Goal: Task Accomplishment & Management: Use online tool/utility

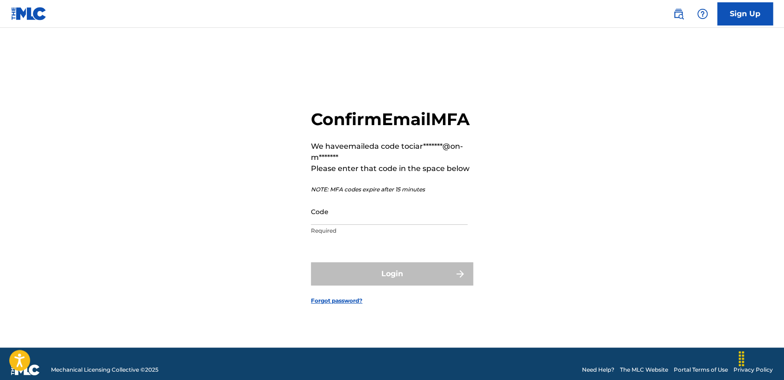
click at [404, 235] on div "Code Required" at bounding box center [389, 219] width 157 height 42
click at [404, 225] on input "Code" at bounding box center [389, 211] width 157 height 26
paste input "659460"
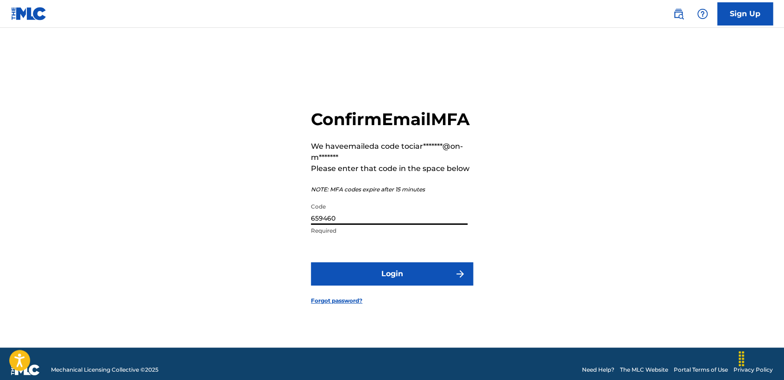
type input "659460"
click at [407, 285] on button "Login" at bounding box center [392, 273] width 162 height 23
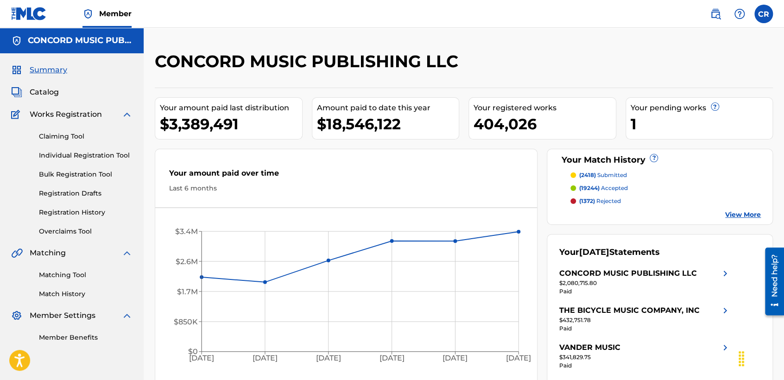
click at [72, 275] on link "Matching Tool" at bounding box center [86, 275] width 94 height 10
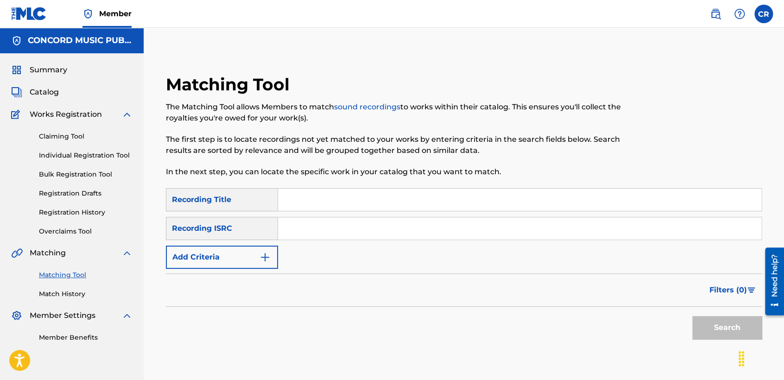
click at [321, 232] on input "Search Form" at bounding box center [519, 228] width 483 height 22
paste input "GBUZW0800210"
type input "GBUZW0800210"
click at [409, 192] on input "Search Form" at bounding box center [519, 200] width 483 height 22
paste input "BLUE"
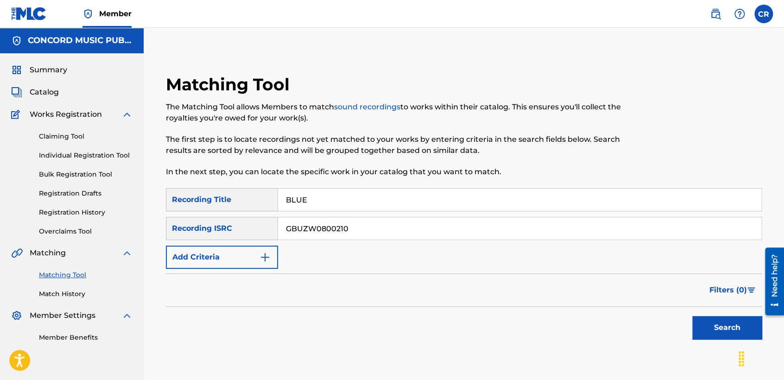
type input "BLUE"
click at [709, 320] on button "Search" at bounding box center [726, 327] width 69 height 23
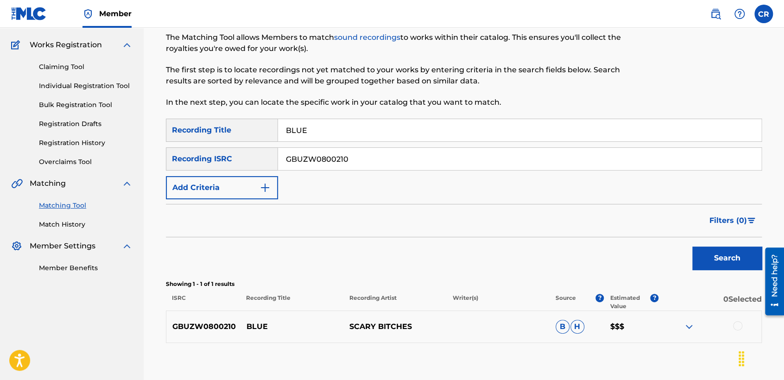
scroll to position [123, 0]
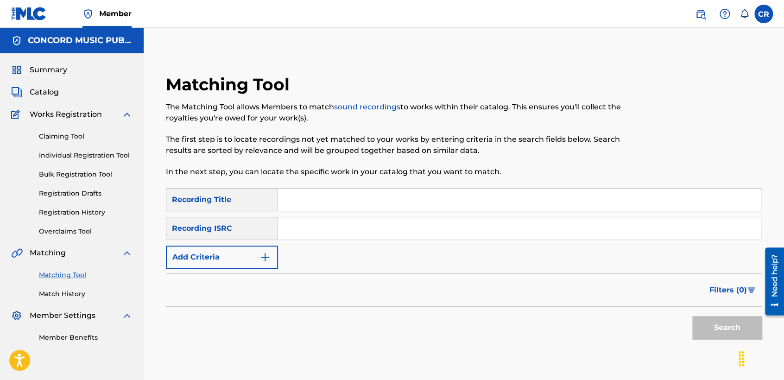
click at [402, 235] on input "Search Form" at bounding box center [519, 228] width 483 height 22
paste input "TCACP1653817"
type input "TCACP1653817"
click at [436, 200] on input "Search Form" at bounding box center [519, 200] width 483 height 22
paste input "LET ME BE YOUR MAN"
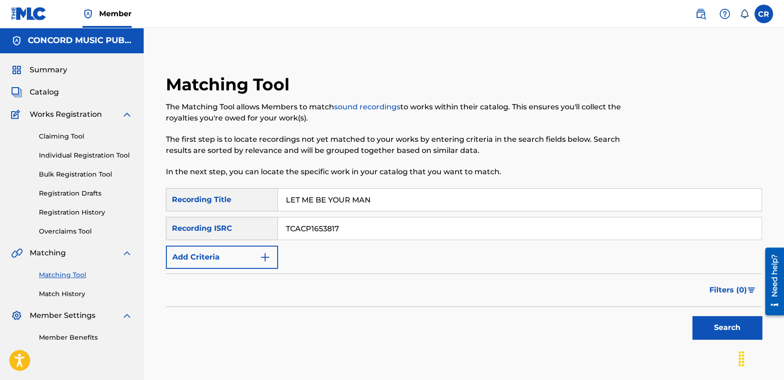
type input "LET ME BE YOUR MAN"
click at [695, 327] on button "Search" at bounding box center [726, 327] width 69 height 23
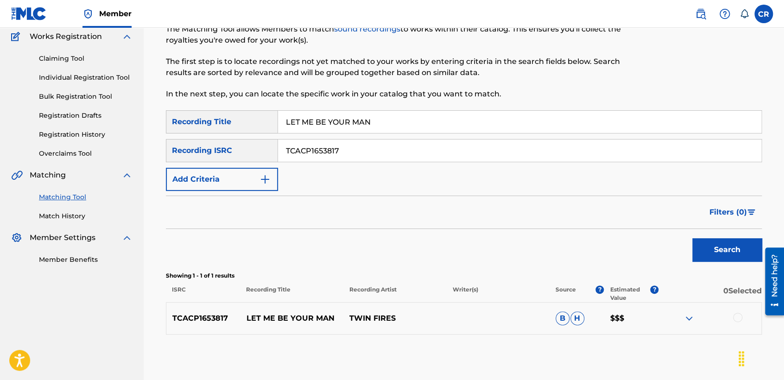
scroll to position [123, 0]
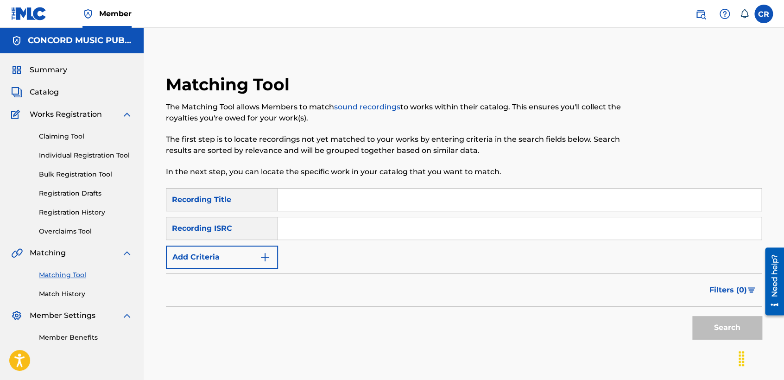
click at [357, 235] on input "Search Form" at bounding box center [519, 228] width 483 height 22
paste input "MX4971529559"
type input "MX4971529559"
click at [418, 190] on input "Search Form" at bounding box center [519, 200] width 483 height 22
paste input "REGRESA AMOR"
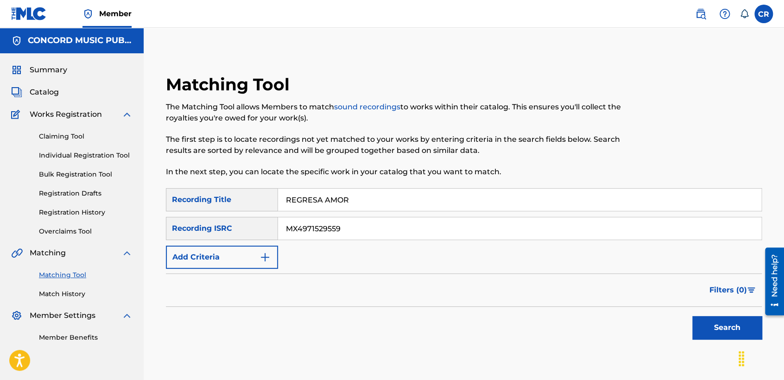
type input "REGRESA AMOR"
click at [711, 317] on button "Search" at bounding box center [726, 327] width 69 height 23
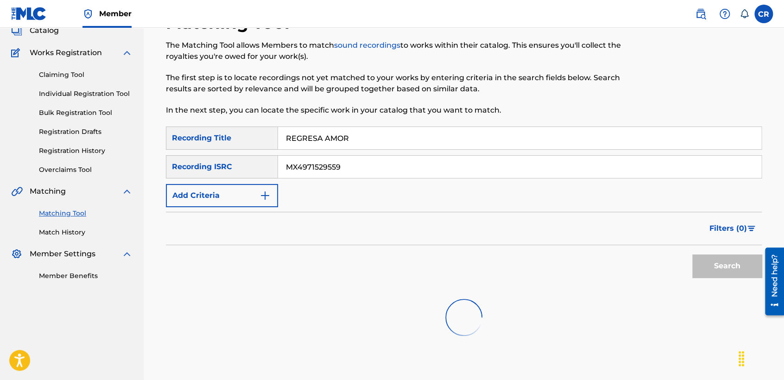
scroll to position [119, 0]
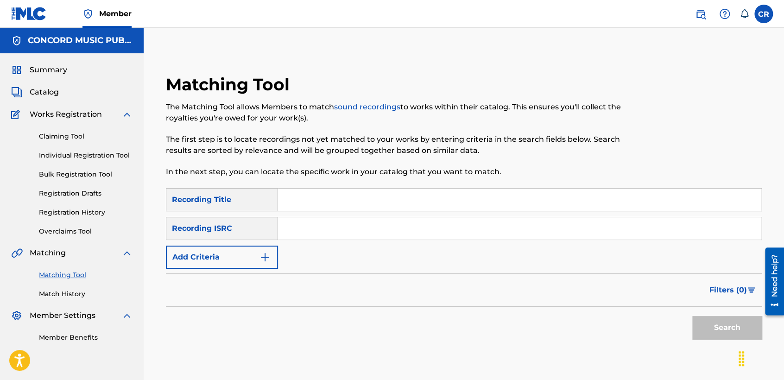
click at [400, 234] on input "Search Form" at bounding box center [519, 228] width 483 height 22
paste input "TCADW1887619"
type input "TCADW1887619"
drag, startPoint x: 418, startPoint y: 204, endPoint x: 489, endPoint y: 229, distance: 75.1
click at [418, 204] on input "Search Form" at bounding box center [519, 200] width 483 height 22
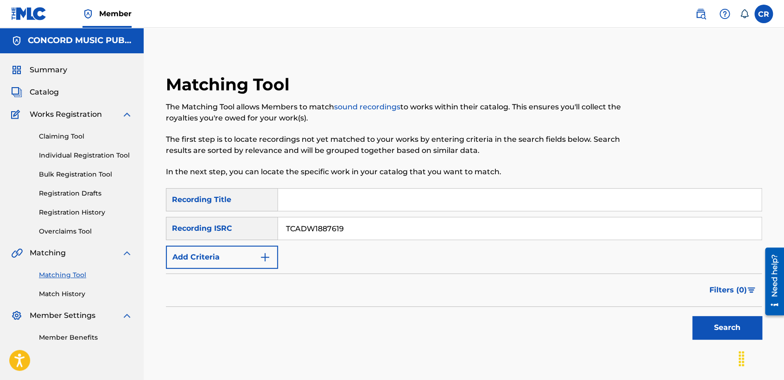
paste input "HE IS HERE"
type input "HE IS HERE"
click at [714, 321] on button "Search" at bounding box center [726, 327] width 69 height 23
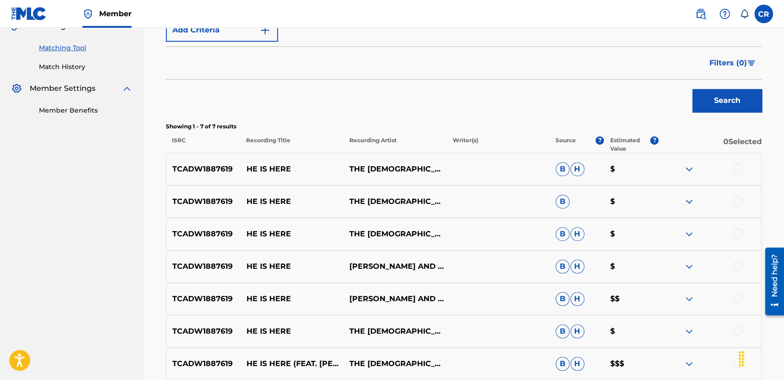
scroll to position [257, 0]
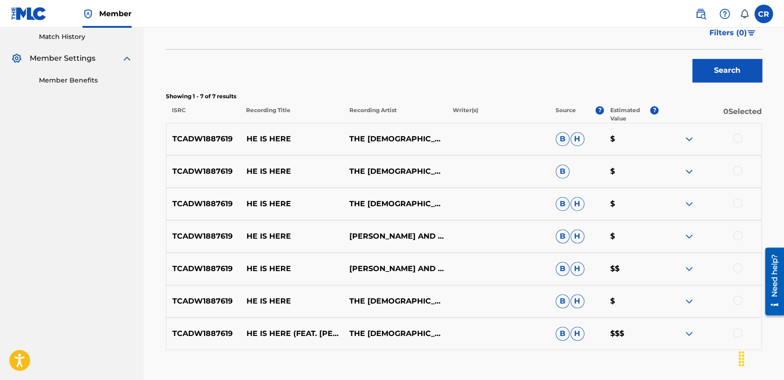
click at [364, 209] on p "THE PENTECOSTALS OF KATY WORSHIP TEAM & ROB AND SHARA MCKEE" at bounding box center [394, 203] width 103 height 11
copy p "MCKEE"
click at [731, 136] on div at bounding box center [709, 138] width 103 height 11
click at [729, 163] on div "TCADW1887619 HE IS HERE THE PENTECOSTALS OF KATY WORSHIP TEAM B $" at bounding box center [464, 171] width 596 height 32
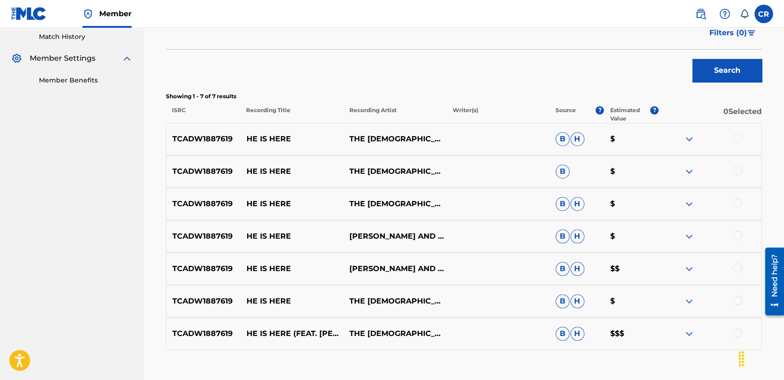
click at [739, 138] on div at bounding box center [737, 137] width 9 height 9
click at [737, 168] on div at bounding box center [737, 170] width 9 height 9
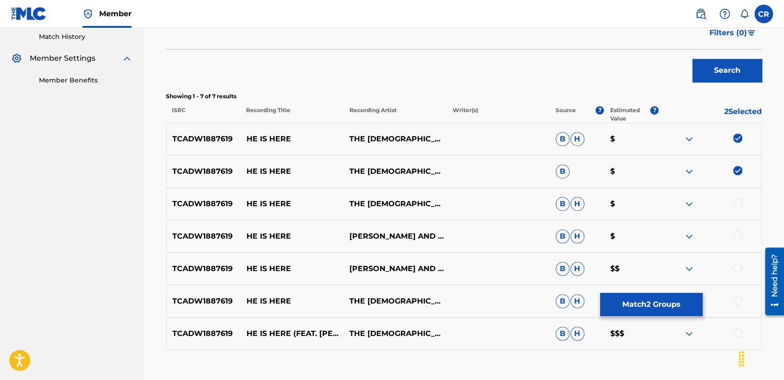
click at [741, 202] on div at bounding box center [737, 202] width 9 height 9
click at [735, 231] on div at bounding box center [737, 235] width 9 height 9
click at [740, 265] on div at bounding box center [737, 267] width 9 height 9
drag, startPoint x: 740, startPoint y: 297, endPoint x: 741, endPoint y: 321, distance: 24.1
click at [739, 298] on div at bounding box center [737, 300] width 9 height 9
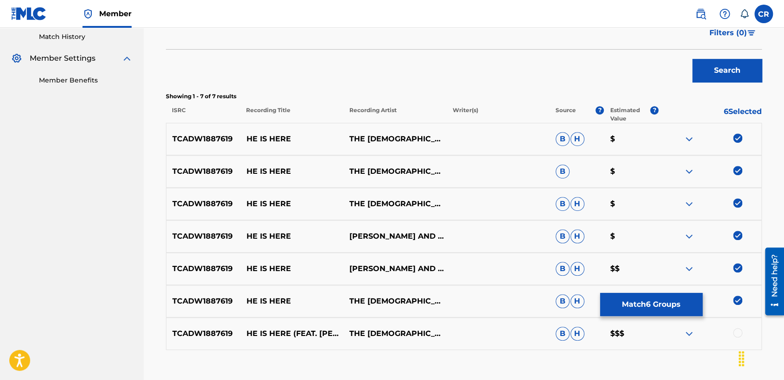
click at [736, 330] on div at bounding box center [737, 332] width 9 height 9
click at [656, 312] on button "Match 7 Groups" at bounding box center [651, 304] width 102 height 23
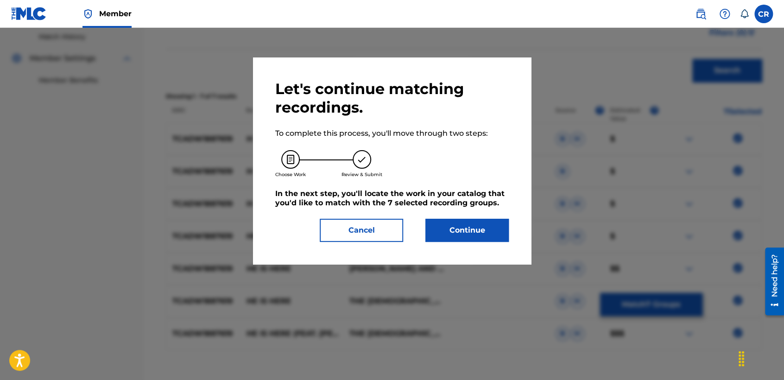
click at [459, 224] on button "Continue" at bounding box center [466, 230] width 83 height 23
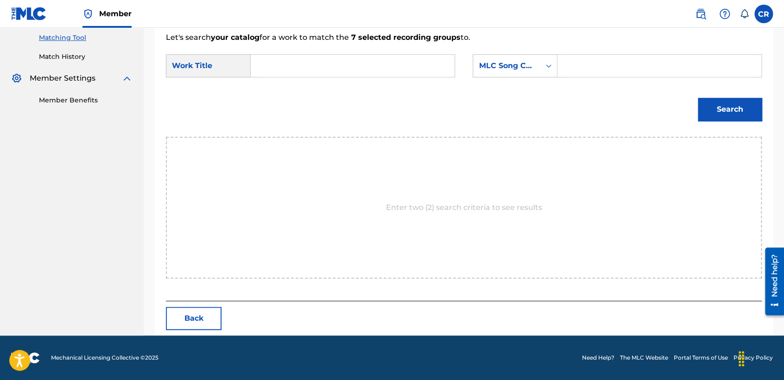
scroll to position [237, 0]
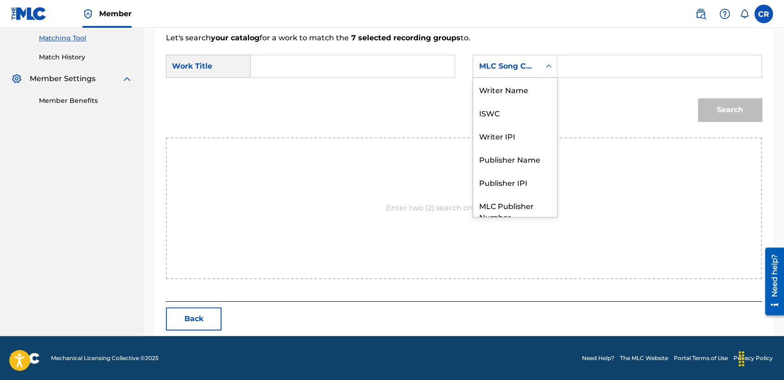
click at [527, 70] on div "MLC Song Code" at bounding box center [506, 66] width 56 height 11
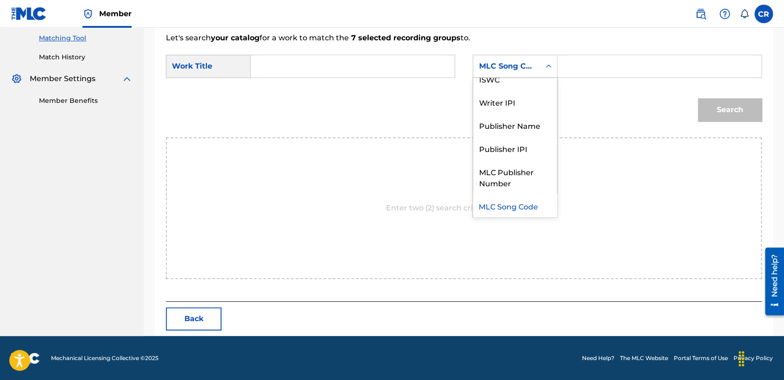
scroll to position [0, 0]
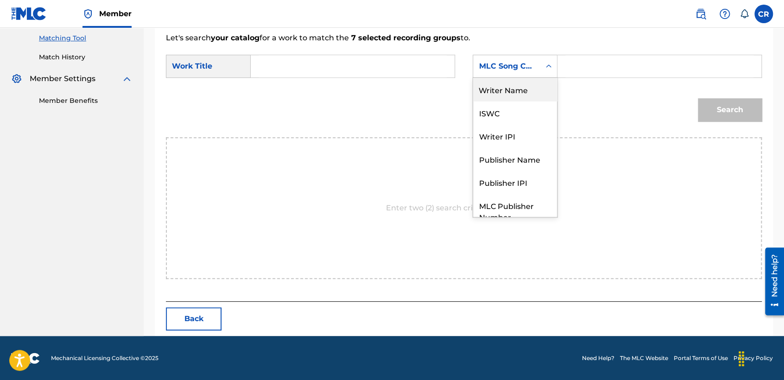
drag, startPoint x: 526, startPoint y: 93, endPoint x: 551, endPoint y: 82, distance: 27.2
click at [528, 92] on div "Writer Name" at bounding box center [515, 89] width 84 height 23
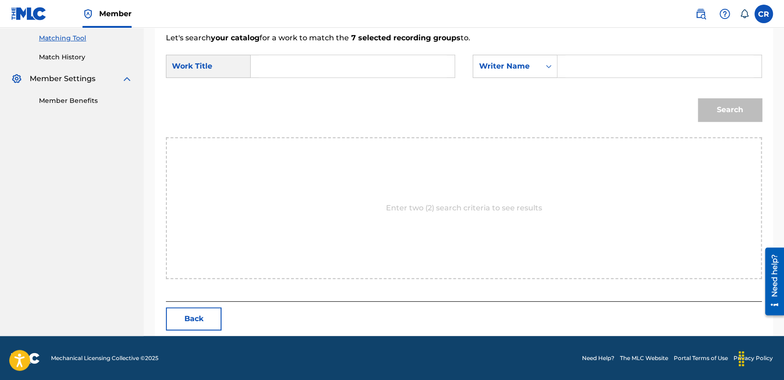
click at [604, 62] on input "Search Form" at bounding box center [659, 66] width 188 height 22
type input "MCKEE"
click at [402, 72] on input "Search Form" at bounding box center [352, 66] width 188 height 22
paste input "HE IS HERE"
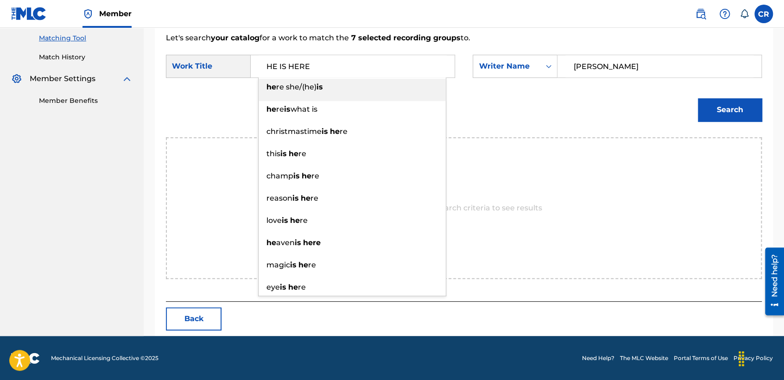
type input "HE IS HERE"
click at [732, 109] on button "Search" at bounding box center [730, 109] width 64 height 23
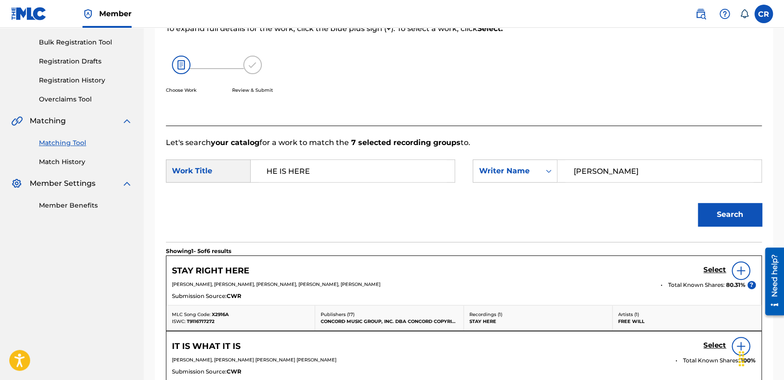
scroll to position [237, 0]
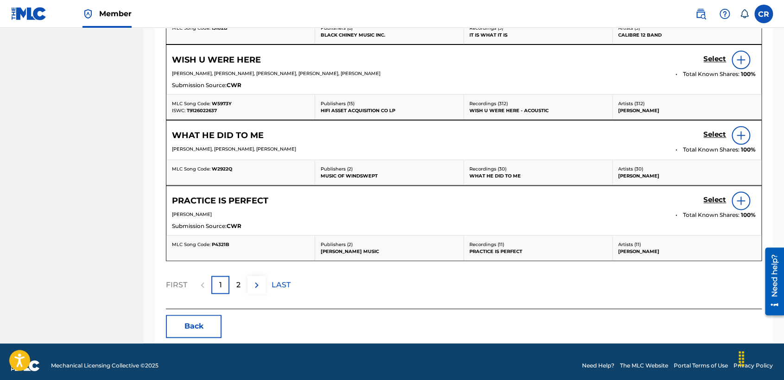
click at [201, 321] on button "Back" at bounding box center [194, 325] width 56 height 23
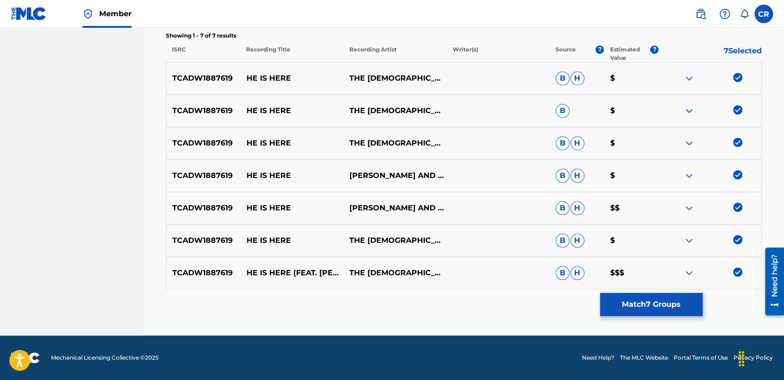
scroll to position [317, 0]
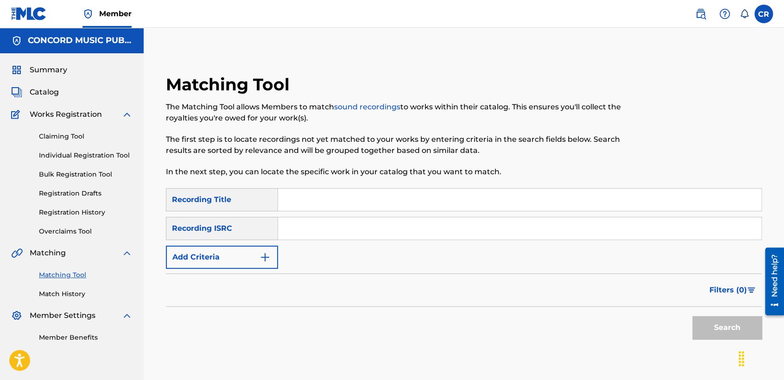
click at [422, 217] on div "SearchWithCriteria393c3317-ea5b-47ed-ac88-5914f7a14035 Recording Title SearchWi…" at bounding box center [464, 228] width 596 height 81
drag, startPoint x: 434, startPoint y: 232, endPoint x: 539, endPoint y: 282, distance: 116.4
click at [434, 232] on input "Search Form" at bounding box center [519, 228] width 483 height 22
paste input "USA560541870"
type input "USA560541870"
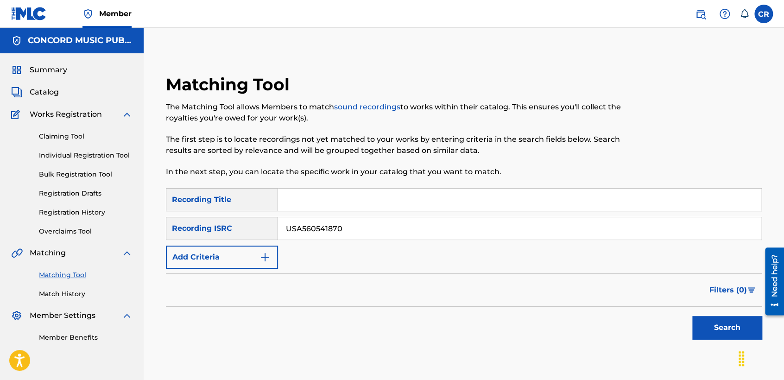
drag, startPoint x: 415, startPoint y: 195, endPoint x: 630, endPoint y: 295, distance: 237.1
click at [415, 195] on input "Search Form" at bounding box center [519, 200] width 483 height 22
paste input "UNQUIET GRAVE"
type input "UNQUIET GRAVE"
click at [713, 324] on button "Search" at bounding box center [726, 327] width 69 height 23
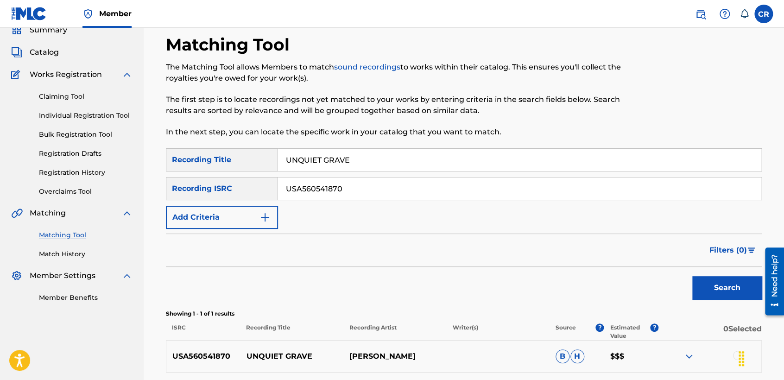
scroll to position [103, 0]
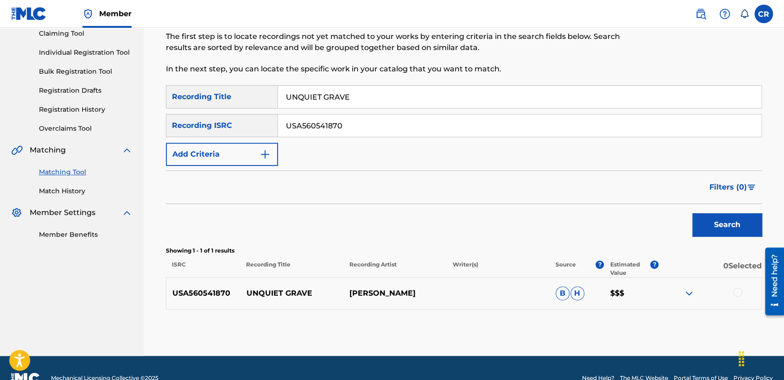
click at [371, 289] on p "[PERSON_NAME]" at bounding box center [394, 293] width 103 height 11
click at [377, 291] on p "GREG JOY" at bounding box center [394, 293] width 103 height 11
copy p "JOY"
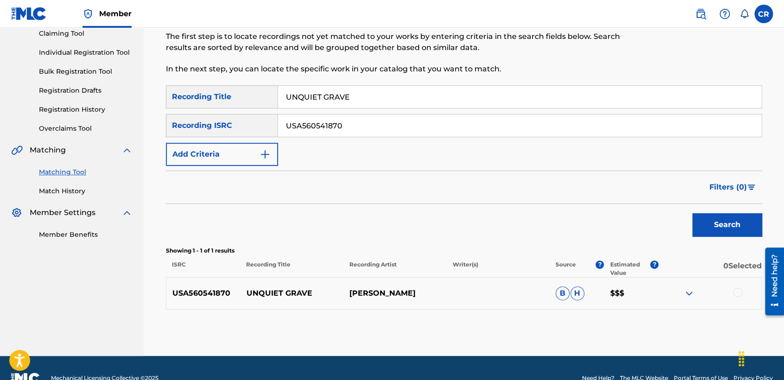
click at [739, 295] on div at bounding box center [737, 292] width 9 height 9
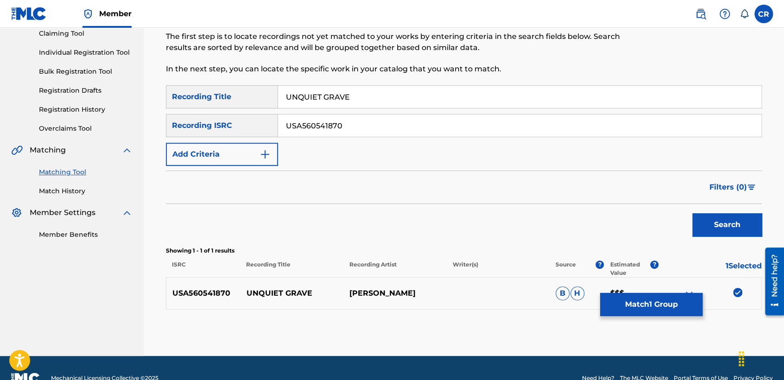
click at [673, 320] on div "Matching Tool The Matching Tool allows Members to match sound recordings to wor…" at bounding box center [464, 163] width 596 height 384
click at [658, 311] on button "Match 1 Group" at bounding box center [651, 304] width 102 height 23
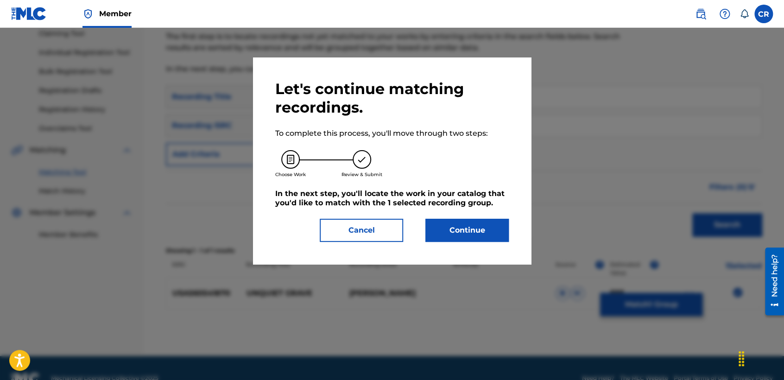
click at [489, 220] on button "Continue" at bounding box center [466, 230] width 83 height 23
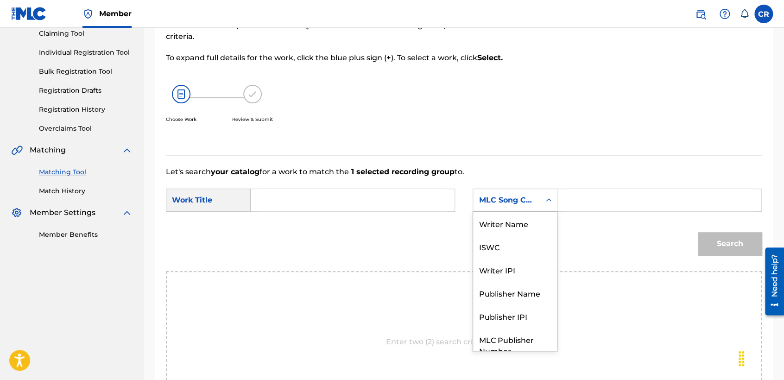
click at [506, 203] on div "MLC Song Code" at bounding box center [506, 200] width 56 height 11
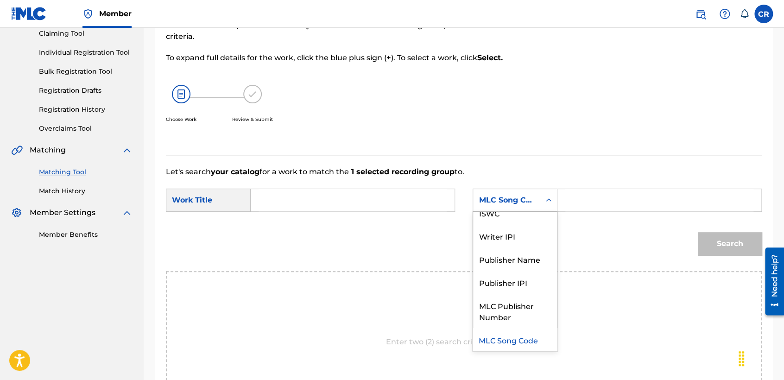
scroll to position [0, 0]
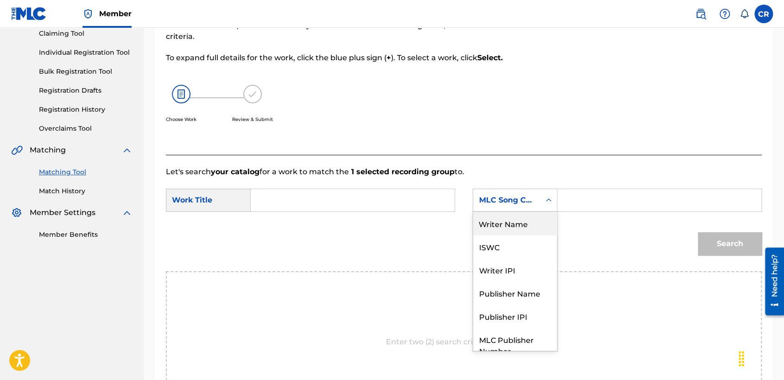
drag, startPoint x: 506, startPoint y: 223, endPoint x: 554, endPoint y: 217, distance: 48.5
click at [512, 223] on div "Writer Name" at bounding box center [515, 223] width 84 height 23
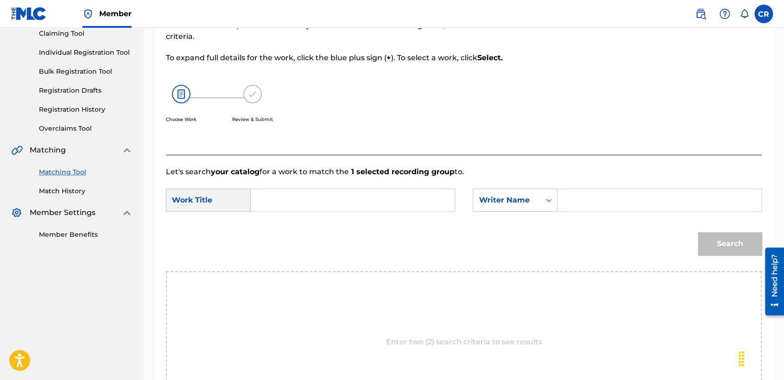
click at [608, 197] on input "Search Form" at bounding box center [659, 200] width 188 height 22
type input "JOY"
click at [360, 206] on input "Search Form" at bounding box center [352, 200] width 188 height 22
paste input "UNQUIET GRAVE"
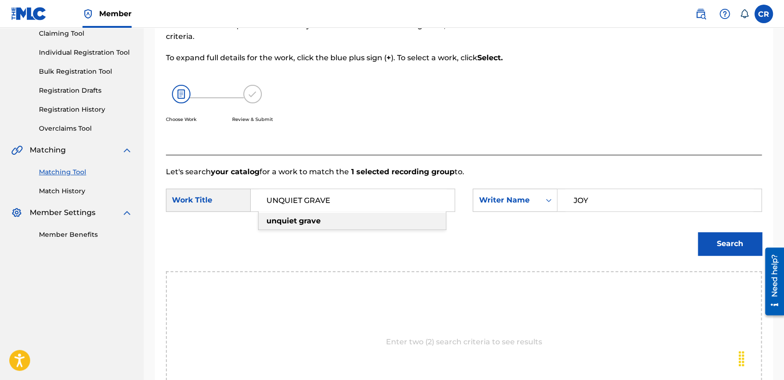
type input "UNQUIET GRAVE"
click at [717, 238] on button "Search" at bounding box center [730, 243] width 64 height 23
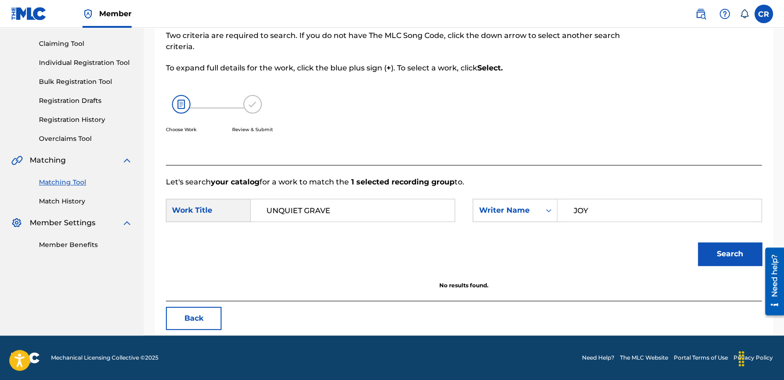
scroll to position [92, 0]
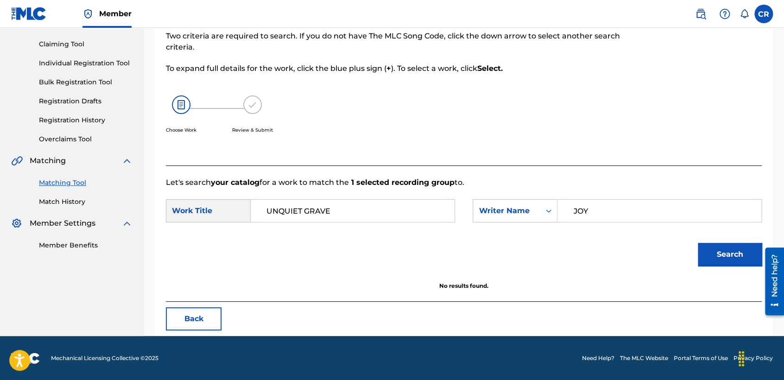
click at [188, 318] on button "Back" at bounding box center [194, 318] width 56 height 23
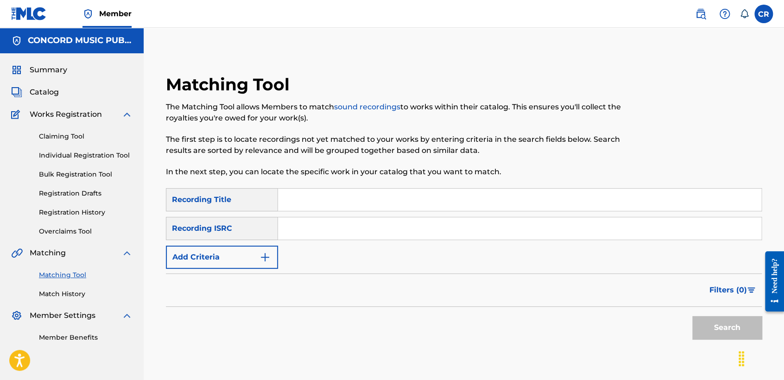
click at [406, 228] on input "Search Form" at bounding box center [519, 228] width 483 height 22
paste input "USA560541870"
type input "USA560541870"
click at [384, 198] on input "Search Form" at bounding box center [519, 200] width 483 height 22
paste input "UNQUIET GRAVE"
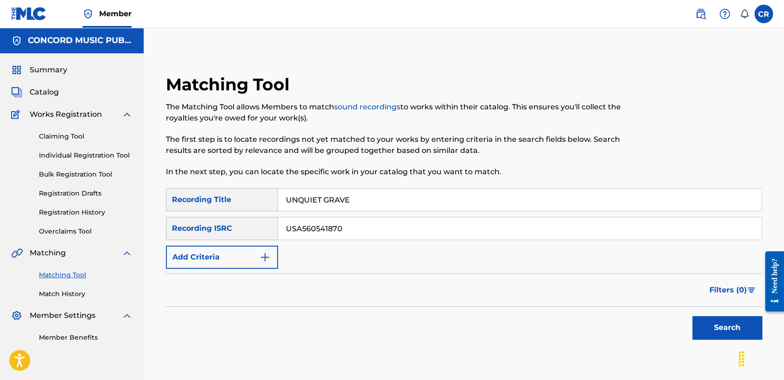
type input "UNQUIET GRAVE"
drag, startPoint x: 734, startPoint y: 327, endPoint x: 590, endPoint y: 340, distance: 144.6
click at [733, 327] on button "Search" at bounding box center [726, 327] width 69 height 23
click at [398, 240] on div "SearchWithCriteria51bf470e-5944-4bc2-b448-205be07b3595 Recording Title UNQUIET …" at bounding box center [464, 228] width 596 height 81
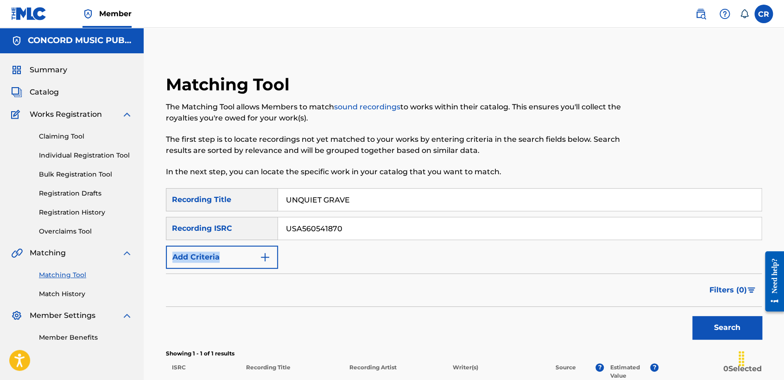
click at [398, 240] on div "SearchWithCriteria51bf470e-5944-4bc2-b448-205be07b3595 Recording Title UNQUIET …" at bounding box center [464, 228] width 596 height 81
click at [398, 237] on input "USA560541870" at bounding box center [519, 228] width 483 height 22
paste input "ITO10125001"
type input "ITO101250010"
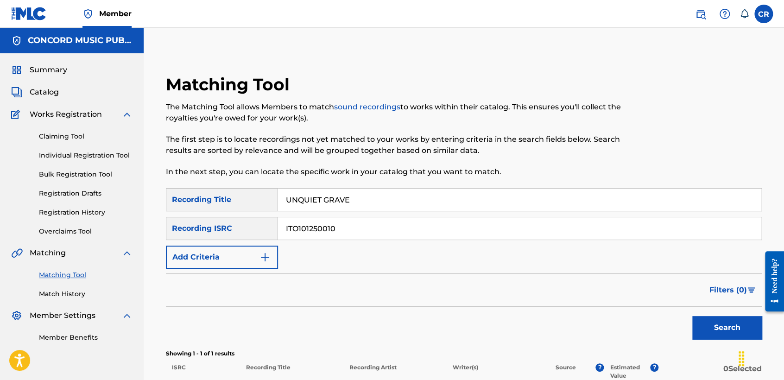
click at [390, 199] on input "UNQUIET GRAVE" at bounding box center [519, 200] width 483 height 22
paste input "PIANO FORT"
type input "PIANO FORTE"
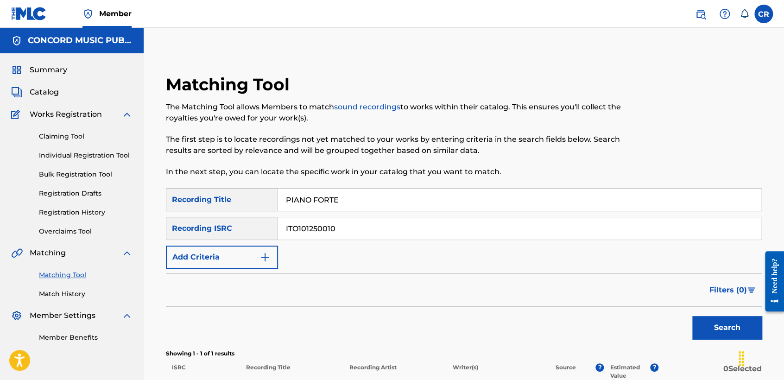
drag, startPoint x: 708, startPoint y: 325, endPoint x: 648, endPoint y: 300, distance: 64.5
click at [708, 326] on button "Search" at bounding box center [726, 327] width 69 height 23
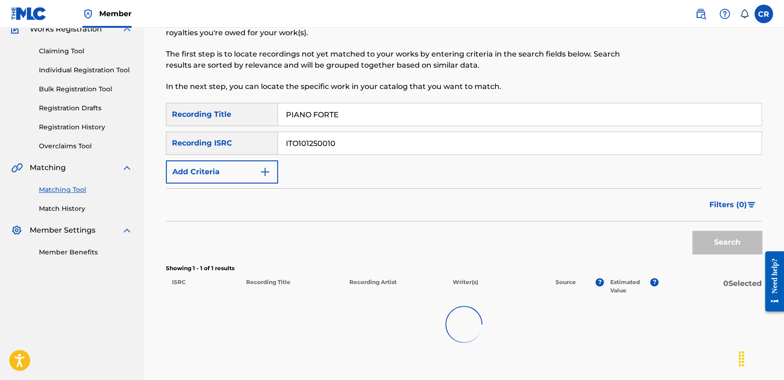
scroll to position [150, 0]
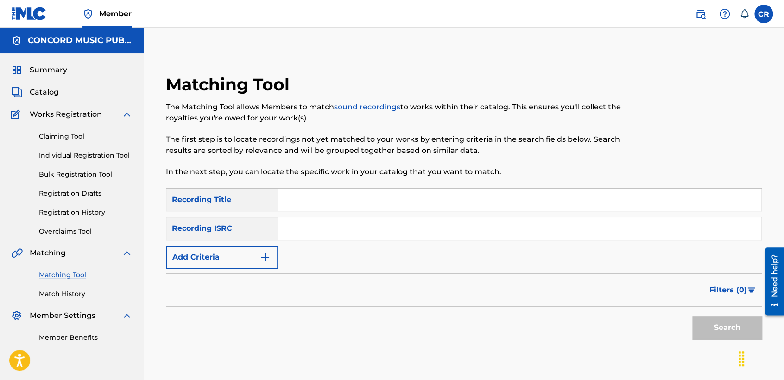
click at [378, 226] on input "Search Form" at bounding box center [519, 228] width 483 height 22
paste input "QM4TX1872768"
type input "QM4TX1872768"
click at [449, 200] on input "Search Form" at bounding box center [519, 200] width 483 height 22
paste input "COMO YO"
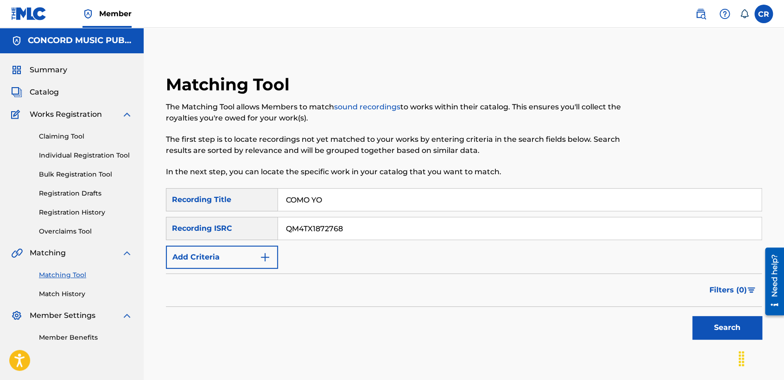
type input "COMO YO"
click at [722, 333] on button "Search" at bounding box center [726, 327] width 69 height 23
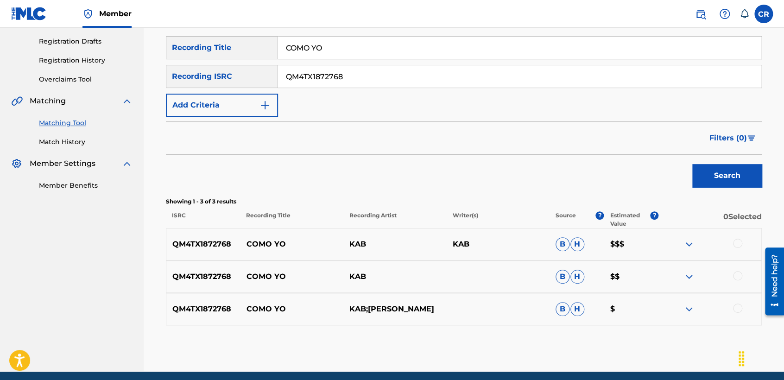
scroll to position [188, 0]
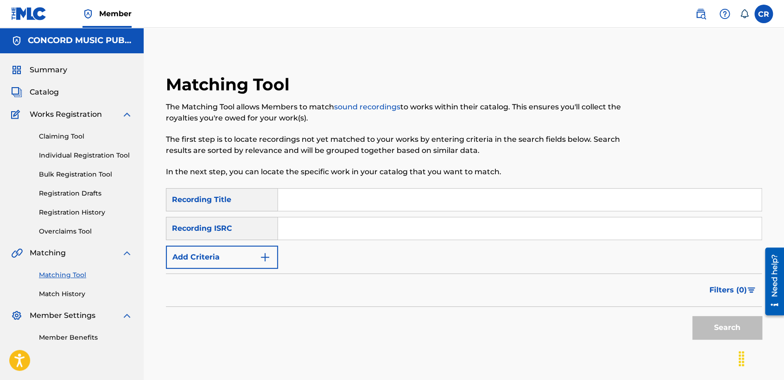
click at [383, 233] on input "Search Form" at bounding box center [519, 228] width 483 height 22
paste input "GBBPJ9700537"
type input "GBBPJ9700537"
click at [410, 206] on input "Search Form" at bounding box center [519, 200] width 483 height 22
paste input "WHO BUILT THE ARK?"
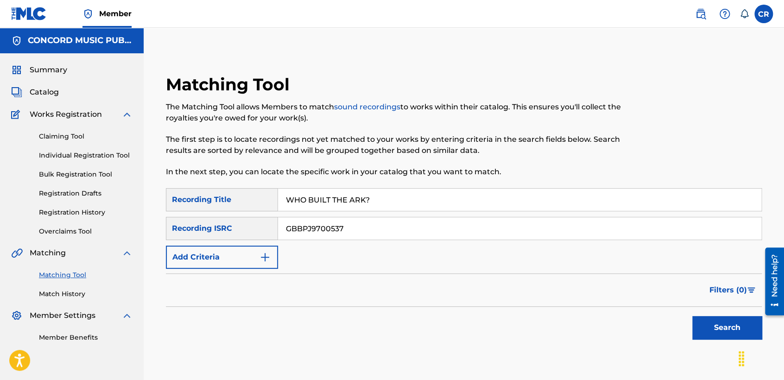
type input "WHO BUILT THE ARK?"
drag, startPoint x: 717, startPoint y: 327, endPoint x: 672, endPoint y: 319, distance: 46.1
click at [717, 325] on button "Search" at bounding box center [726, 327] width 69 height 23
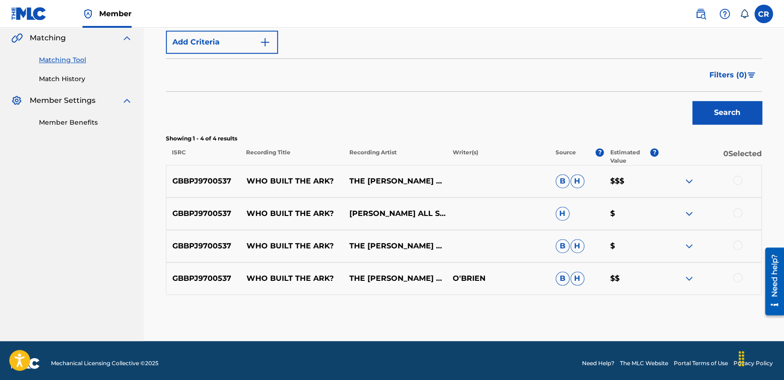
scroll to position [220, 0]
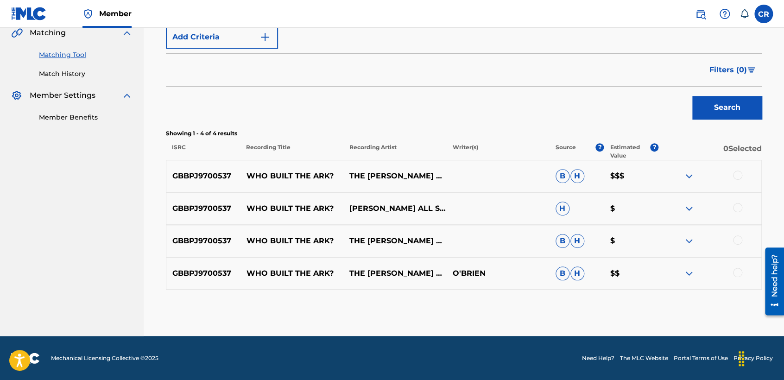
click at [384, 209] on p "PAUL O'BRIEN ALL STARS BAND" at bounding box center [394, 208] width 103 height 11
click at [382, 203] on p "PAUL O'BRIEN ALL STARS BAND" at bounding box center [394, 208] width 103 height 11
copy p "O'BRIEN"
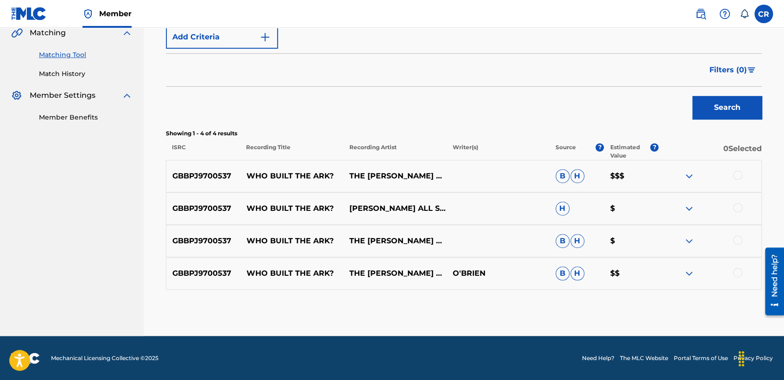
click at [734, 171] on div at bounding box center [737, 174] width 9 height 9
click at [734, 198] on div "GBBPJ9700537 WHO BUILT THE ARK? PAUL O'BRIEN ALL STARS BAND H $" at bounding box center [464, 208] width 596 height 32
click at [734, 204] on div at bounding box center [737, 207] width 9 height 9
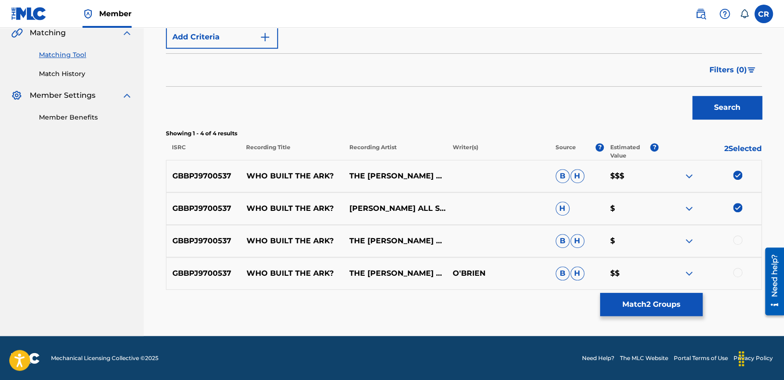
click at [738, 235] on div at bounding box center [737, 239] width 9 height 9
click at [738, 277] on div at bounding box center [709, 273] width 103 height 11
click at [735, 272] on div at bounding box center [737, 272] width 9 height 9
click at [651, 306] on button "Match 4 Groups" at bounding box center [651, 304] width 102 height 23
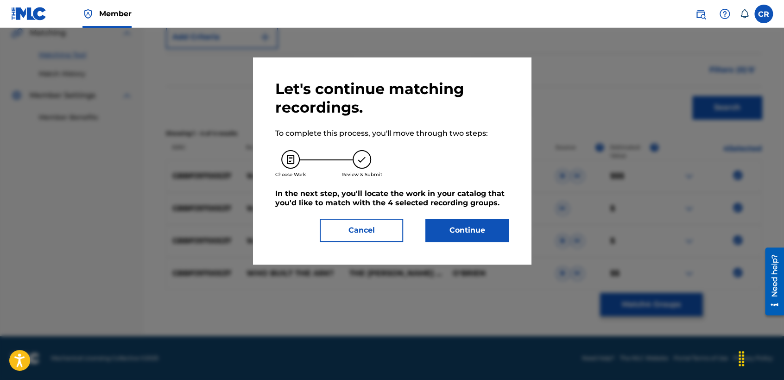
click at [454, 235] on button "Continue" at bounding box center [466, 230] width 83 height 23
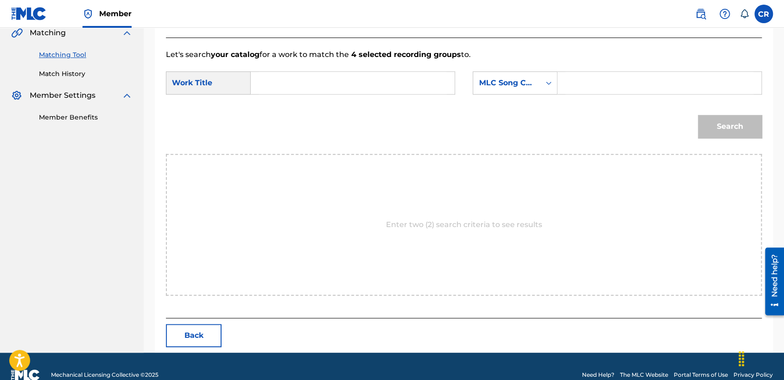
click at [500, 94] on div "SearchWithCriteriafd6cebd7-afcc-4879-a5ea-8e2439dfe748 Work Title SearchWithCri…" at bounding box center [464, 85] width 596 height 29
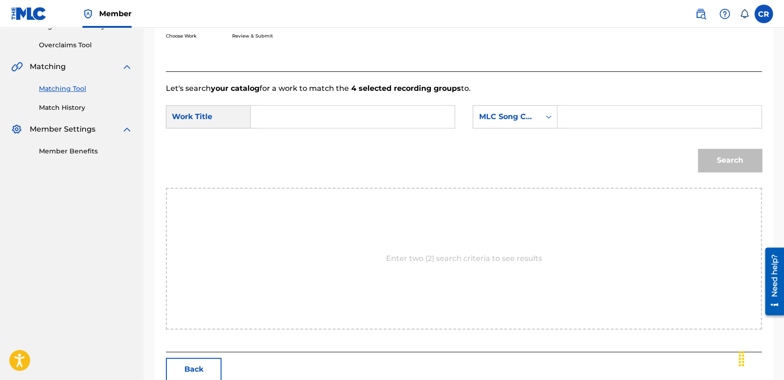
scroll to position [169, 0]
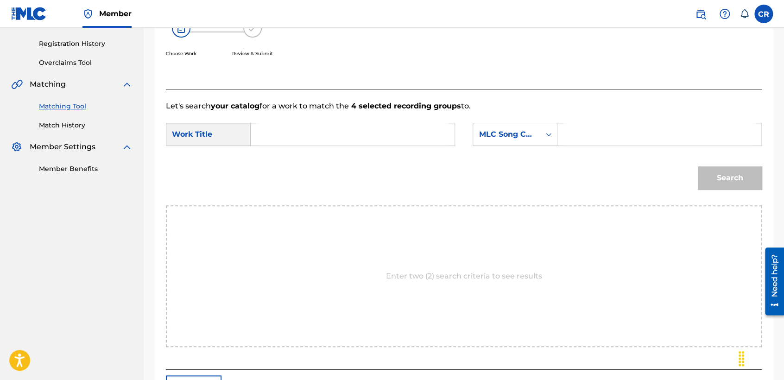
click at [503, 98] on div "Let's search your catalog for a work to match the 4 selected recording groups t…" at bounding box center [464, 229] width 596 height 281
click at [504, 139] on div "MLC Song Code" at bounding box center [506, 135] width 67 height 18
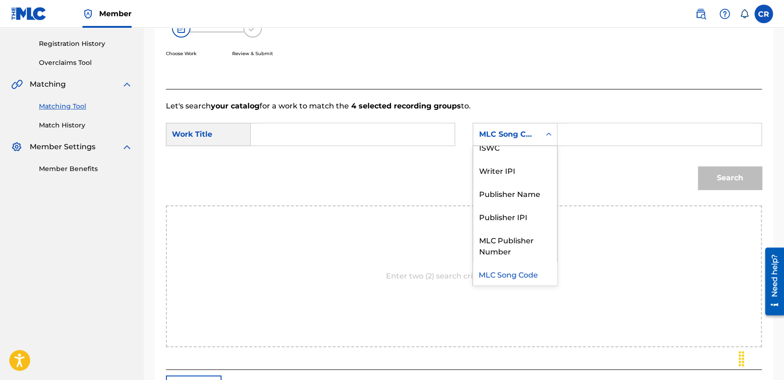
scroll to position [0, 0]
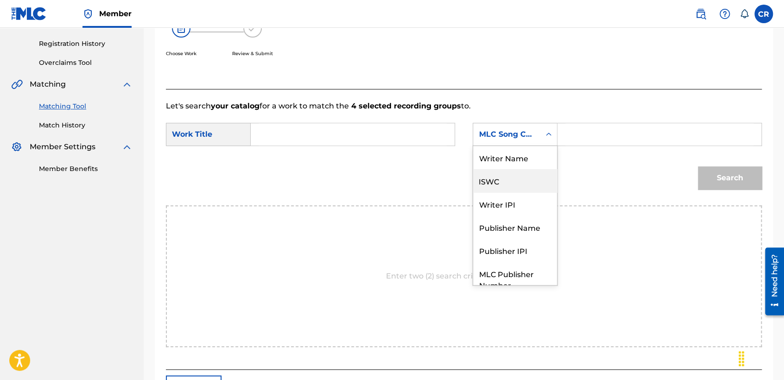
drag, startPoint x: 512, startPoint y: 173, endPoint x: 512, endPoint y: 165, distance: 7.9
click at [512, 167] on div "Writer Name ISWC Writer IPI Publisher Name Publisher IPI MLC Publisher Number M…" at bounding box center [515, 215] width 84 height 139
click at [512, 164] on div "Writer Name" at bounding box center [515, 157] width 84 height 23
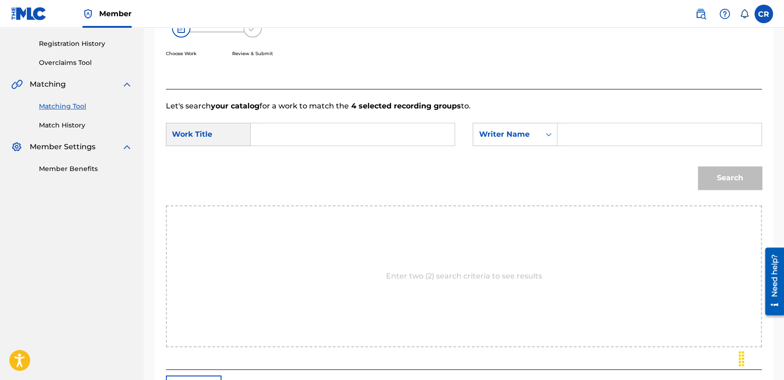
click at [590, 137] on input "Search Form" at bounding box center [659, 134] width 188 height 22
paste input "O'BRIEN"
type input "O'BRIEN"
click at [355, 131] on input "Search Form" at bounding box center [352, 134] width 188 height 22
paste input "WHO BUILT THE ARK?"
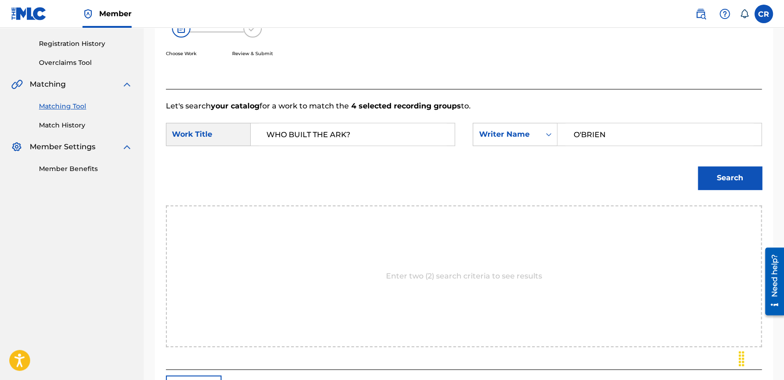
type input "WHO BUILT THE ARK?"
click at [738, 172] on button "Search" at bounding box center [730, 177] width 64 height 23
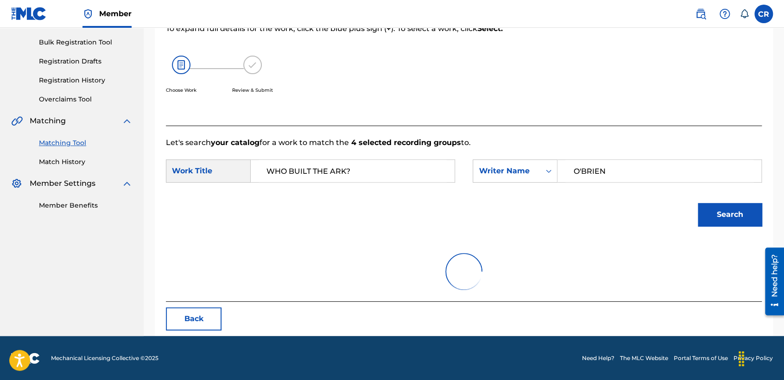
scroll to position [169, 0]
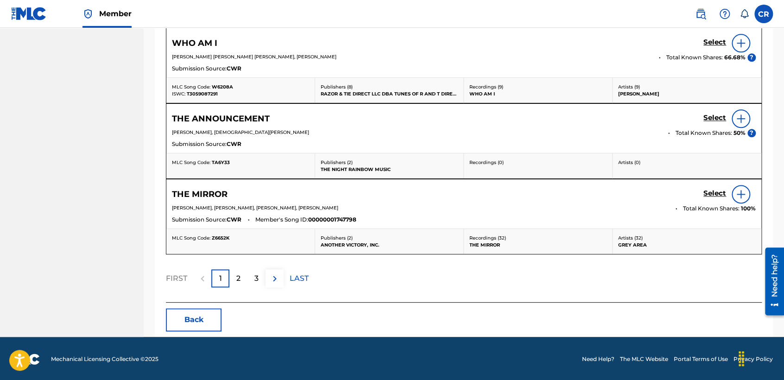
click at [202, 319] on button "Back" at bounding box center [194, 319] width 56 height 23
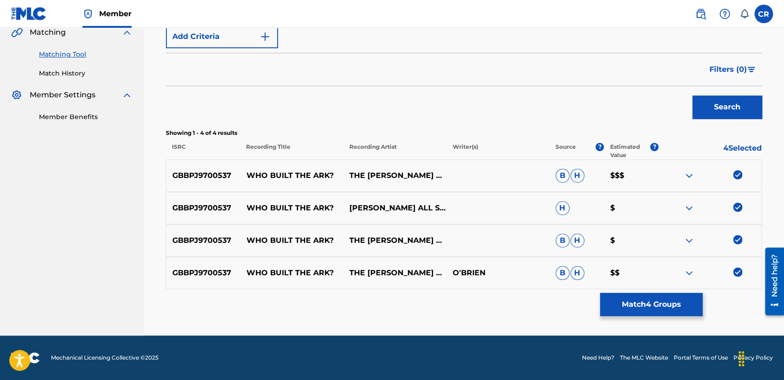
scroll to position [220, 0]
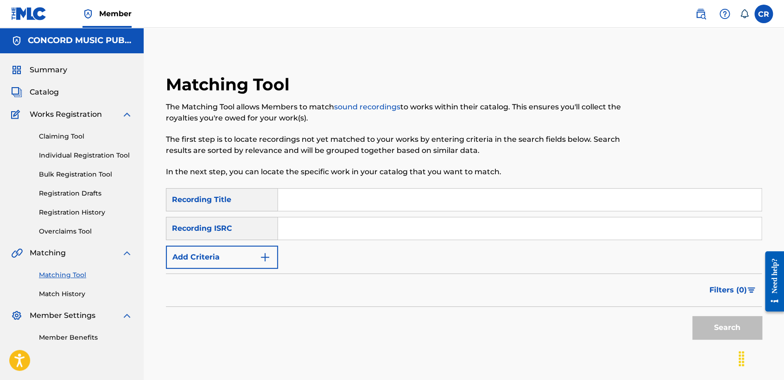
click at [377, 239] on div "Search Form" at bounding box center [520, 228] width 484 height 23
click at [379, 233] on input "Search Form" at bounding box center [519, 228] width 483 height 22
paste input "ESA011304226"
type input "ESA011304226"
click at [389, 191] on input "Search Form" at bounding box center [519, 200] width 483 height 22
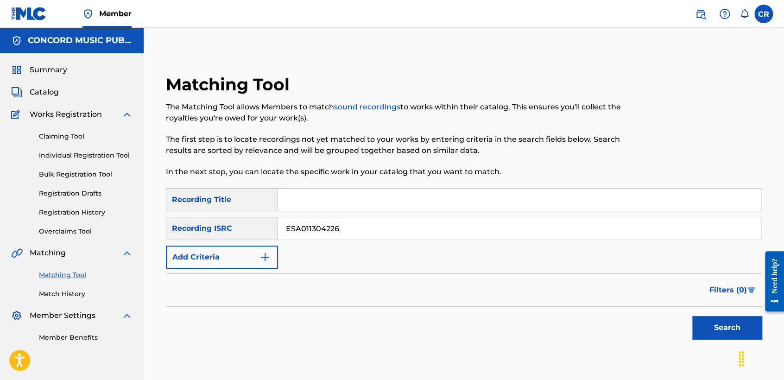
paste input "EL FUGITIVO"
type input "EL FUGITIVO"
click at [711, 329] on button "Search" at bounding box center [726, 327] width 69 height 23
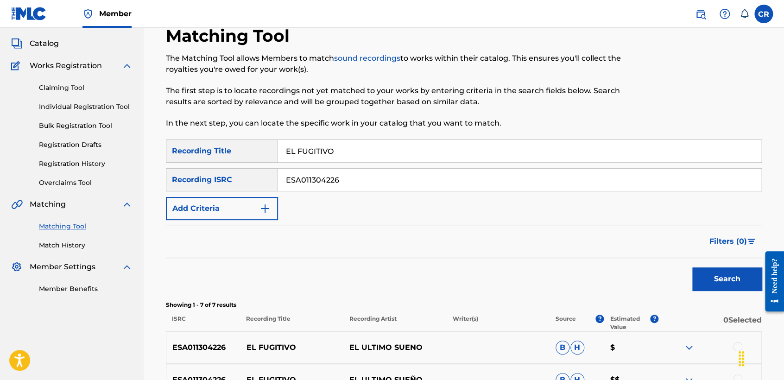
scroll to position [119, 0]
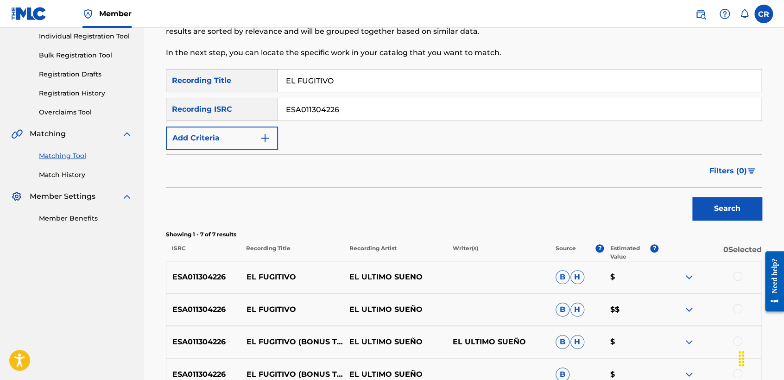
click at [504, 340] on p "EL ULTIMO SUEÑO" at bounding box center [497, 341] width 103 height 11
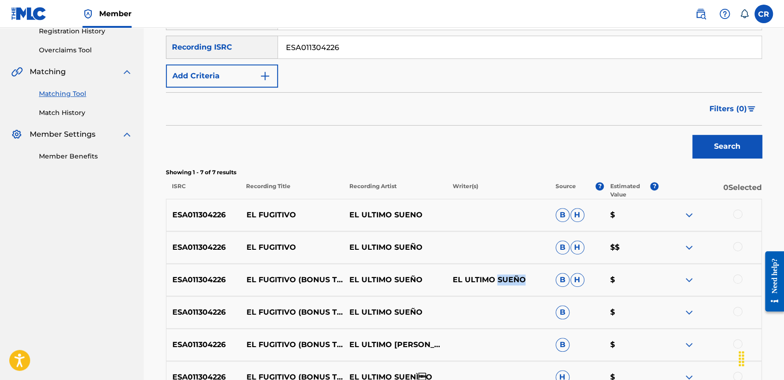
scroll to position [317, 0]
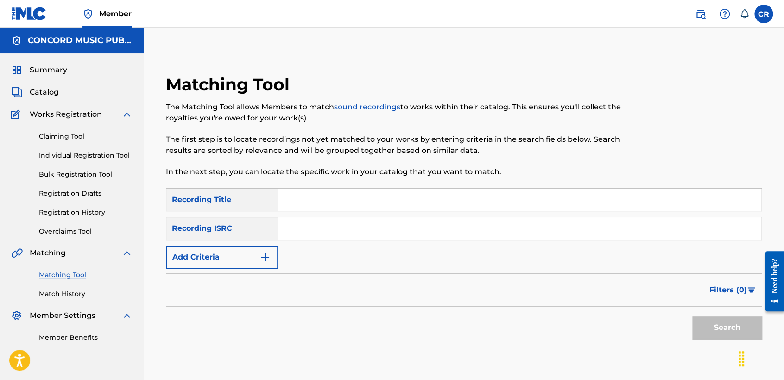
drag, startPoint x: 367, startPoint y: 231, endPoint x: 373, endPoint y: 233, distance: 7.1
click at [367, 231] on input "Search Form" at bounding box center [519, 228] width 483 height 22
paste input "GTA010800175"
type input "GTA010800175"
click at [421, 203] on input "Search Form" at bounding box center [519, 200] width 483 height 22
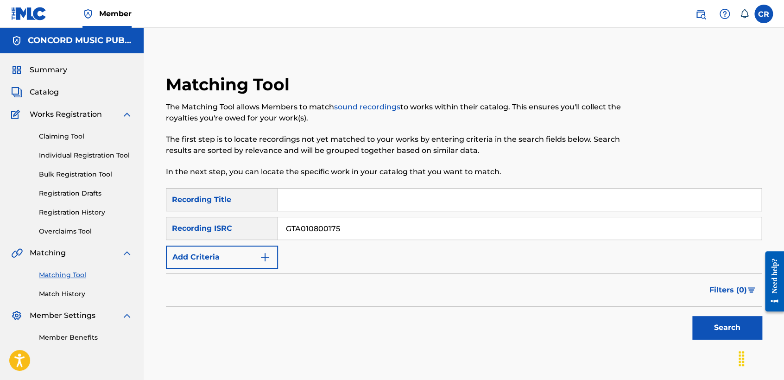
paste input "SWING CHENTEMIX: EL CHOFER / MILLON DE PRIMAVERAS / ESTOS CELOS"
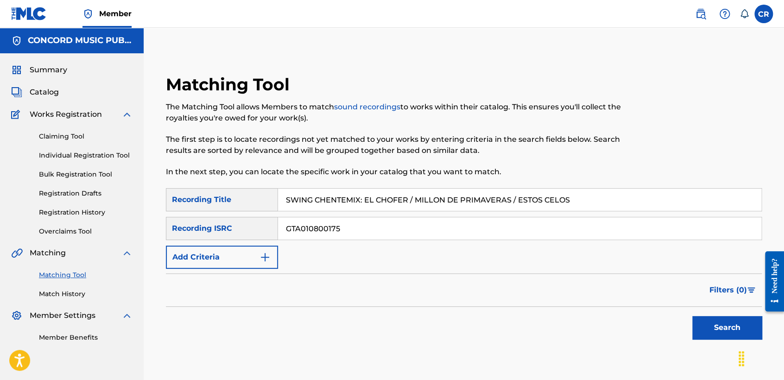
type input "SWING CHENTEMIX: EL CHOFER / MILLON DE PRIMAVERAS / ESTOS CELOS"
click at [706, 322] on button "Search" at bounding box center [726, 327] width 69 height 23
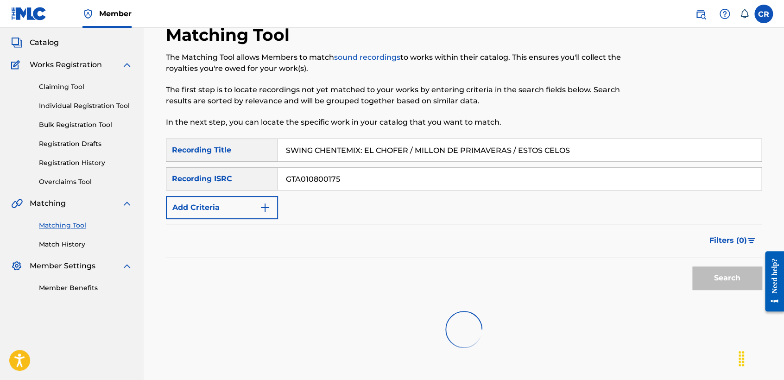
scroll to position [119, 0]
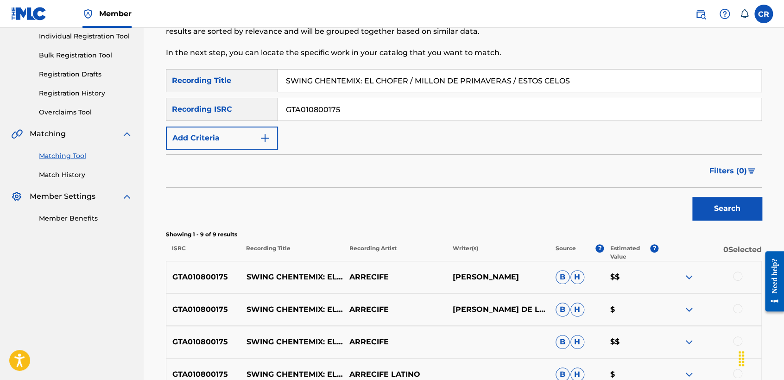
click at [508, 283] on p "JOSÉ MANUEL FIGUEROA FIGUEROA" at bounding box center [497, 276] width 103 height 11
copy p "FIGUEROA"
click at [733, 274] on div at bounding box center [737, 275] width 9 height 9
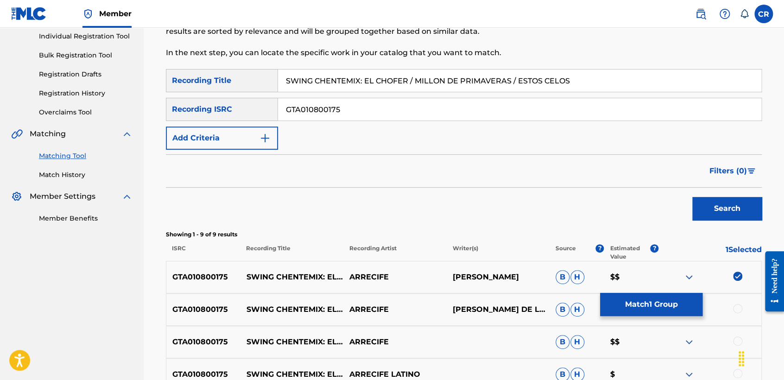
click at [732, 306] on div at bounding box center [709, 309] width 103 height 11
click at [739, 304] on div at bounding box center [737, 308] width 9 height 9
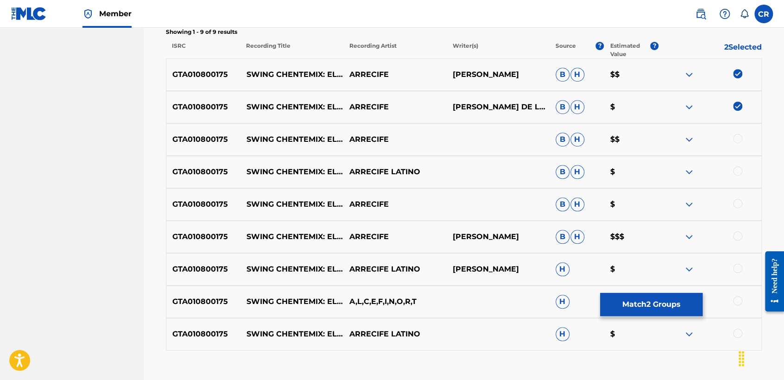
scroll to position [325, 0]
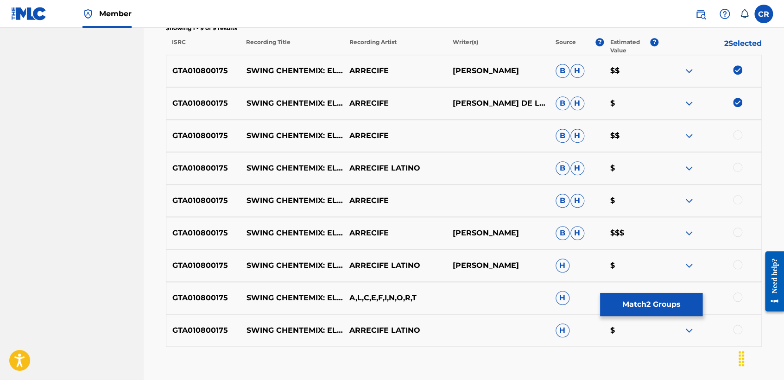
click at [736, 132] on div at bounding box center [737, 134] width 9 height 9
click at [740, 167] on div at bounding box center [737, 167] width 9 height 9
click at [737, 200] on div at bounding box center [737, 199] width 9 height 9
click at [736, 234] on div at bounding box center [737, 231] width 9 height 9
click at [735, 264] on div at bounding box center [737, 264] width 9 height 9
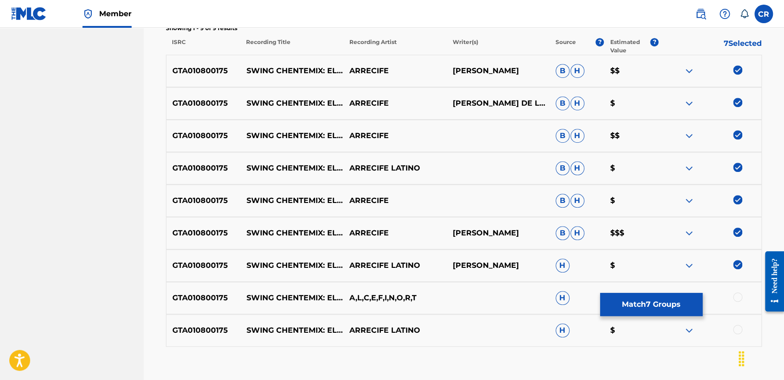
click at [736, 292] on div at bounding box center [737, 296] width 9 height 9
click at [740, 323] on div "GTA010800175 SWING CHENTEMIX: EL CHOFER - MILLON DE PRIMAVERAS - ESTOS CELOS AR…" at bounding box center [464, 330] width 596 height 32
drag, startPoint x: 739, startPoint y: 327, endPoint x: 729, endPoint y: 328, distance: 10.7
click at [738, 327] on div at bounding box center [737, 329] width 9 height 9
click at [672, 307] on button "Match 9 Groups" at bounding box center [651, 304] width 102 height 23
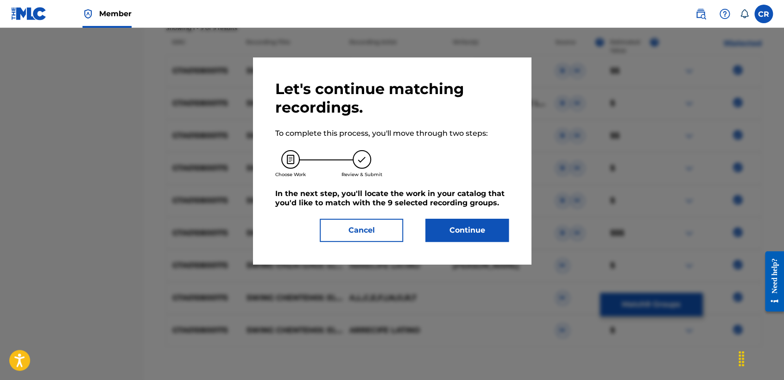
click at [484, 233] on button "Continue" at bounding box center [466, 230] width 83 height 23
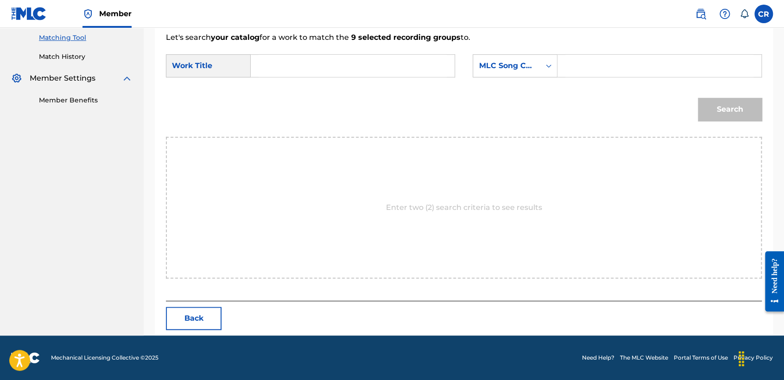
scroll to position [237, 0]
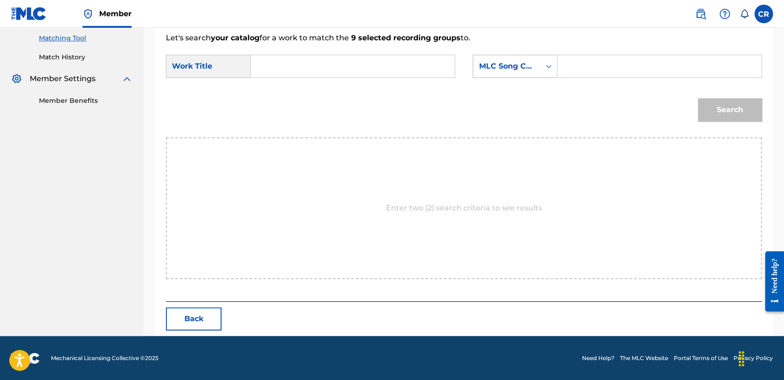
click at [522, 67] on div "MLC Song Code" at bounding box center [506, 66] width 56 height 11
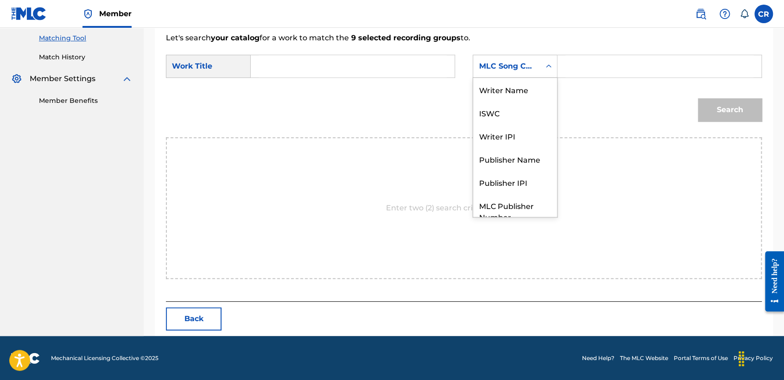
scroll to position [0, 0]
drag, startPoint x: 522, startPoint y: 88, endPoint x: 549, endPoint y: 82, distance: 27.6
click at [523, 89] on div "Writer Name" at bounding box center [515, 89] width 84 height 23
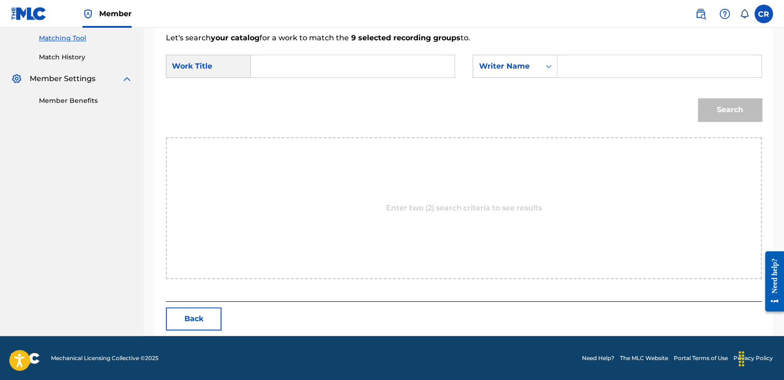
click at [600, 68] on input "Search Form" at bounding box center [659, 66] width 188 height 22
paste input "FIGUEROA"
type input "FIGUEROA"
click at [399, 72] on input "Search Form" at bounding box center [352, 66] width 188 height 22
paste input "SWING CHENTEMIX: EL CHOFER / MILLON DE PRIMAVERAS / ESTOS CELOS"
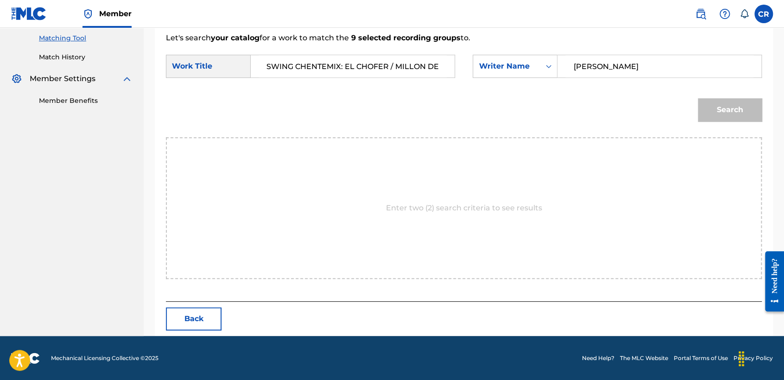
scroll to position [0, 111]
type input "SWING CHENTEMIX: EL CHOFER / MILLON DE PRIMAVERAS / ESTOS CELOS"
click at [745, 120] on button "Search" at bounding box center [730, 109] width 64 height 23
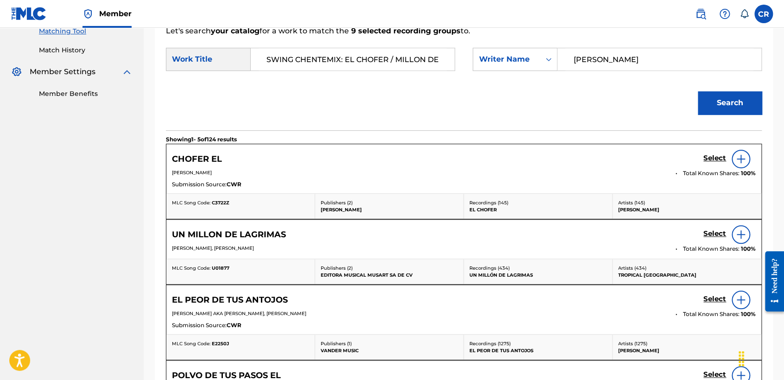
scroll to position [237, 0]
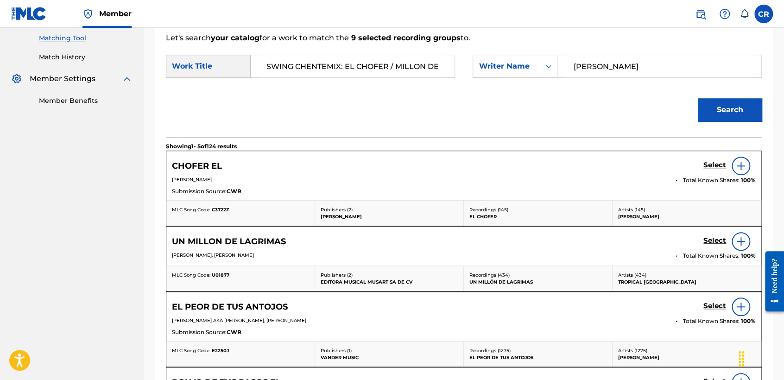
click at [711, 161] on h5 "Select" at bounding box center [714, 165] width 23 height 9
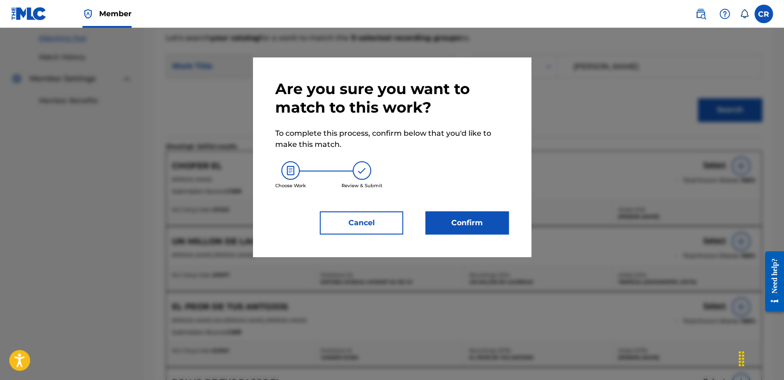
click at [487, 231] on button "Confirm" at bounding box center [466, 222] width 83 height 23
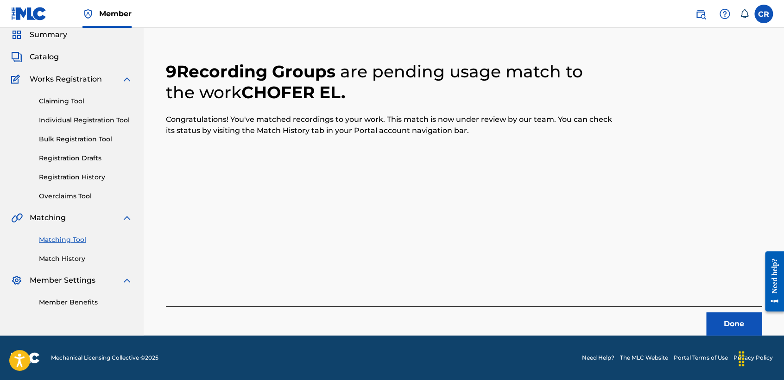
scroll to position [35, 0]
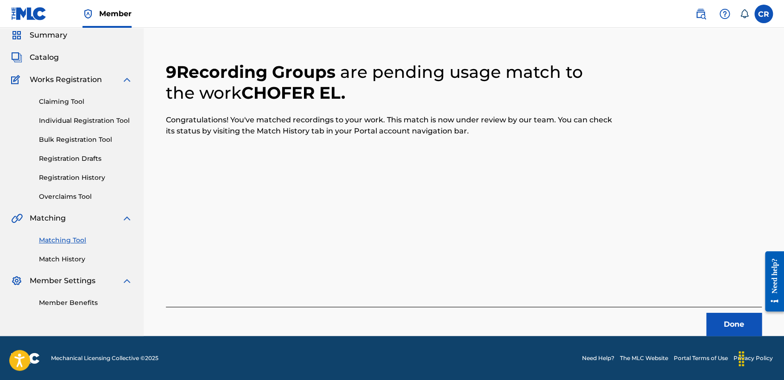
click at [731, 324] on button "Done" at bounding box center [734, 324] width 56 height 23
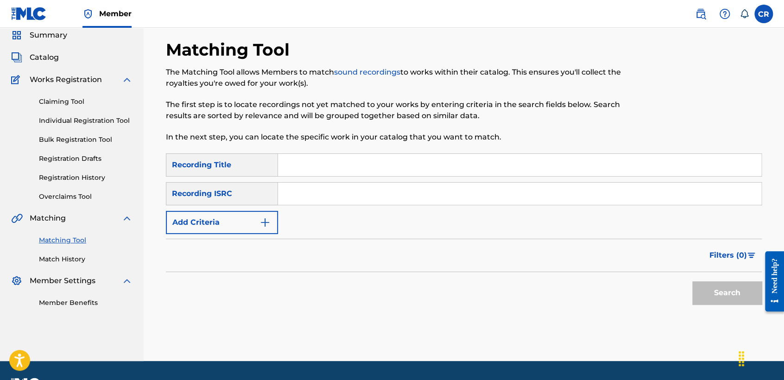
drag, startPoint x: 415, startPoint y: 188, endPoint x: 419, endPoint y: 198, distance: 10.7
click at [415, 188] on input "Search Form" at bounding box center [519, 193] width 483 height 22
paste input "FRX761565068"
type input "FRX761565068"
click at [454, 152] on div "Matching Tool The Matching Tool allows Members to match sound recordings to wor…" at bounding box center [395, 96] width 459 height 114
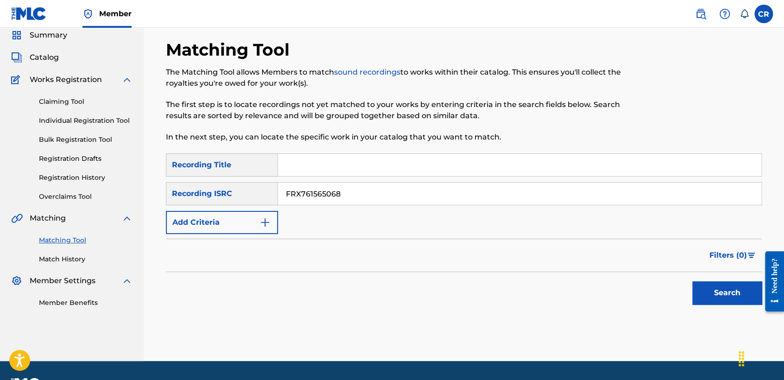
click at [536, 173] on input "Search Form" at bounding box center [519, 165] width 483 height 22
paste input "EL CARNAVAL"
type input "EL CARNAVAL"
click at [713, 282] on button "Search" at bounding box center [726, 292] width 69 height 23
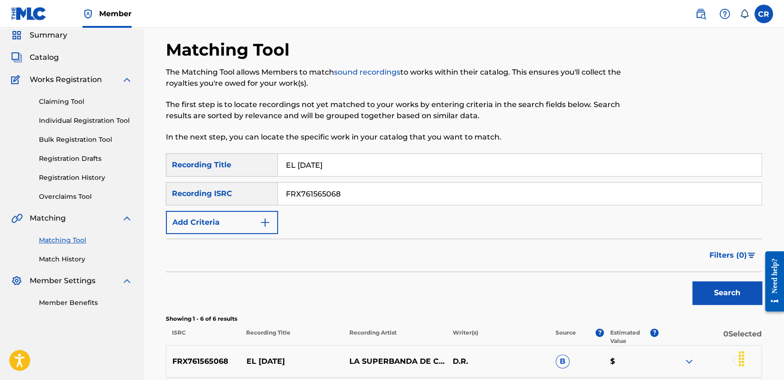
click at [709, 289] on button "Search" at bounding box center [726, 292] width 69 height 23
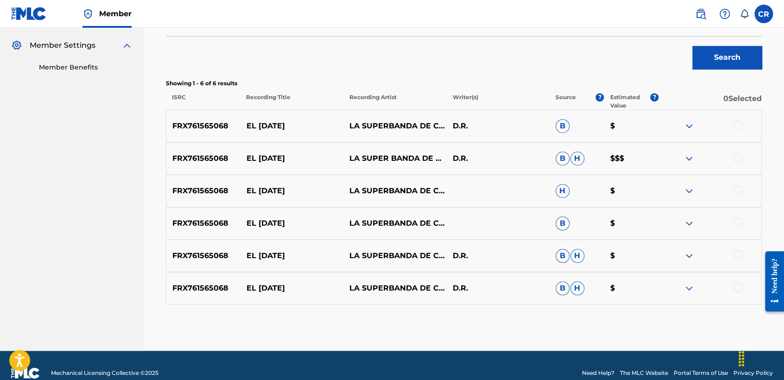
scroll to position [285, 0]
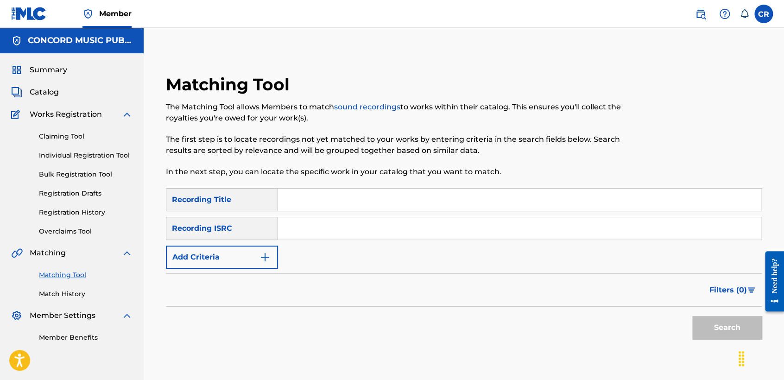
click at [382, 236] on input "Search Form" at bounding box center [519, 228] width 483 height 22
paste input "TCADS1877632"
type input "TCADS1877632"
drag, startPoint x: 409, startPoint y: 206, endPoint x: 466, endPoint y: 231, distance: 62.8
click at [409, 206] on input "Search Form" at bounding box center [519, 200] width 483 height 22
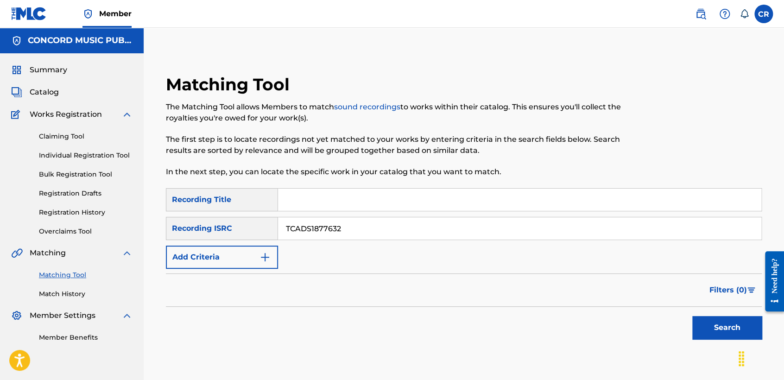
paste input "HAVE YOU EVER"
type input "HAVE YOU EVER"
click at [718, 322] on button "Search" at bounding box center [726, 327] width 69 height 23
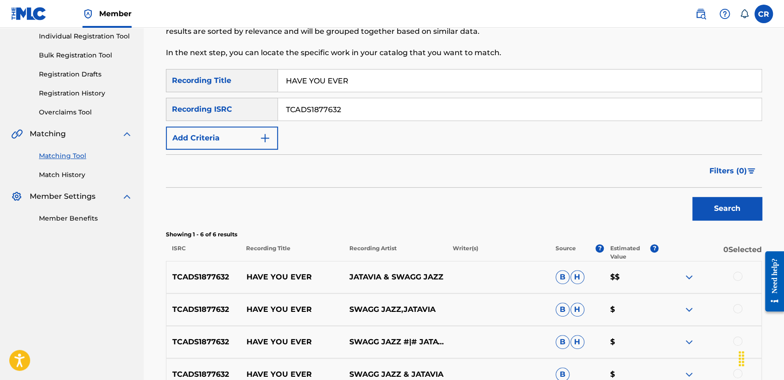
scroll to position [222, 0]
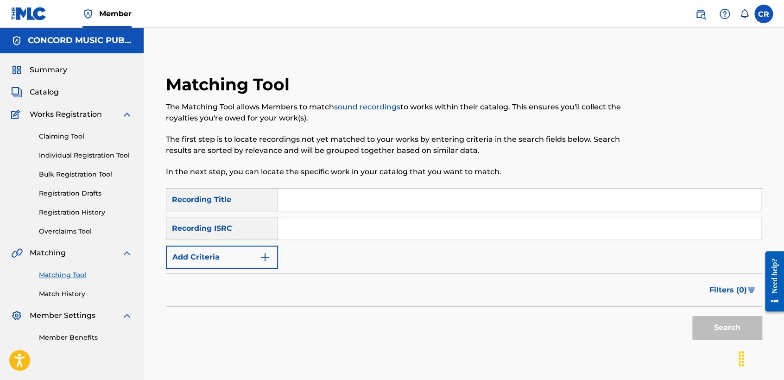
click at [353, 236] on input "Search Form" at bounding box center [519, 228] width 483 height 22
paste input "GBAJX8736610"
type input "GBAJX8736610"
click at [415, 206] on input "Search Form" at bounding box center [519, 200] width 483 height 22
paste input "INFANT HOLY"
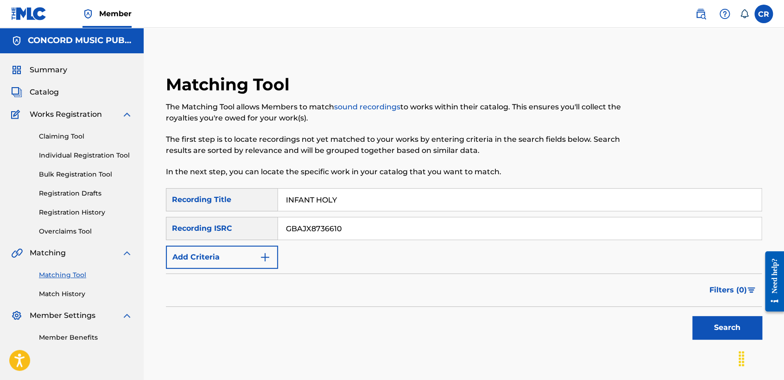
type input "INFANT HOLY"
click at [715, 332] on button "Search" at bounding box center [726, 327] width 69 height 23
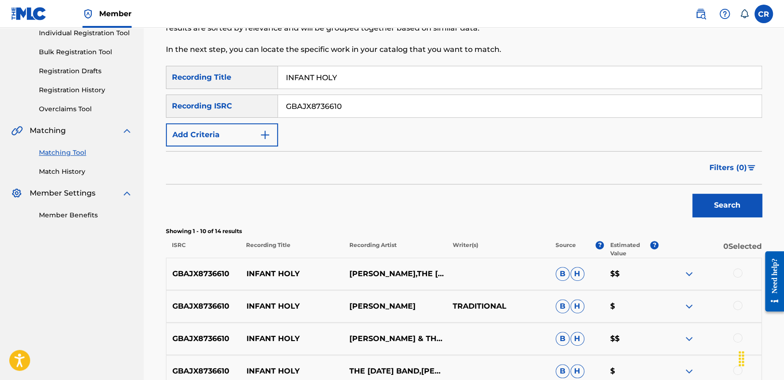
scroll to position [206, 0]
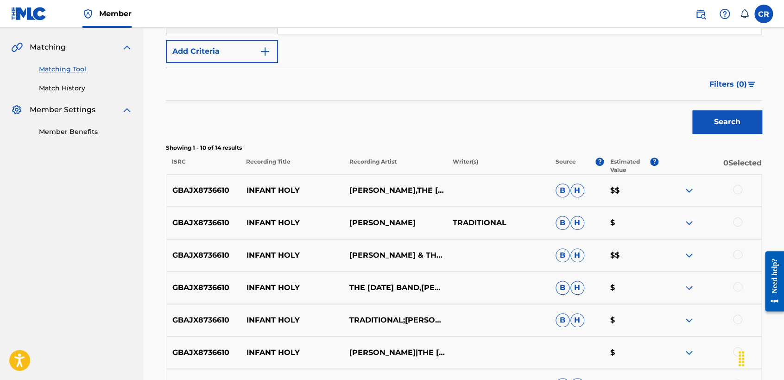
click at [390, 185] on p "MADDY PRIOR,THE CARNIVAL BAND" at bounding box center [394, 190] width 103 height 11
copy p "PRIOR"
click at [737, 190] on div at bounding box center [737, 189] width 9 height 9
click at [737, 220] on div at bounding box center [737, 221] width 9 height 9
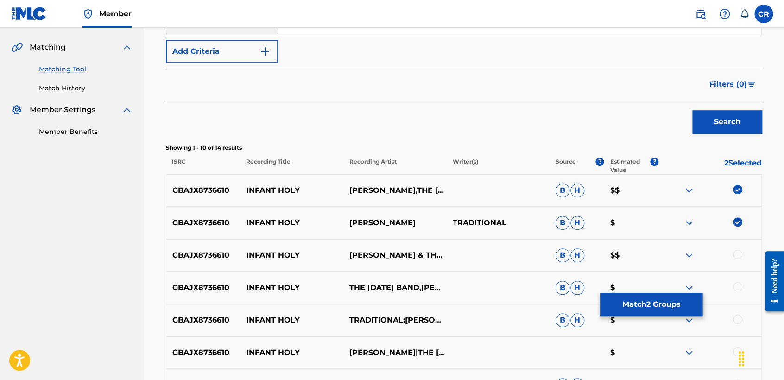
click at [736, 251] on div at bounding box center [737, 254] width 9 height 9
click at [737, 282] on div at bounding box center [737, 286] width 9 height 9
click at [736, 327] on div "GBAJX8736610 INFANT HOLY TRADITIONAL;MADDY PRIOR B H $" at bounding box center [464, 320] width 596 height 32
click at [735, 314] on div at bounding box center [709, 319] width 103 height 11
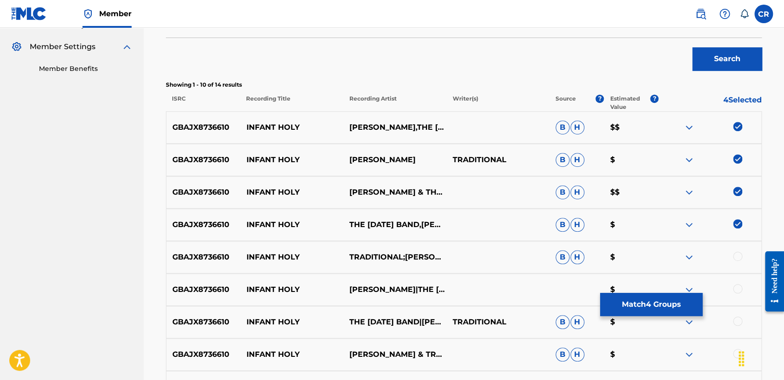
scroll to position [360, 0]
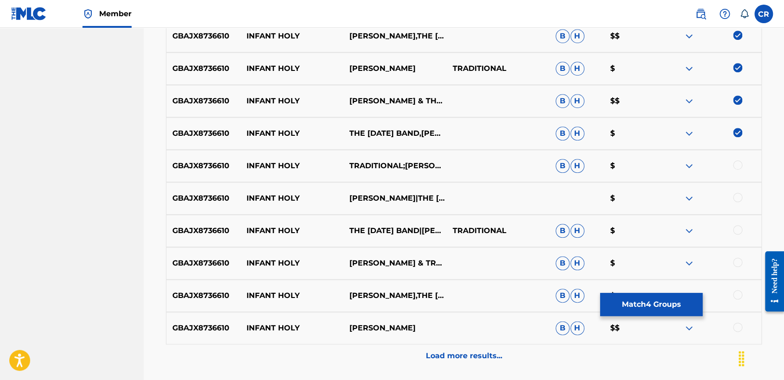
click at [736, 164] on div at bounding box center [737, 164] width 9 height 9
click at [738, 196] on div at bounding box center [737, 197] width 9 height 9
drag, startPoint x: 738, startPoint y: 227, endPoint x: 735, endPoint y: 258, distance: 30.3
click at [738, 228] on div at bounding box center [737, 229] width 9 height 9
click at [735, 264] on div at bounding box center [737, 262] width 9 height 9
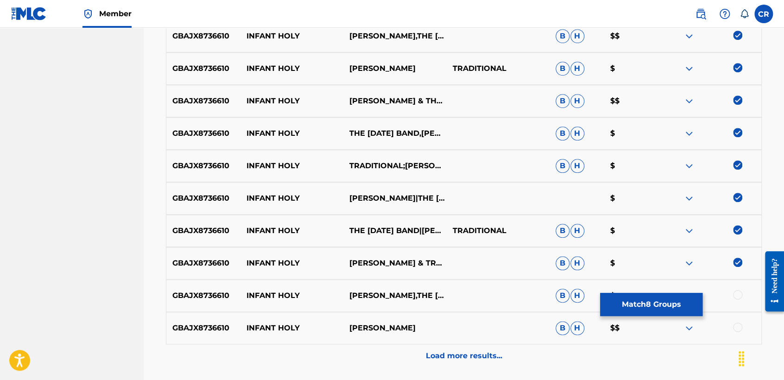
click at [735, 290] on div at bounding box center [709, 295] width 103 height 11
click at [736, 292] on div at bounding box center [737, 294] width 9 height 9
click at [740, 324] on div at bounding box center [737, 326] width 9 height 9
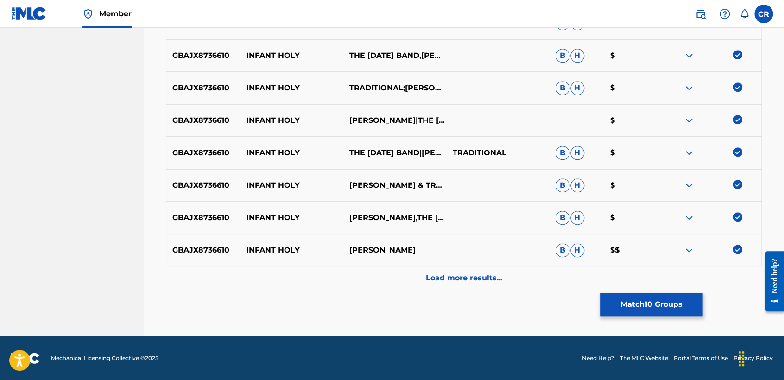
click at [727, 281] on div "Load more results..." at bounding box center [464, 277] width 596 height 23
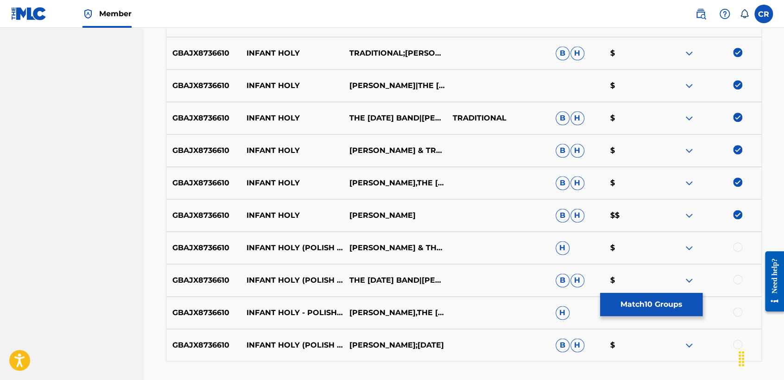
scroll to position [489, 0]
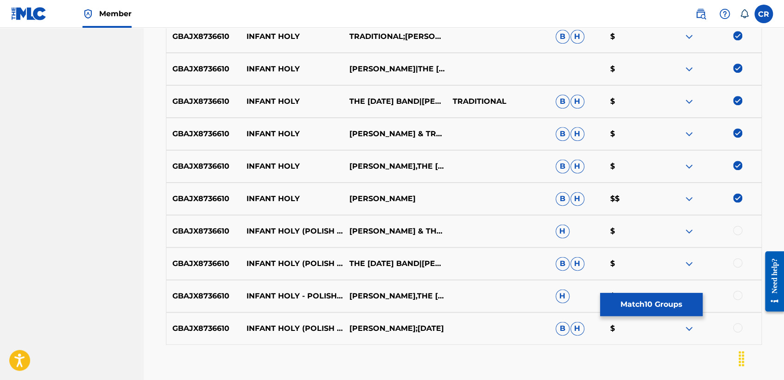
click at [734, 228] on div at bounding box center [737, 230] width 9 height 9
click at [737, 262] on div at bounding box center [737, 262] width 9 height 9
click at [740, 294] on div at bounding box center [737, 294] width 9 height 9
click at [736, 327] on div at bounding box center [737, 327] width 9 height 9
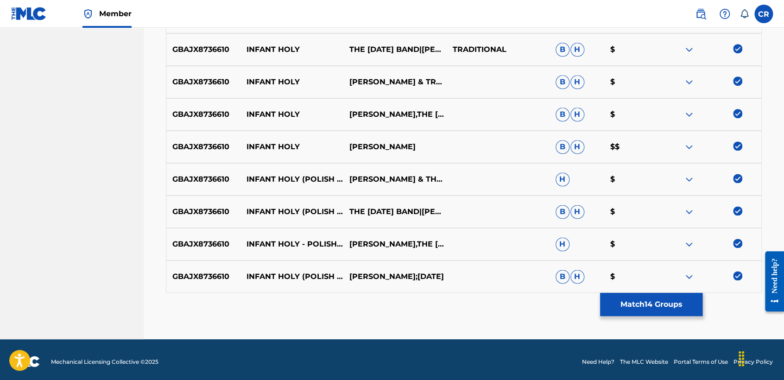
scroll to position [544, 0]
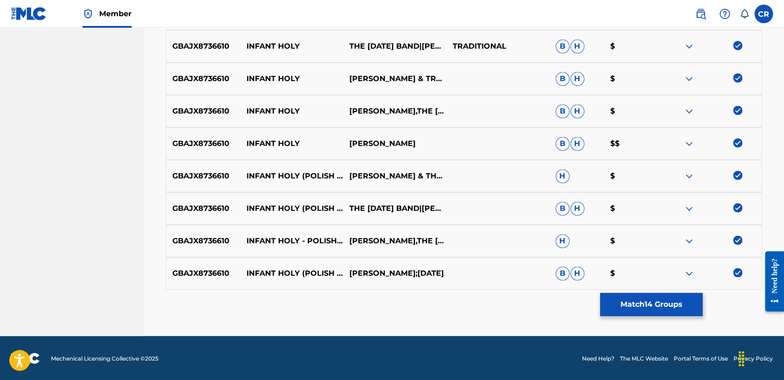
click at [682, 307] on button "Match 14 Groups" at bounding box center [651, 304] width 102 height 23
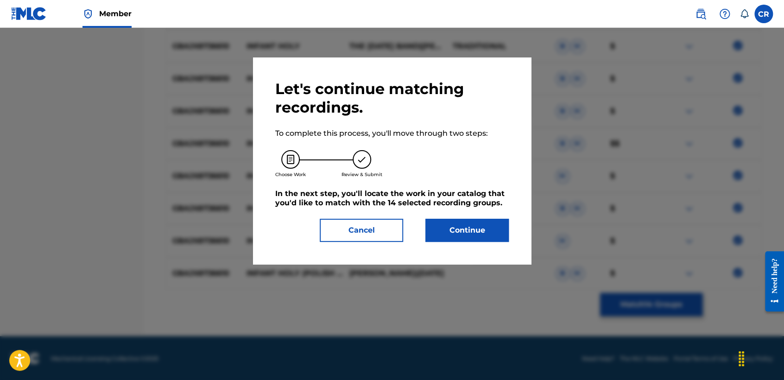
click at [467, 226] on button "Continue" at bounding box center [466, 230] width 83 height 23
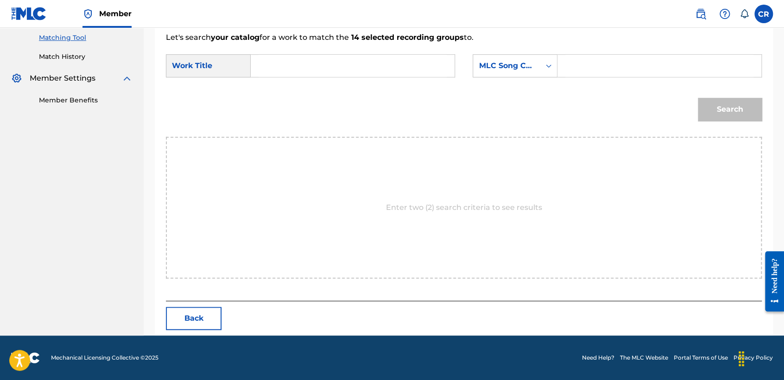
scroll to position [237, 0]
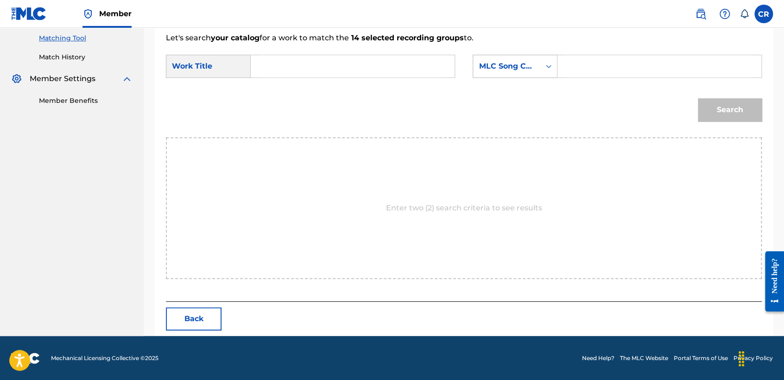
click at [501, 80] on div "SearchWithCriteria38baccae-7e7a-412a-aa83-86aaff12521b Work Title SearchWithCri…" at bounding box center [464, 69] width 596 height 29
click at [500, 75] on div "MLC Song Code" at bounding box center [514, 66] width 85 height 23
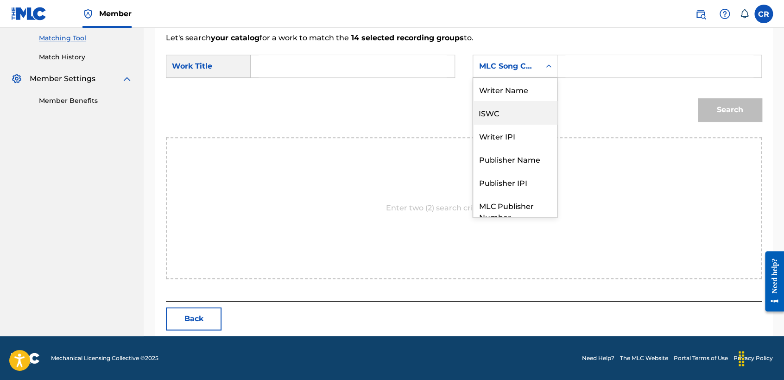
scroll to position [0, 0]
click at [499, 94] on div "Writer Name" at bounding box center [515, 89] width 84 height 23
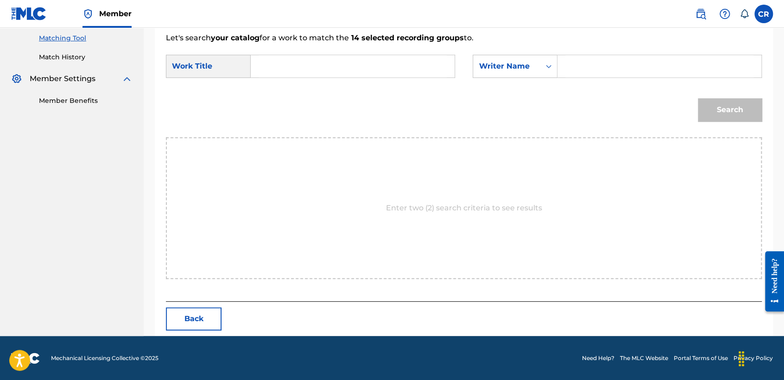
click at [559, 75] on div "Search Form" at bounding box center [659, 66] width 204 height 23
click at [571, 70] on input "Search Form" at bounding box center [659, 66] width 188 height 22
paste input "PRIOR"
type input "PRIOR"
click at [363, 51] on form "SearchWithCriteria38baccae-7e7a-412a-aa83-86aaff12521b Work Title SearchWithCri…" at bounding box center [464, 91] width 596 height 94
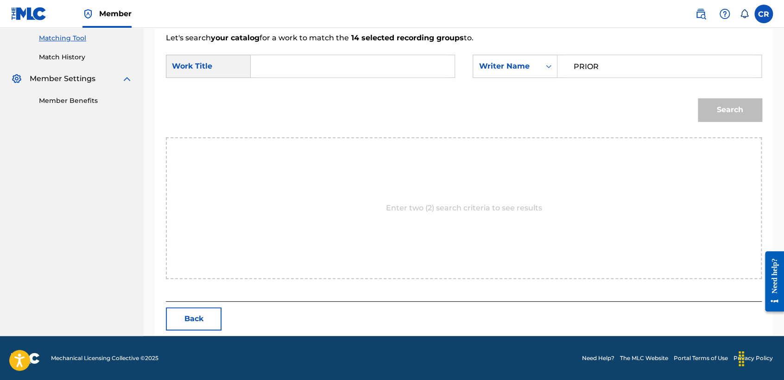
click at [366, 55] on form "SearchWithCriteria38baccae-7e7a-412a-aa83-86aaff12521b Work Title SearchWithCri…" at bounding box center [464, 91] width 596 height 94
click at [383, 65] on input "Search Form" at bounding box center [352, 66] width 188 height 22
paste input "INFANT HOLY"
type input "INFANT HOLY"
click at [713, 110] on button "Search" at bounding box center [730, 109] width 64 height 23
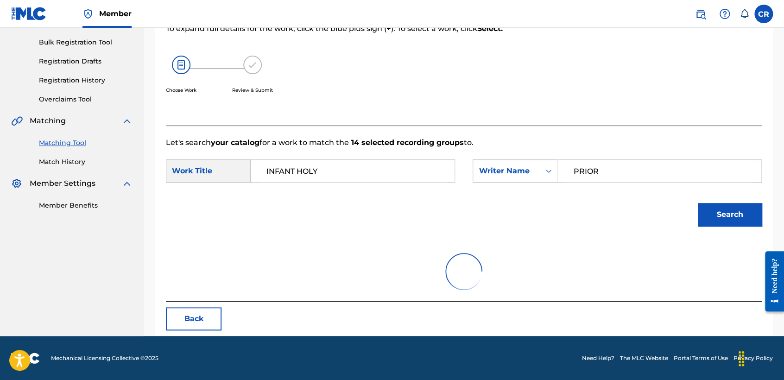
scroll to position [92, 0]
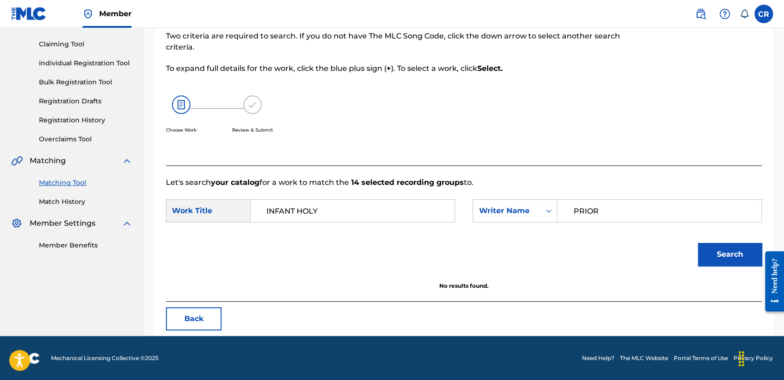
click at [182, 325] on button "Back" at bounding box center [194, 318] width 56 height 23
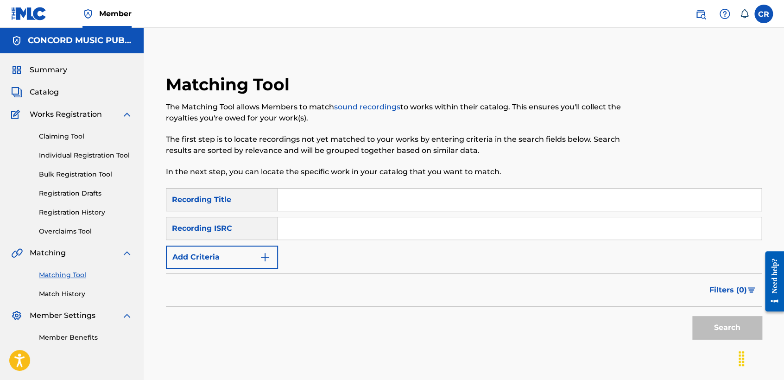
drag, startPoint x: 396, startPoint y: 230, endPoint x: 401, endPoint y: 233, distance: 5.3
click at [396, 230] on input "Search Form" at bounding box center [519, 228] width 483 height 22
paste input "QMYW20400173"
type input "QMYW20400173"
drag, startPoint x: 456, startPoint y: 203, endPoint x: 465, endPoint y: 205, distance: 9.4
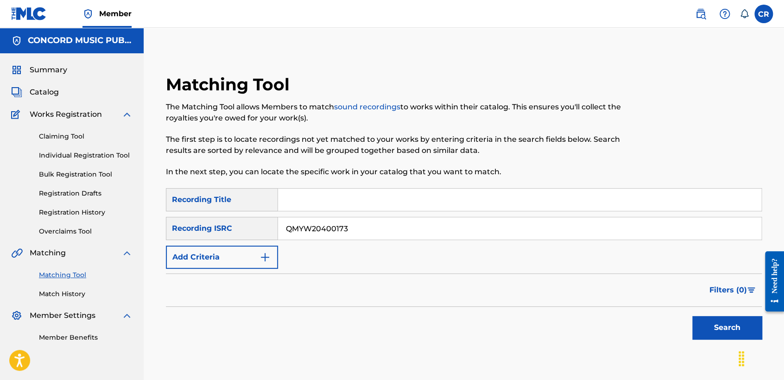
click at [456, 202] on input "Search Form" at bounding box center [519, 200] width 483 height 22
paste input "ESA MIRADA TRISTE"
type input "ESA MIRADA TRISTE"
click at [713, 326] on button "Search" at bounding box center [726, 327] width 69 height 23
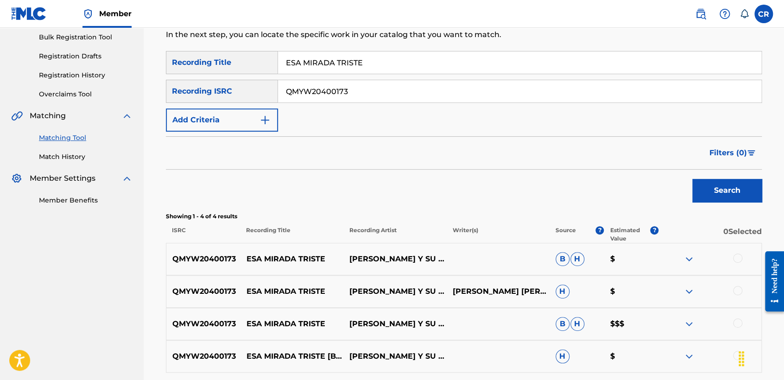
scroll to position [154, 0]
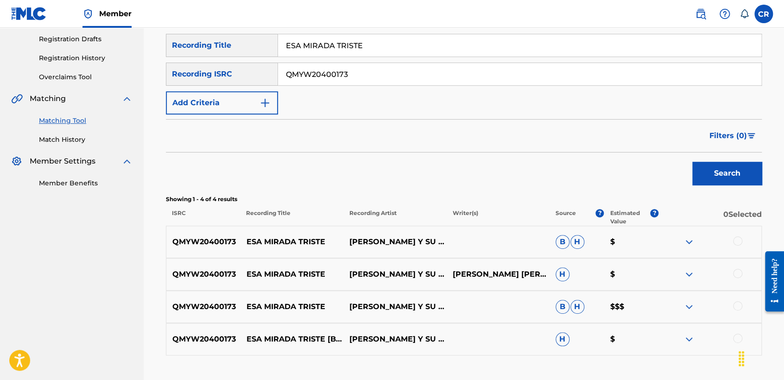
click at [469, 269] on p "[PERSON_NAME] [PERSON_NAME] [PERSON_NAME];[PERSON_NAME]" at bounding box center [497, 274] width 103 height 11
copy p "[PERSON_NAME]"
click at [733, 236] on div at bounding box center [709, 241] width 103 height 11
click at [740, 233] on div "QMYW20400173 ESA MIRADA TRISTE LILY Y SU GRAN TRÍO B H $" at bounding box center [464, 242] width 596 height 32
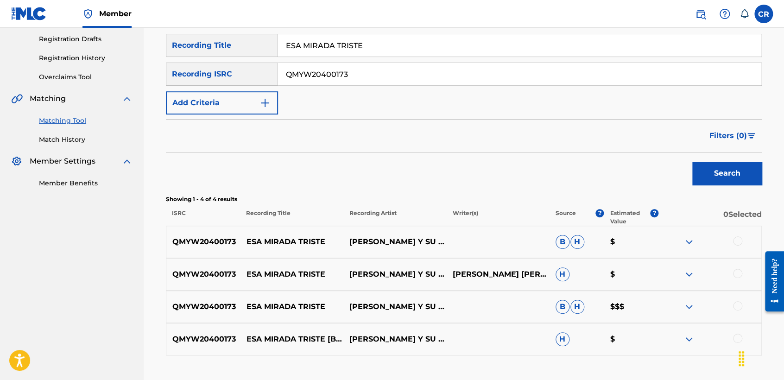
click at [739, 239] on div at bounding box center [737, 240] width 9 height 9
click at [733, 267] on div "QMYW20400173 ESA MIRADA TRISTE LILY Y SU GRAN TRIO LUIS MENDOZA VICTOR MENDOZA …" at bounding box center [464, 274] width 596 height 32
click at [735, 271] on div at bounding box center [737, 273] width 9 height 9
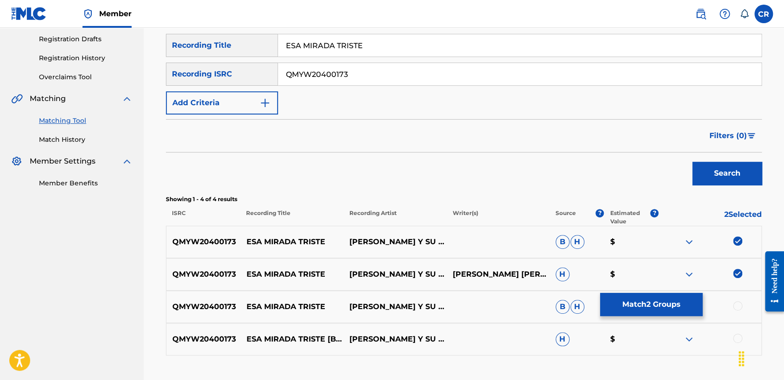
click at [737, 303] on div at bounding box center [737, 305] width 9 height 9
click at [741, 335] on div at bounding box center [737, 337] width 9 height 9
click at [674, 314] on button "Match 4 Groups" at bounding box center [651, 304] width 102 height 23
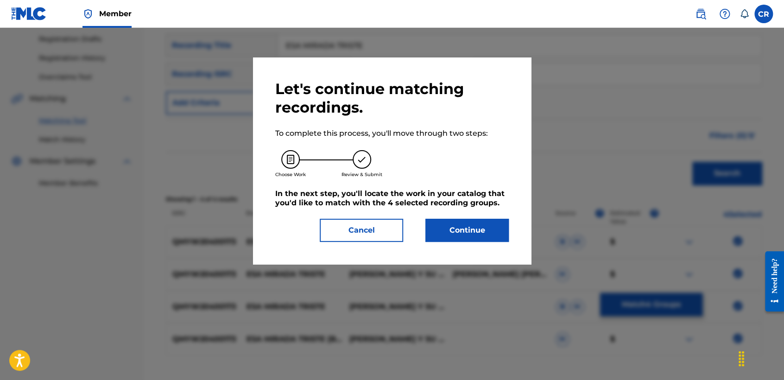
click at [473, 228] on button "Continue" at bounding box center [466, 230] width 83 height 23
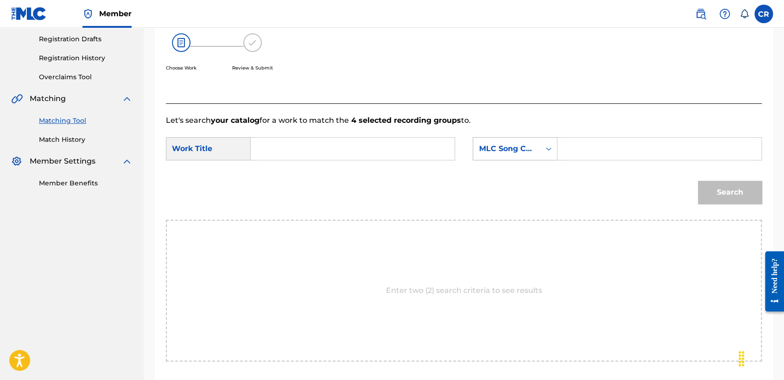
click at [526, 149] on div "MLC Song Code" at bounding box center [506, 148] width 56 height 11
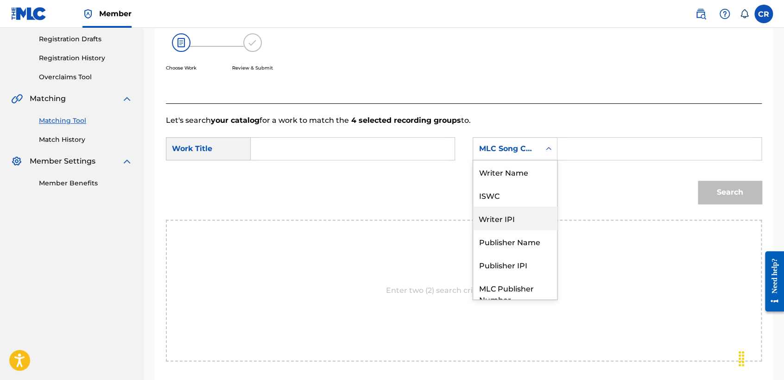
scroll to position [0, 0]
drag, startPoint x: 529, startPoint y: 181, endPoint x: 564, endPoint y: 162, distance: 40.2
click at [529, 181] on div "Writer Name" at bounding box center [515, 171] width 84 height 23
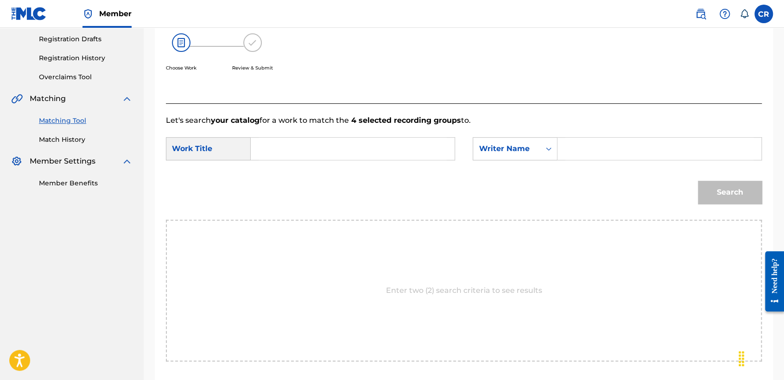
click at [578, 150] on input "Search Form" at bounding box center [659, 149] width 188 height 22
paste input "MENDOZA"
type input "MENDOZA"
click at [410, 146] on input "Search Form" at bounding box center [352, 149] width 188 height 22
paste input "ESA MIRADA TRISTE"
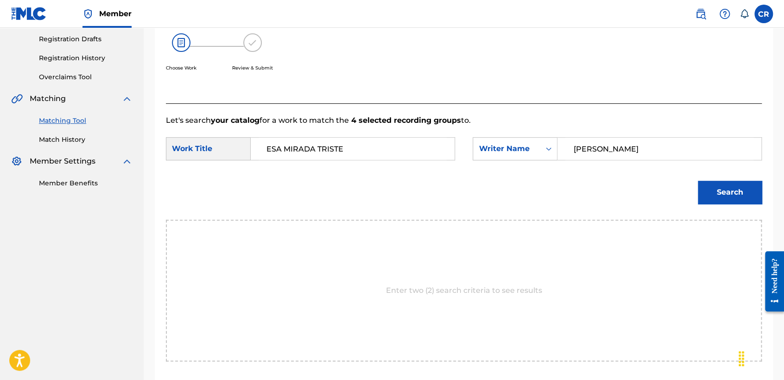
type input "ESA MIRADA TRISTE"
click at [739, 194] on button "Search" at bounding box center [730, 192] width 64 height 23
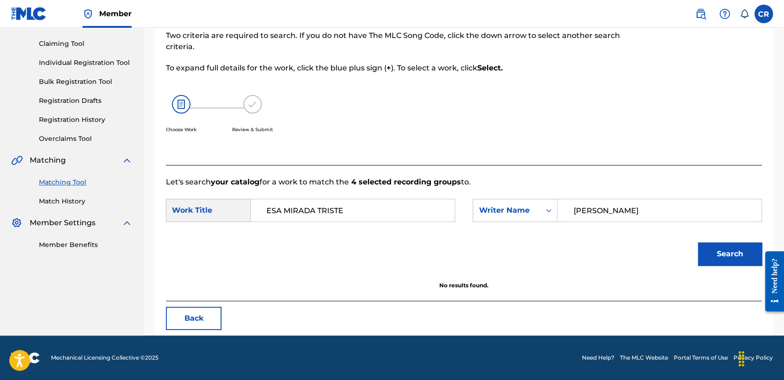
scroll to position [92, 0]
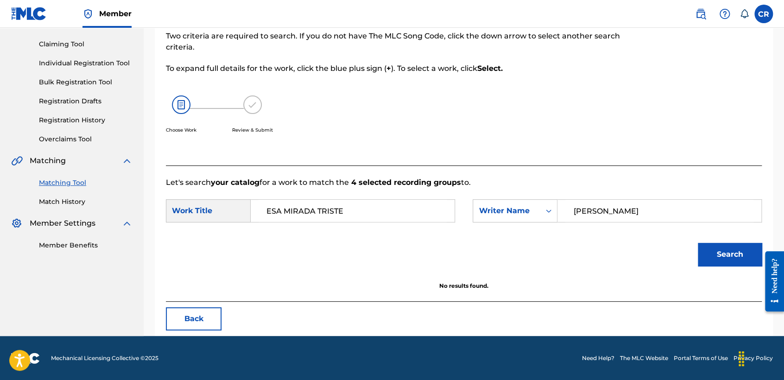
click at [202, 313] on button "Back" at bounding box center [194, 318] width 56 height 23
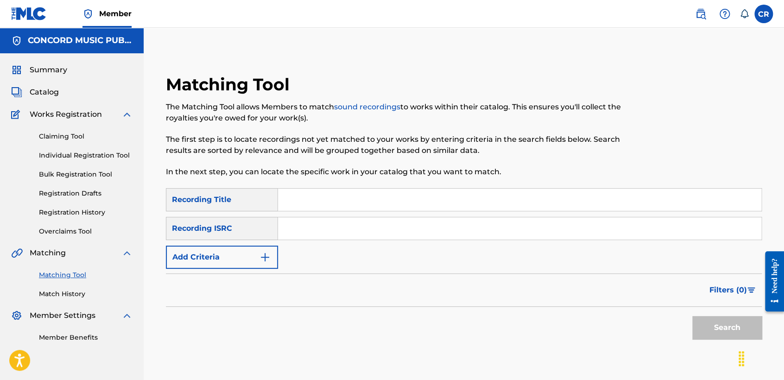
click at [379, 239] on input "Search Form" at bounding box center [519, 228] width 483 height 22
paste input "QZZ762468422"
type input "QZZ762468422"
click at [423, 192] on input "Search Form" at bounding box center [519, 200] width 483 height 22
paste input "GOT YOUR MILK (RIGHT HERE) - [DATE] [GEOGRAPHIC_DATA], [GEOGRAPHIC_DATA]"
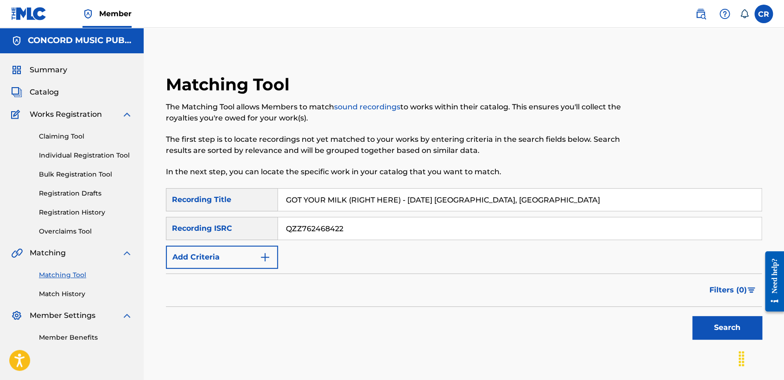
type input "GOT YOUR MILK (RIGHT HERE) - 04/19/23 FAYETTEVILLE, AR"
drag, startPoint x: 718, startPoint y: 321, endPoint x: 705, endPoint y: 317, distance: 13.3
click at [718, 322] on button "Search" at bounding box center [726, 327] width 69 height 23
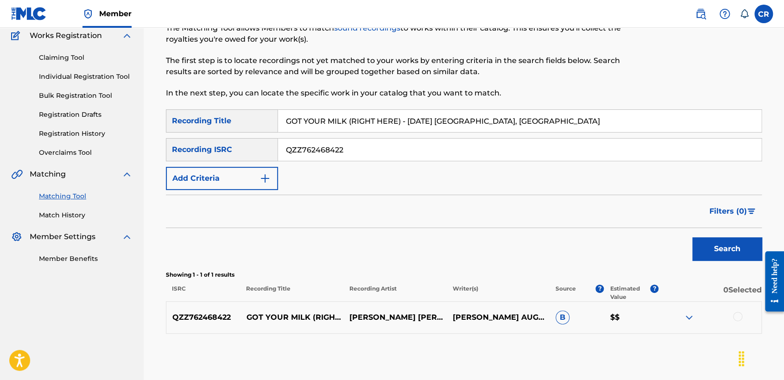
scroll to position [123, 0]
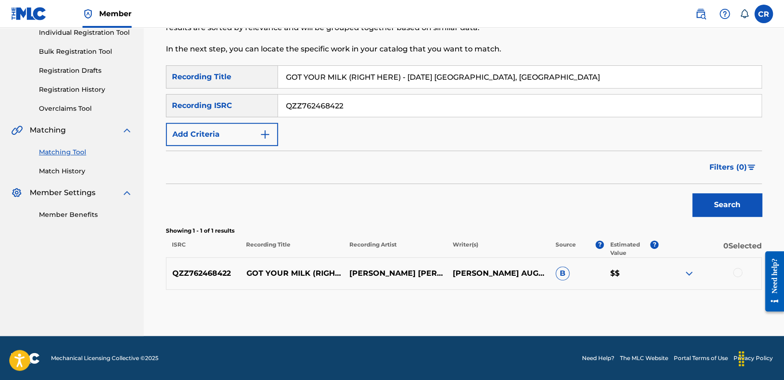
click at [487, 272] on p "KARL AUGUST ENGELMANN" at bounding box center [497, 273] width 103 height 11
copy p "AUGUST"
click at [480, 276] on p "KARL AUGUST ENGELMANN" at bounding box center [497, 273] width 103 height 11
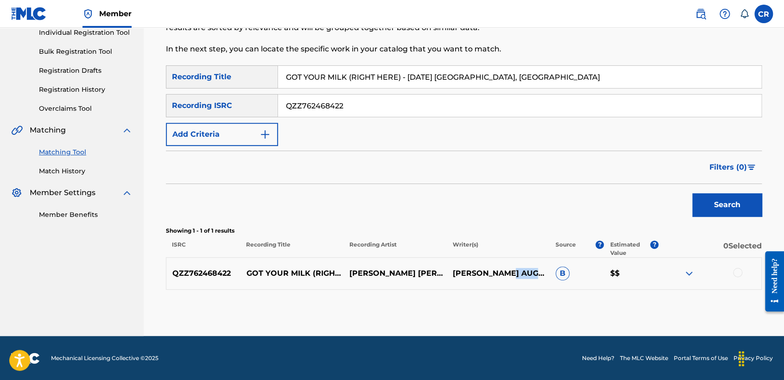
copy p "ENGELMANN"
click at [740, 271] on div at bounding box center [737, 272] width 9 height 9
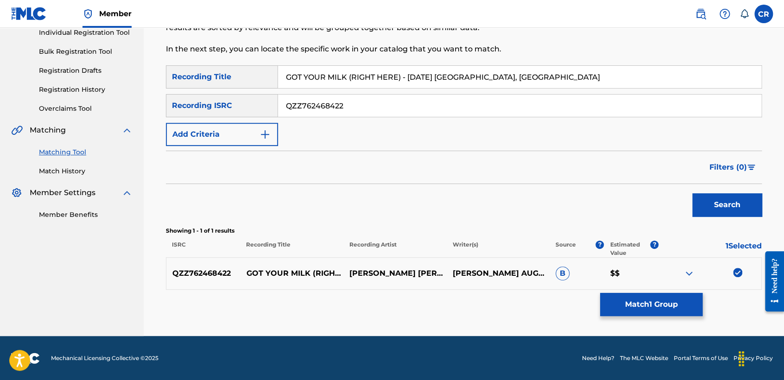
click at [665, 298] on button "Match 1 Group" at bounding box center [651, 304] width 102 height 23
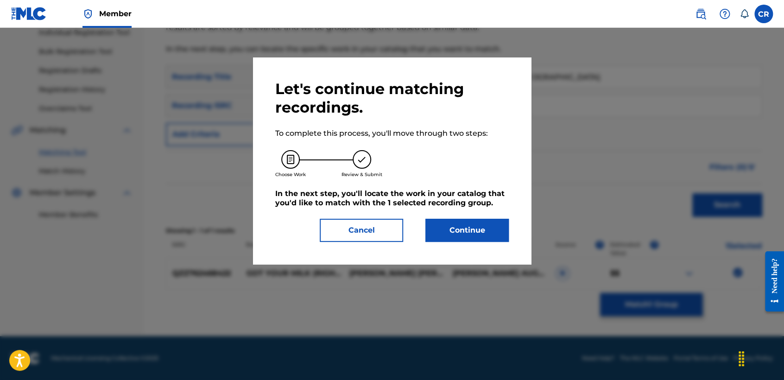
click at [497, 245] on div "Let's continue matching recordings. To complete this process, you'll move throu…" at bounding box center [392, 160] width 278 height 207
click at [494, 235] on button "Continue" at bounding box center [466, 230] width 83 height 23
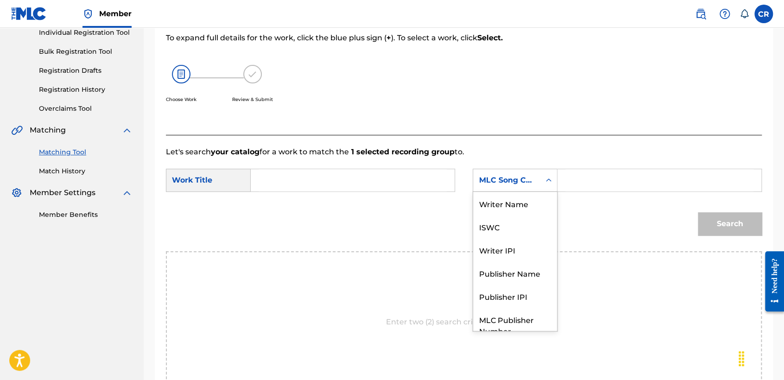
click at [522, 187] on div "MLC Song Code" at bounding box center [506, 180] width 67 height 18
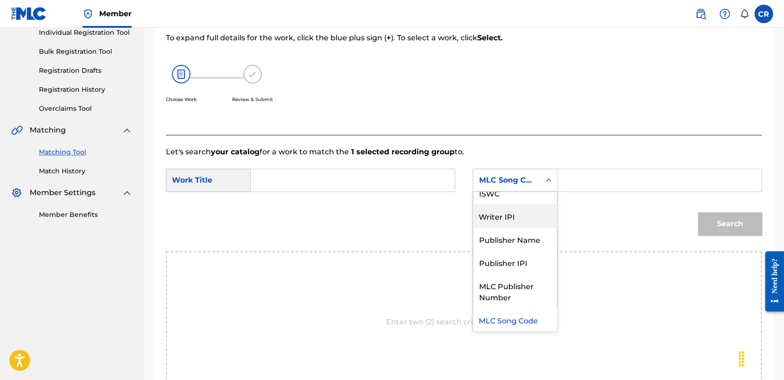
scroll to position [0, 0]
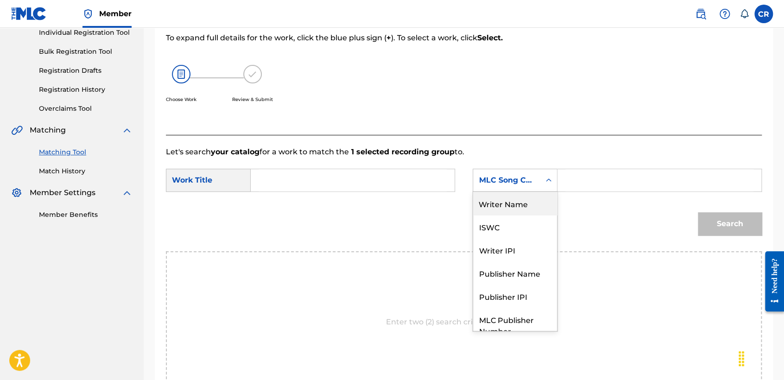
drag, startPoint x: 519, startPoint y: 208, endPoint x: 579, endPoint y: 193, distance: 62.1
click at [522, 208] on div "Writer Name" at bounding box center [515, 203] width 84 height 23
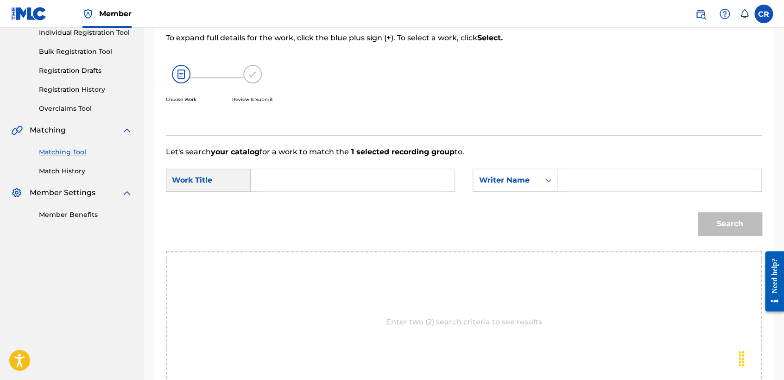
click at [586, 188] on div "SearchWithCriteriae6eec9c9-0c9a-4e0f-a1c8-b4a0403e1626 Work Title SearchWithCri…" at bounding box center [464, 183] width 596 height 29
click at [586, 188] on input "Search Form" at bounding box center [659, 180] width 188 height 22
paste input "ENGELMANN"
type input "ENGELMANN"
click at [430, 185] on input "Search Form" at bounding box center [352, 180] width 188 height 22
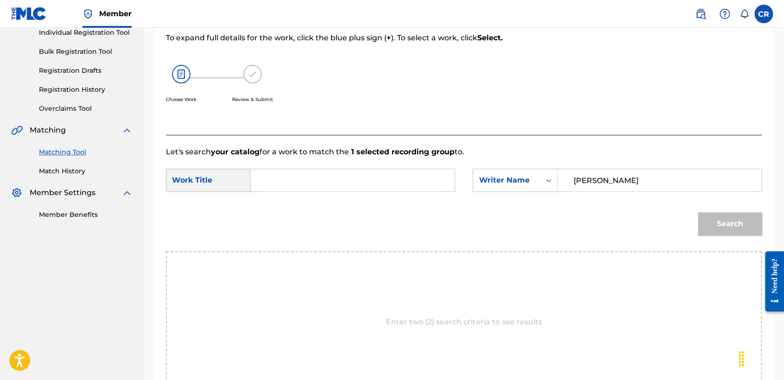
paste input "GOT YOUR MILK (RIGHT HERE) - 04/19/23 FAYETTEVILLE, AR"
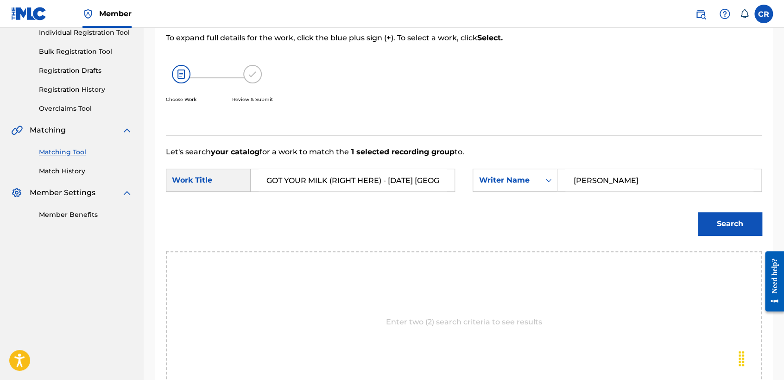
scroll to position [0, 52]
type input "GOT YOUR MILK (RIGHT HERE) - 04/19/23 FAYETTEVILLE, AR"
click at [743, 219] on button "Search" at bounding box center [730, 223] width 64 height 23
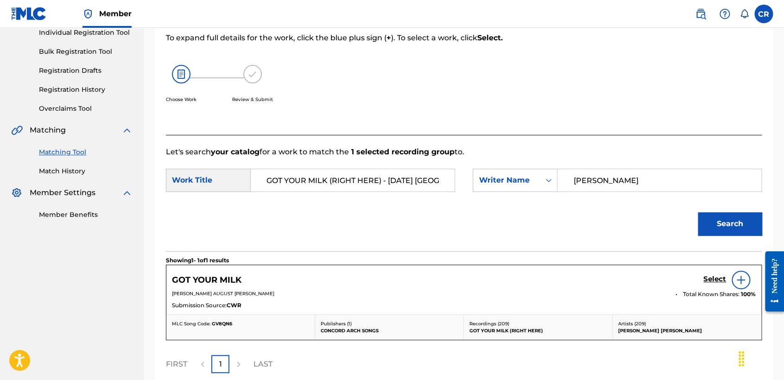
click at [715, 276] on h5 "Select" at bounding box center [714, 279] width 23 height 9
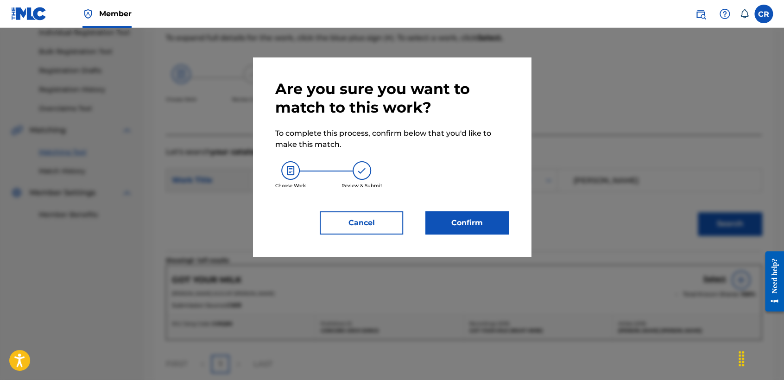
click at [470, 231] on button "Confirm" at bounding box center [466, 222] width 83 height 23
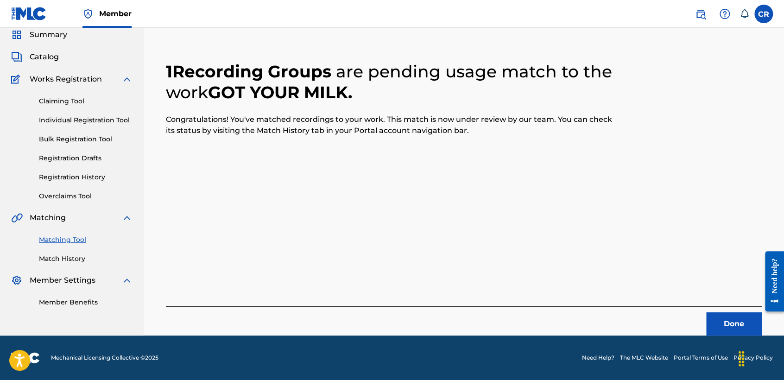
scroll to position [35, 0]
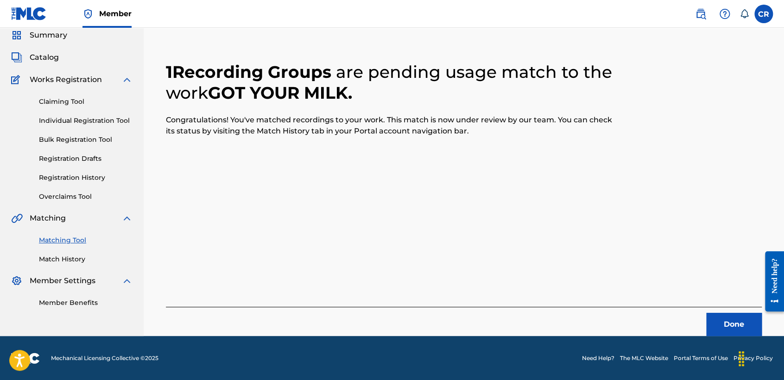
click at [704, 321] on div "Done" at bounding box center [464, 321] width 596 height 29
click at [710, 323] on button "Done" at bounding box center [734, 324] width 56 height 23
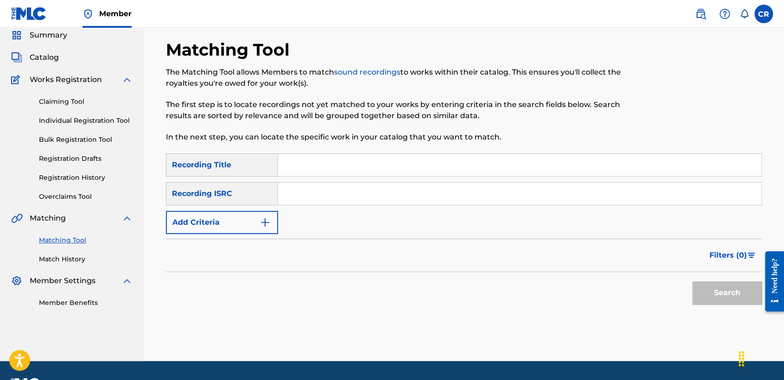
click at [425, 198] on input "Search Form" at bounding box center [519, 193] width 483 height 22
paste input "US5GB0900736"
type input "US5GB0900736"
drag, startPoint x: 447, startPoint y: 157, endPoint x: 453, endPoint y: 157, distance: 6.0
click at [447, 157] on input "Search Form" at bounding box center [519, 165] width 483 height 22
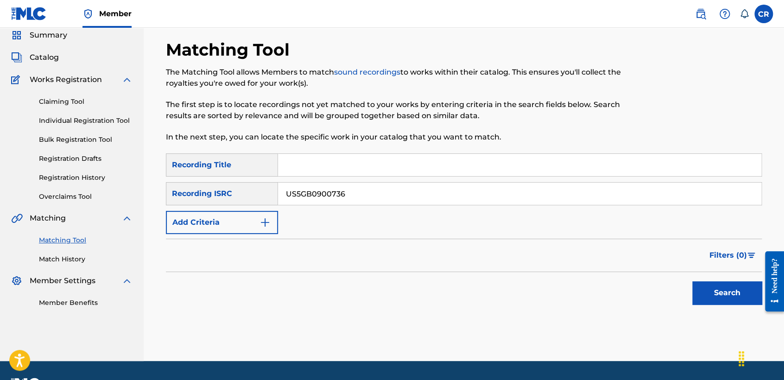
paste input "EENSY WEENSY SPIDER"
type input "EENSY WEENSY SPIDER"
click at [697, 287] on button "Search" at bounding box center [726, 292] width 69 height 23
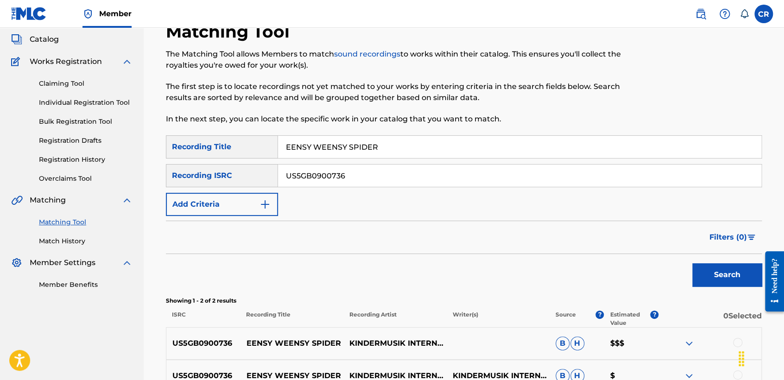
scroll to position [138, 0]
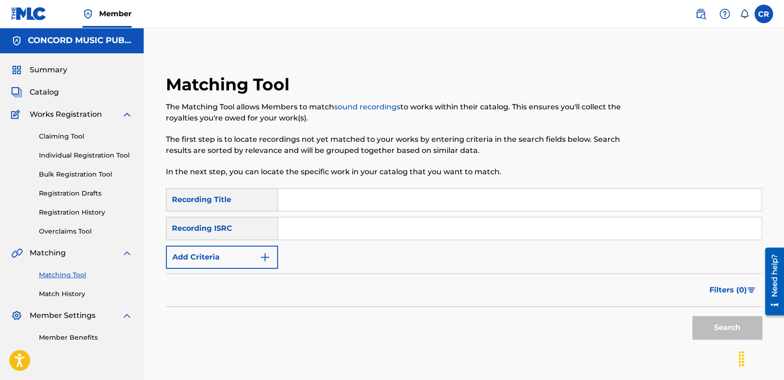
drag, startPoint x: 404, startPoint y: 238, endPoint x: 408, endPoint y: 233, distance: 5.7
click at [404, 238] on input "Search Form" at bounding box center [519, 228] width 483 height 22
paste input "USUYG1369660"
type input "USUYG1369660"
click at [440, 202] on input "Search Form" at bounding box center [519, 200] width 483 height 22
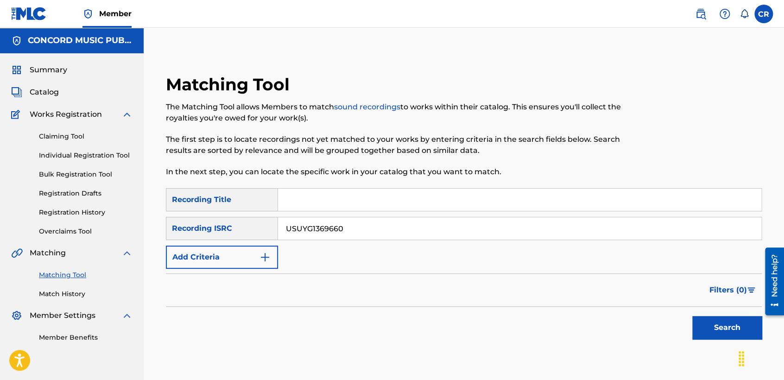
paste input "NARCO"
type input "NARCO"
click at [698, 321] on button "Search" at bounding box center [726, 327] width 69 height 23
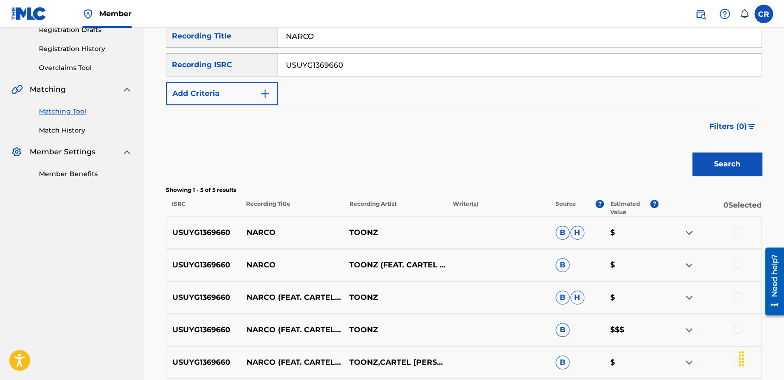
scroll to position [222, 0]
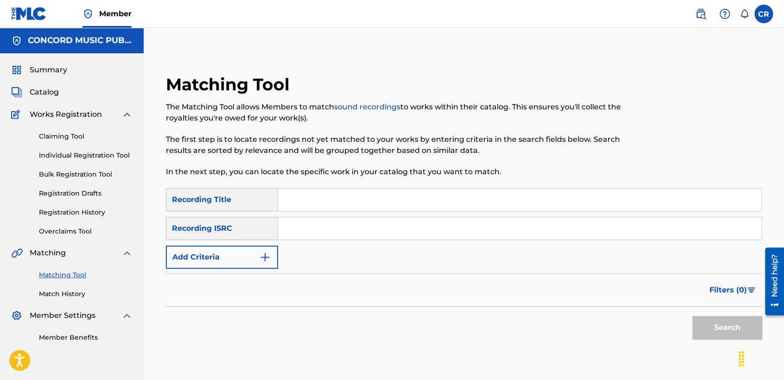
click at [397, 242] on div "SearchWithCriteriaac3947c8-6393-444f-b16d-4192cd10fcb3 Recording Title SearchWi…" at bounding box center [464, 228] width 596 height 81
click at [402, 233] on input "Search Form" at bounding box center [519, 228] width 483 height 22
paste input "TCADQ1897230"
type input "TCADQ1897230"
drag, startPoint x: 438, startPoint y: 205, endPoint x: 444, endPoint y: 205, distance: 6.5
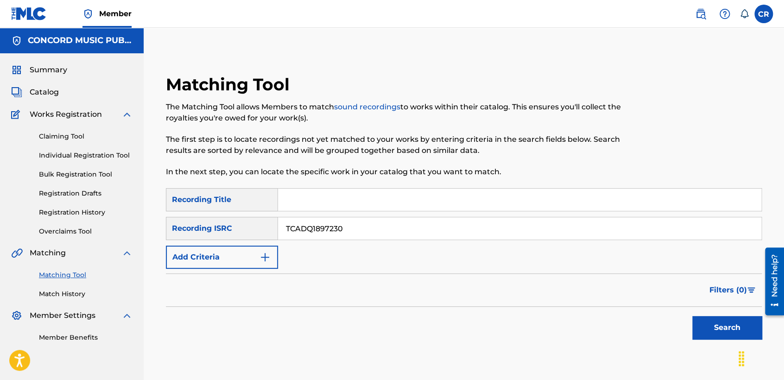
click at [438, 205] on input "Search Form" at bounding box center [519, 200] width 483 height 22
paste input "OFF RIP"
type input "OFF RIP"
click at [703, 322] on button "Search" at bounding box center [726, 327] width 69 height 23
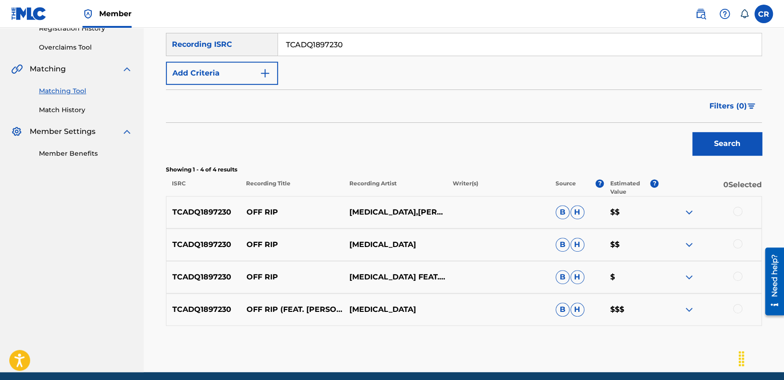
scroll to position [220, 0]
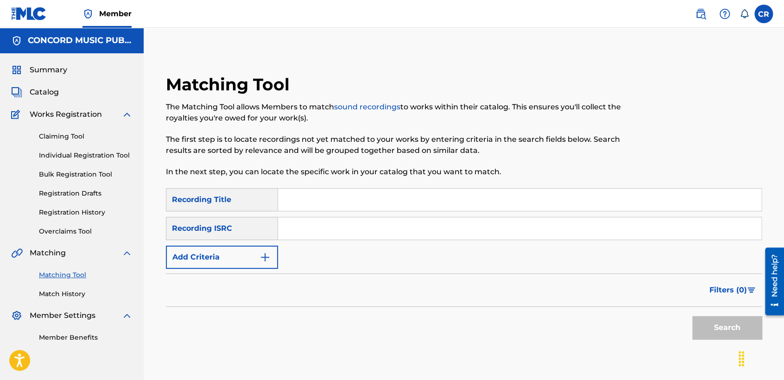
scroll to position [60, 0]
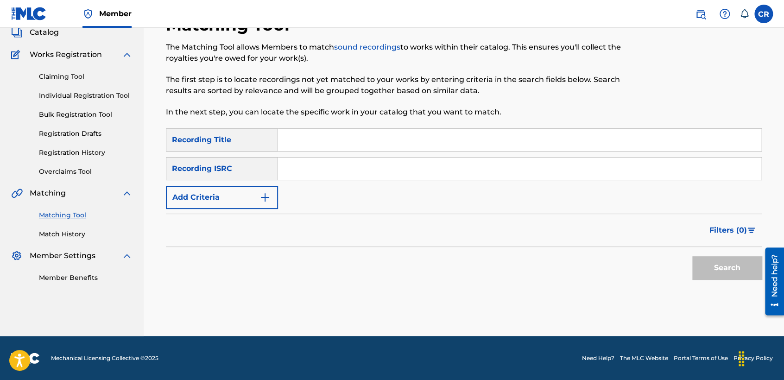
click at [419, 172] on input "Search Form" at bounding box center [519, 168] width 483 height 22
paste input "TCADQ1897230"
type input "TCADQ1897230"
click at [434, 142] on input "Search Form" at bounding box center [519, 140] width 483 height 22
click at [417, 140] on input "Search Form" at bounding box center [519, 140] width 483 height 22
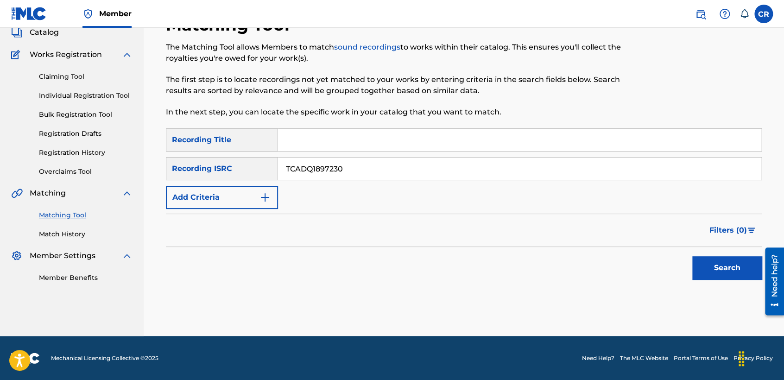
paste input "OFF RIP"
type input "OFF RIP"
drag, startPoint x: 720, startPoint y: 275, endPoint x: 718, endPoint y: 269, distance: 6.0
click at [721, 274] on button "Search" at bounding box center [726, 267] width 69 height 23
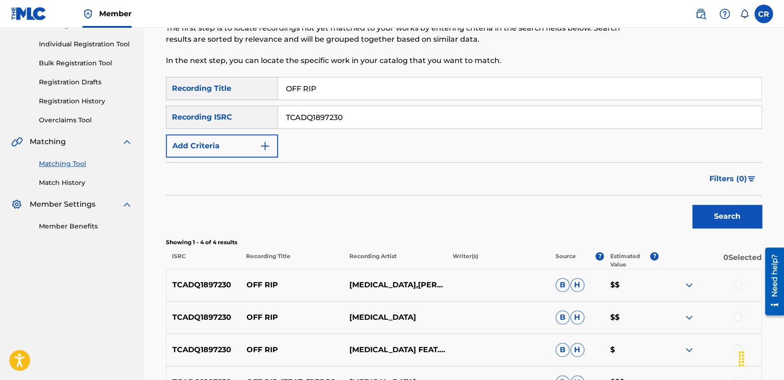
scroll to position [220, 0]
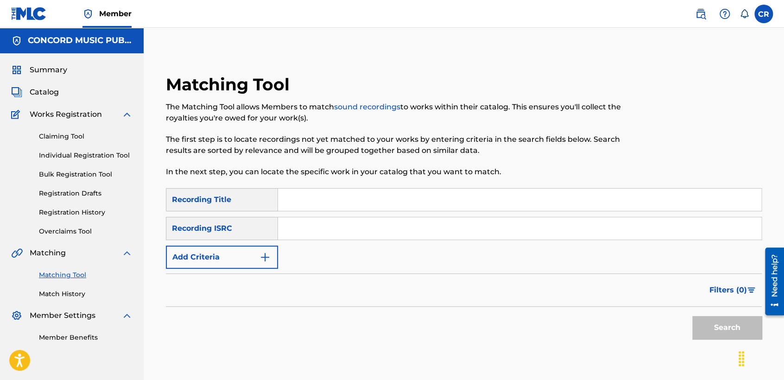
click at [385, 233] on input "Search Form" at bounding box center [519, 228] width 483 height 22
paste input "QZS662210230"
type input "QZS662210230"
click at [420, 205] on input "Search Form" at bounding box center [519, 200] width 483 height 22
paste input "STAY WITH ME"
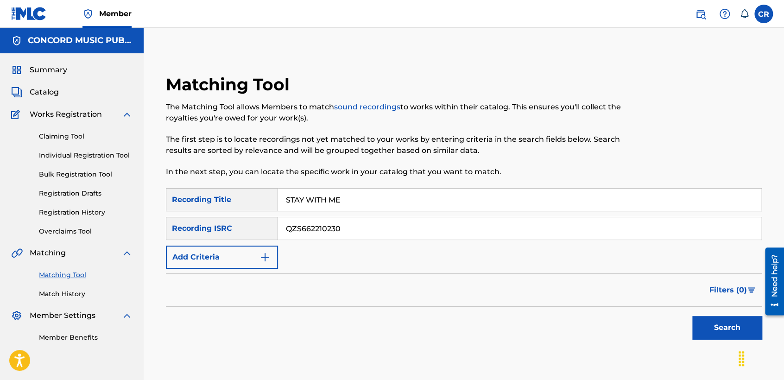
type input "STAY WITH ME"
click at [702, 324] on button "Search" at bounding box center [726, 327] width 69 height 23
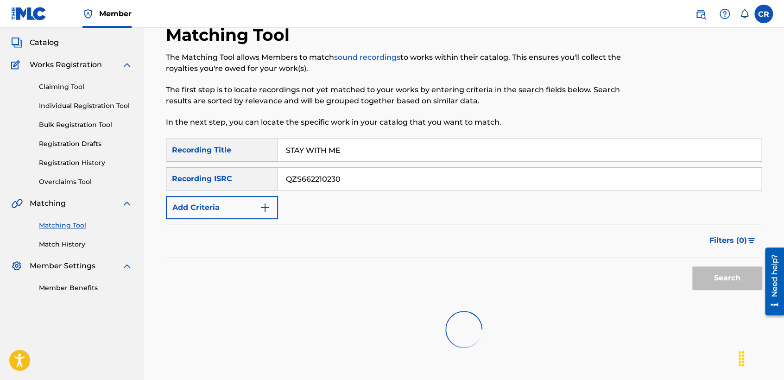
scroll to position [119, 0]
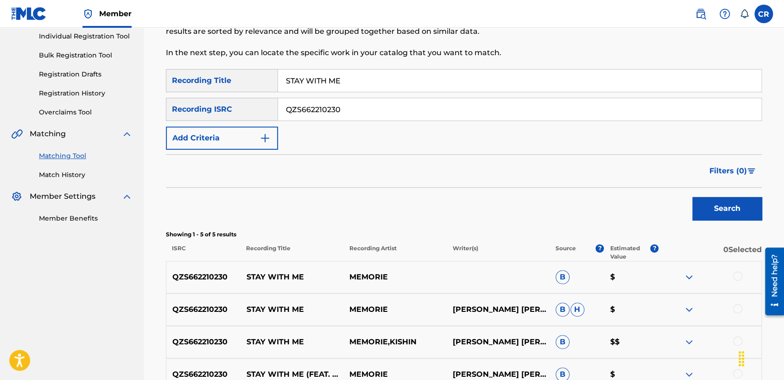
click at [493, 296] on div "QZS662210230 STAY WITH ME MEMORIE [PERSON_NAME] [PERSON_NAME] [PERSON_NAME] $" at bounding box center [464, 309] width 596 height 32
click at [493, 304] on p "[PERSON_NAME] [PERSON_NAME]" at bounding box center [497, 309] width 103 height 11
copy p "[PERSON_NAME]"
drag, startPoint x: 737, startPoint y: 283, endPoint x: 736, endPoint y: 276, distance: 7.0
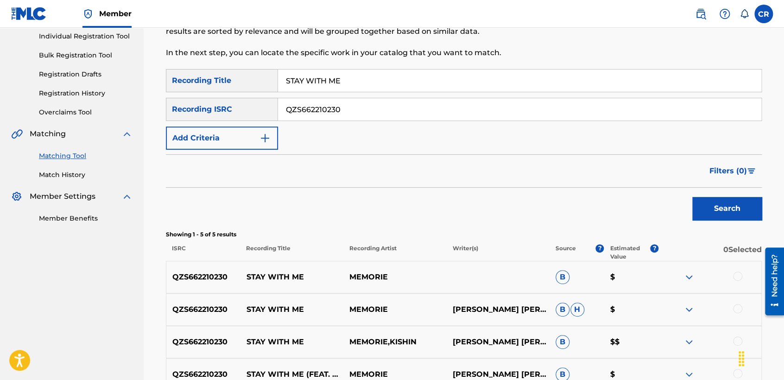
click at [737, 280] on div "QZS662210230 STAY WITH ME MEMORIE B $" at bounding box center [464, 277] width 596 height 32
click at [736, 276] on div at bounding box center [737, 275] width 9 height 9
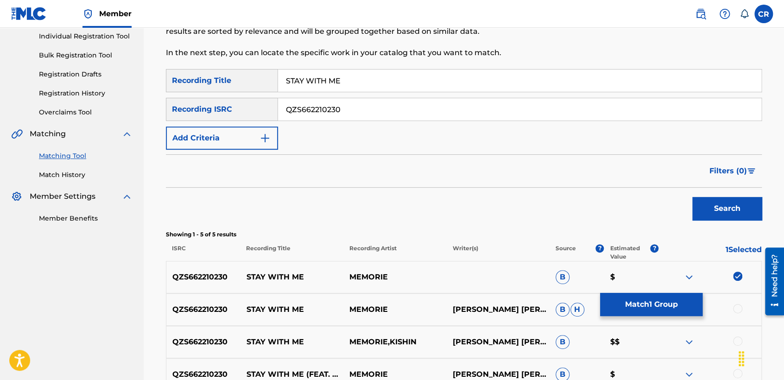
click at [736, 302] on div "QZS662210230 STAY WITH ME MEMORIE [PERSON_NAME] [PERSON_NAME] [PERSON_NAME] $" at bounding box center [464, 309] width 596 height 32
click at [736, 308] on div at bounding box center [737, 308] width 9 height 9
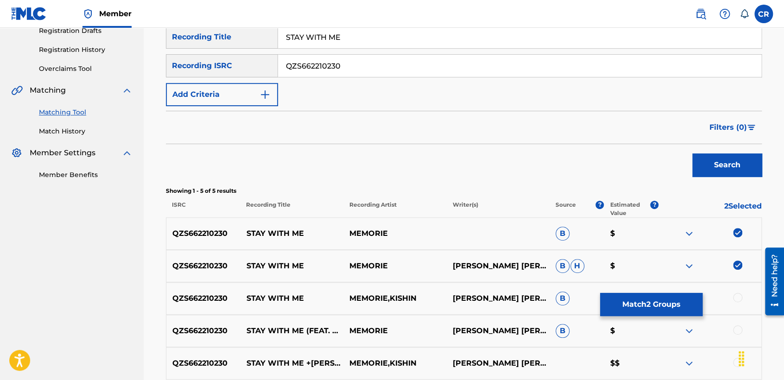
scroll to position [252, 0]
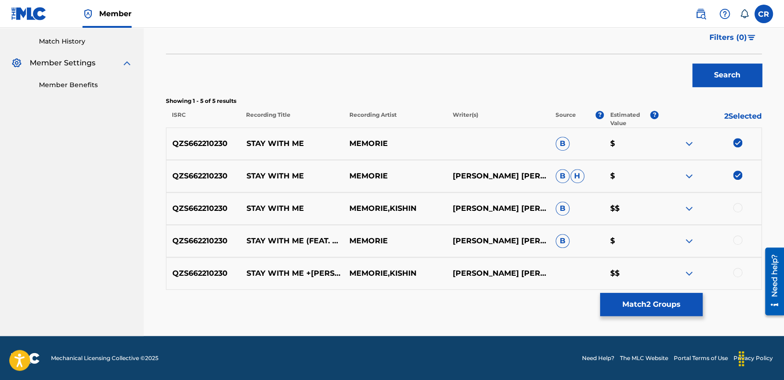
click at [737, 205] on div at bounding box center [737, 207] width 9 height 9
click at [735, 242] on div at bounding box center [737, 239] width 9 height 9
click at [734, 272] on div at bounding box center [737, 272] width 9 height 9
click at [668, 306] on button "Match 5 Groups" at bounding box center [651, 304] width 102 height 23
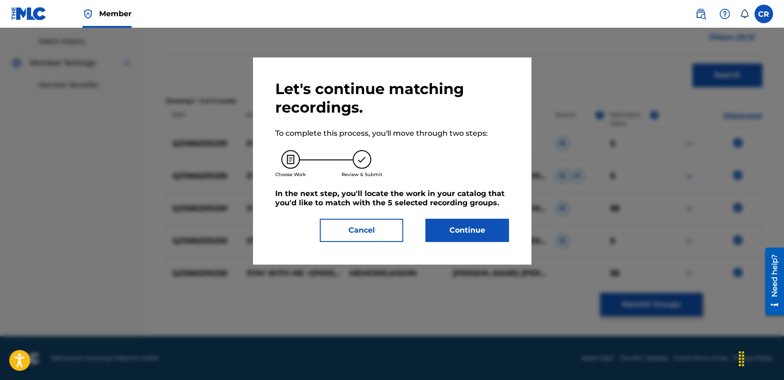
click at [492, 233] on button "Continue" at bounding box center [466, 230] width 83 height 23
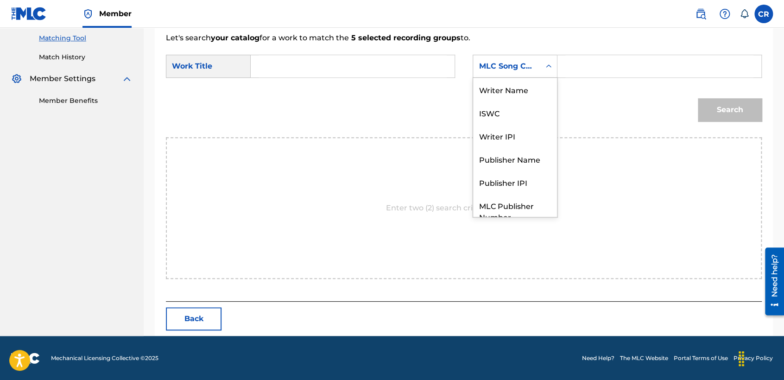
click at [500, 63] on div "MLC Song Code" at bounding box center [506, 66] width 56 height 11
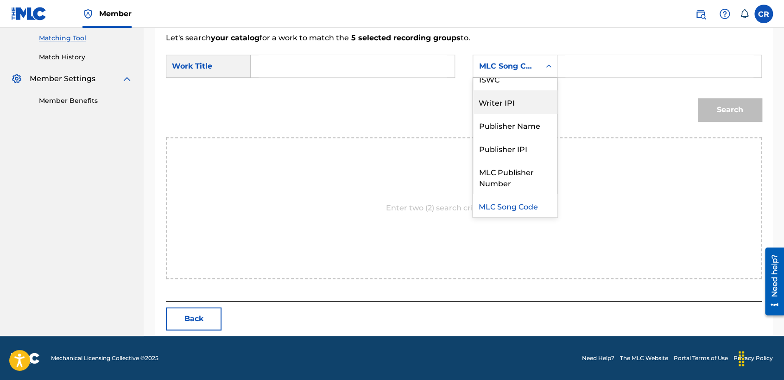
scroll to position [0, 0]
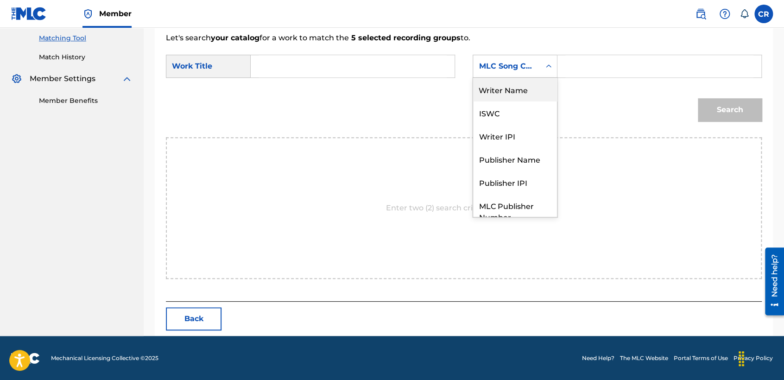
drag, startPoint x: 505, startPoint y: 100, endPoint x: 550, endPoint y: 85, distance: 47.3
click at [507, 100] on div "Writer Name" at bounding box center [515, 89] width 84 height 23
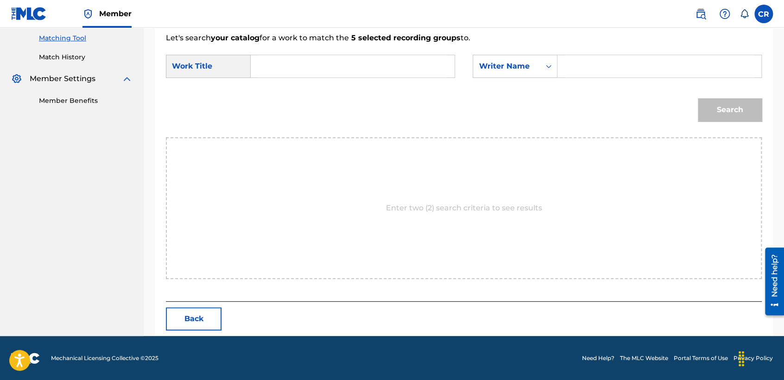
click at [607, 65] on input "Search Form" at bounding box center [659, 66] width 188 height 22
paste input "[PERSON_NAME]"
type input "[PERSON_NAME]"
click at [393, 69] on input "Search Form" at bounding box center [352, 66] width 188 height 22
paste input "STAY WITH ME"
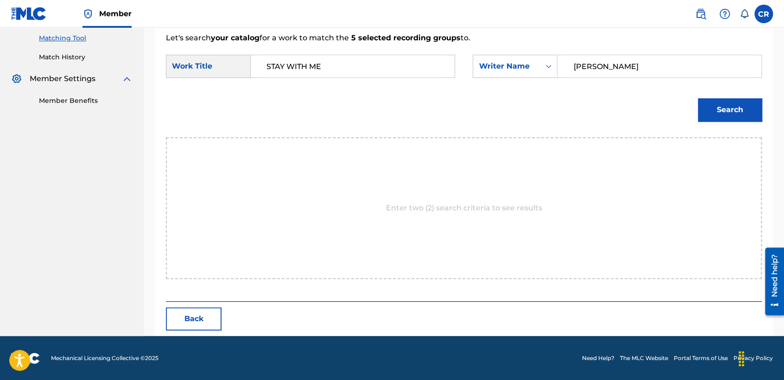
type input "STAY WITH ME"
click at [753, 121] on div "Search" at bounding box center [727, 107] width 69 height 37
click at [746, 115] on button "Search" at bounding box center [730, 109] width 64 height 23
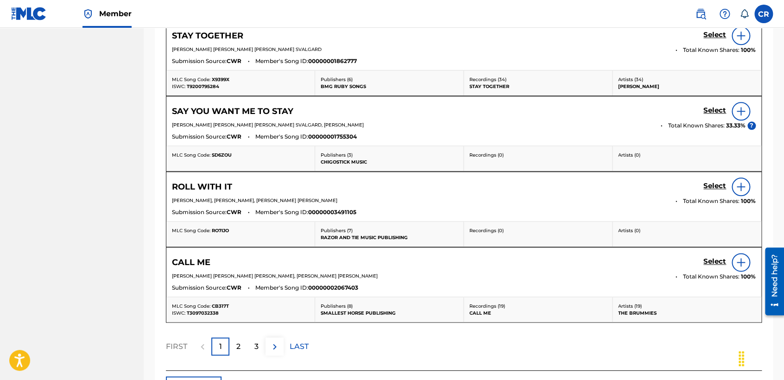
scroll to position [510, 0]
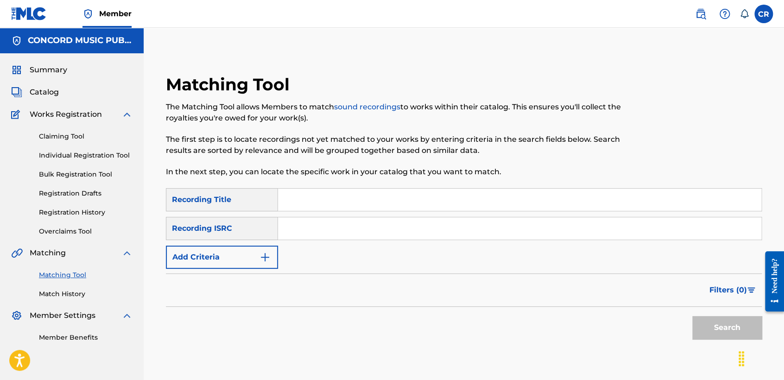
click at [356, 228] on input "Search Form" at bounding box center [519, 228] width 483 height 22
paste input "USUYG1207040"
type input "USUYG1207040"
drag, startPoint x: 408, startPoint y: 204, endPoint x: 417, endPoint y: 206, distance: 9.4
click at [408, 204] on input "Search Form" at bounding box center [519, 200] width 483 height 22
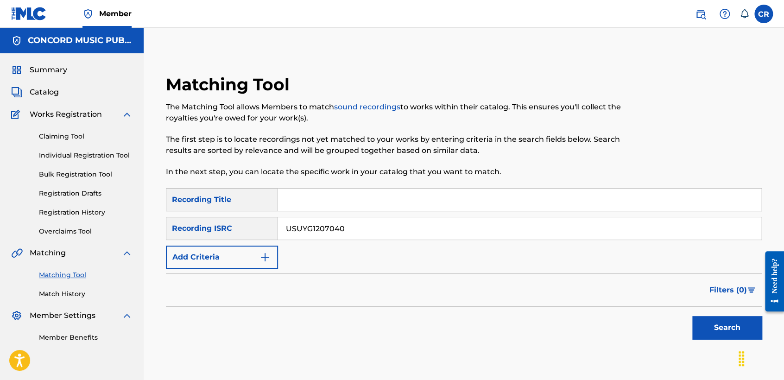
paste input "WATER"
type input "WATER"
click at [704, 324] on button "Search" at bounding box center [726, 327] width 69 height 23
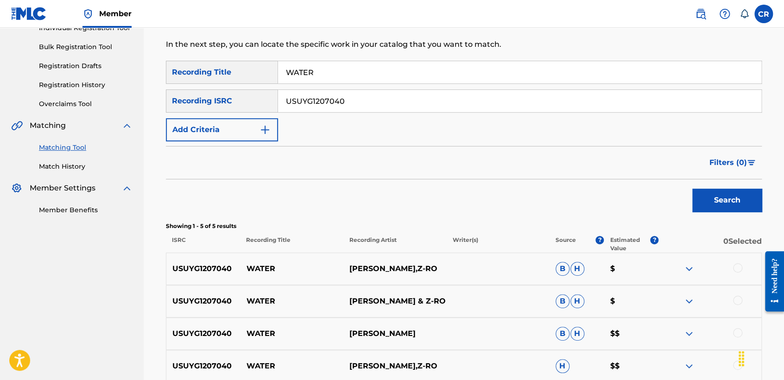
scroll to position [252, 0]
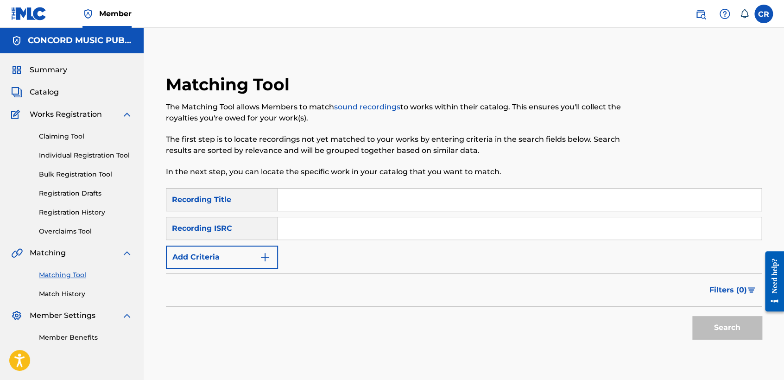
click at [382, 236] on input "Search Form" at bounding box center [519, 228] width 483 height 22
paste input "QZTBC2477228"
type input "QZTBC2477228"
drag, startPoint x: 408, startPoint y: 202, endPoint x: 418, endPoint y: 205, distance: 10.7
click at [408, 202] on input "Search Form" at bounding box center [519, 200] width 483 height 22
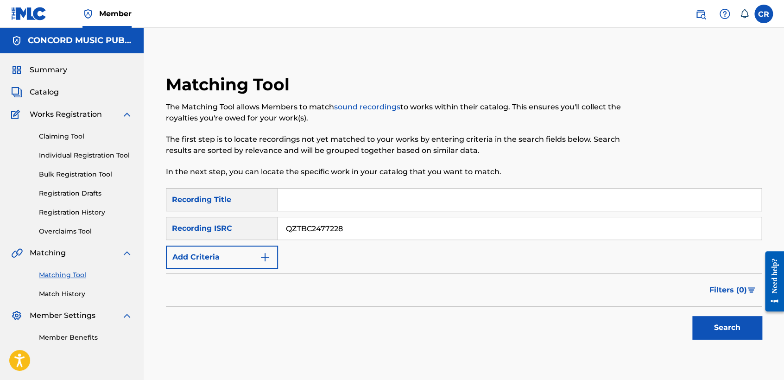
paste input "HARD 2 FIND (FEAT. R2R MOE)"
type input "HARD 2 FIND (FEAT. R2R MOE)"
click at [707, 320] on button "Search" at bounding box center [726, 327] width 69 height 23
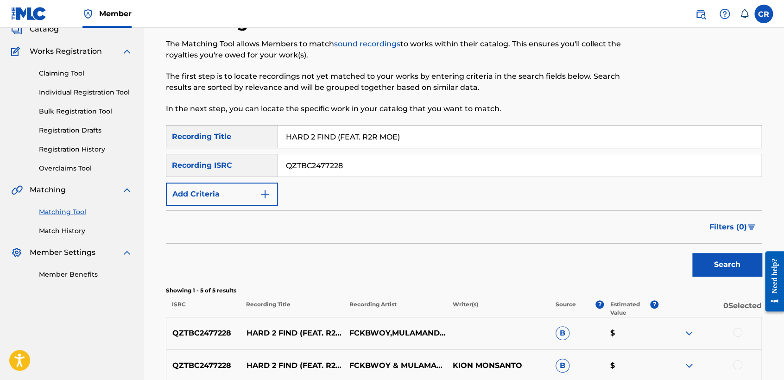
scroll to position [119, 0]
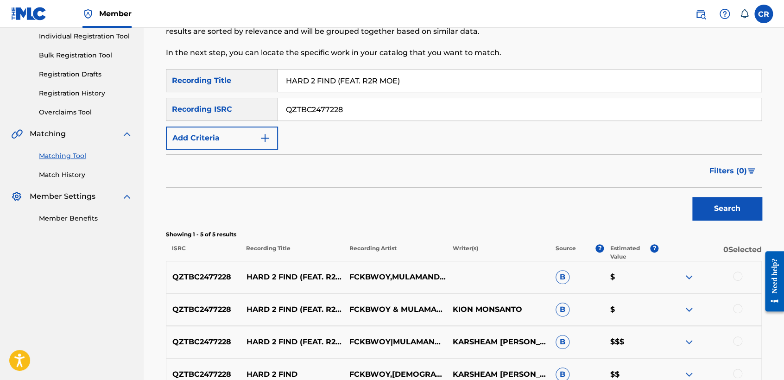
click at [506, 315] on div "QZTBC2477228 HARD 2 FIND (FEAT. R2R MOE) FCKBWOY & MULAMANDAM KION MONSANTO B $" at bounding box center [464, 309] width 596 height 32
click at [505, 316] on div "QZTBC2477228 HARD 2 FIND (FEAT. R2R MOE) FCKBWOY & MULAMANDAM KION MONSANTO B $" at bounding box center [464, 309] width 596 height 32
copy p "MONSANTO"
click at [741, 277] on div at bounding box center [737, 275] width 9 height 9
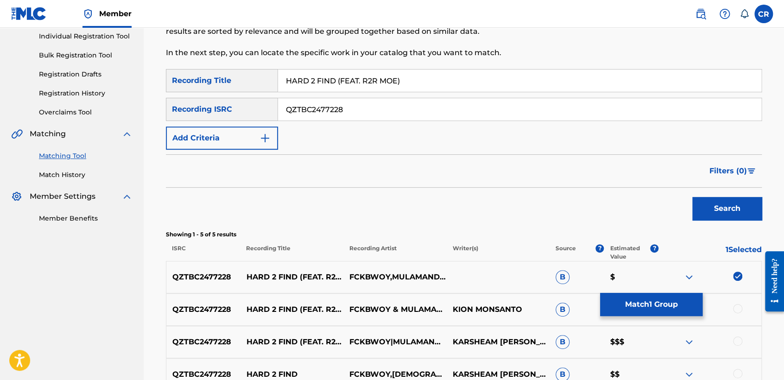
click at [738, 306] on div at bounding box center [737, 308] width 9 height 9
click at [737, 332] on div "QZTBC2477228 HARD 2 FIND (FEAT. R2R MOE) FCKBWOY|MULAMANDAM KARSHEAM [PERSON_NA…" at bounding box center [464, 342] width 596 height 32
click at [737, 337] on div at bounding box center [737, 340] width 9 height 9
click at [739, 371] on div at bounding box center [737, 373] width 9 height 9
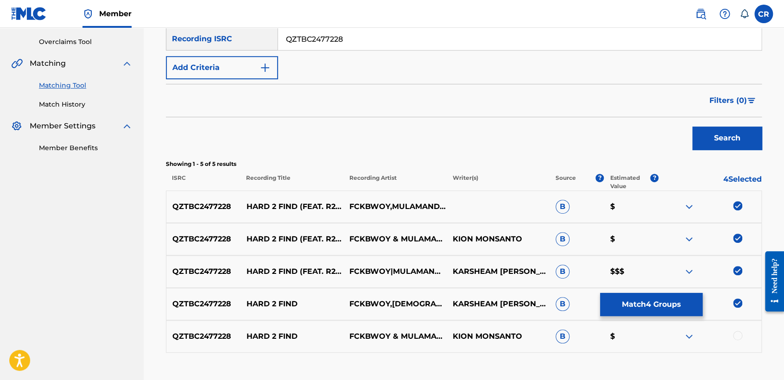
scroll to position [252, 0]
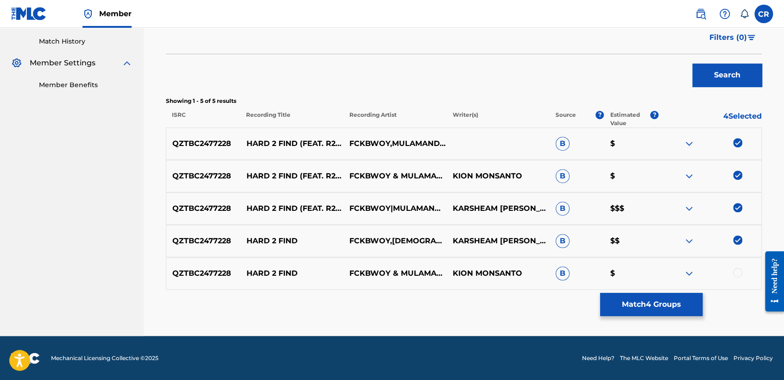
click at [735, 270] on div at bounding box center [737, 272] width 9 height 9
click at [677, 298] on button "Match 5 Groups" at bounding box center [651, 304] width 102 height 23
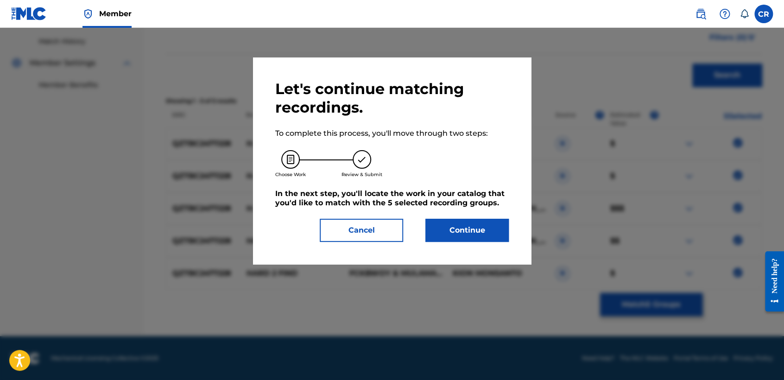
click at [491, 223] on button "Continue" at bounding box center [466, 230] width 83 height 23
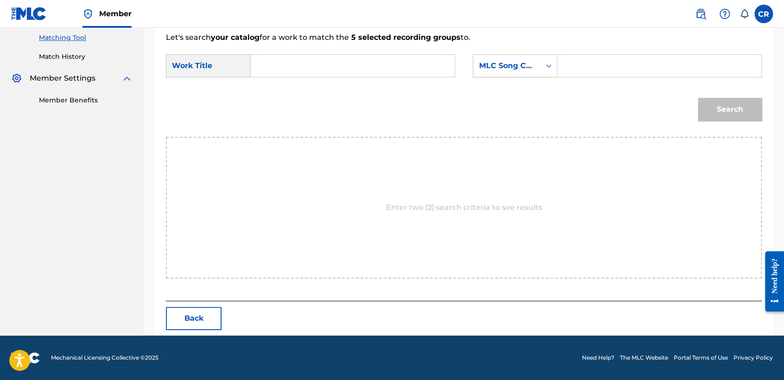
scroll to position [237, 0]
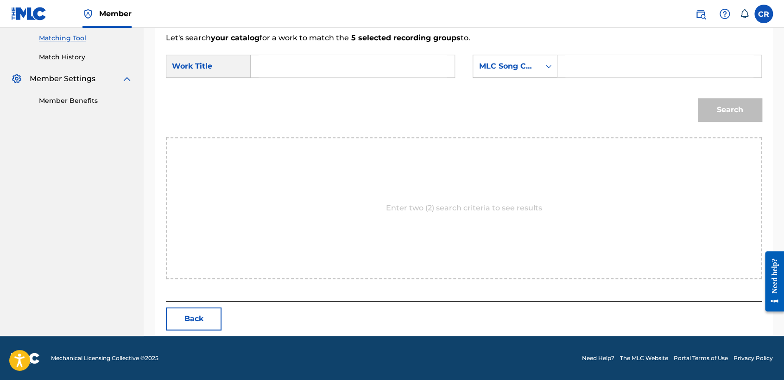
click at [511, 69] on div "MLC Song Code" at bounding box center [506, 66] width 56 height 11
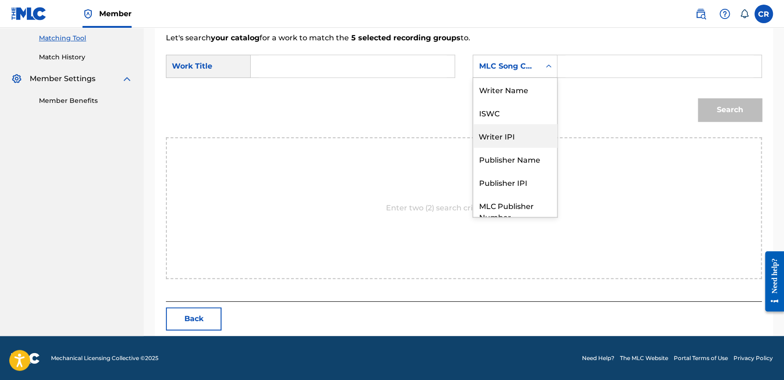
scroll to position [0, 0]
drag, startPoint x: 517, startPoint y: 105, endPoint x: 519, endPoint y: 96, distance: 9.1
click at [519, 96] on div "Writer Name ISWC Writer IPI Publisher Name Publisher IPI MLC Publisher Number M…" at bounding box center [515, 147] width 84 height 139
click at [519, 96] on div "Writer Name" at bounding box center [515, 89] width 84 height 23
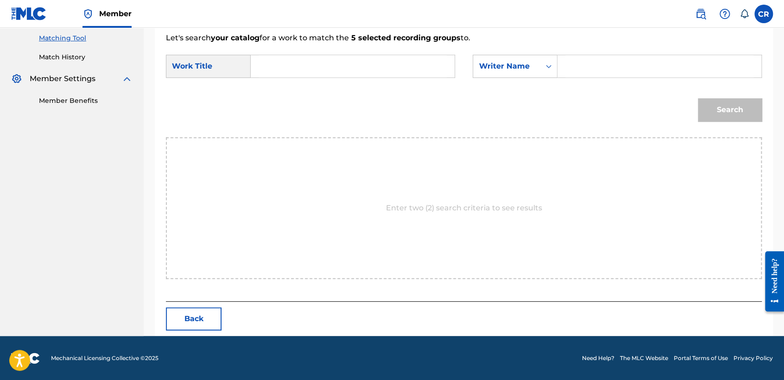
click at [565, 70] on input "Search Form" at bounding box center [659, 66] width 188 height 22
paste input "MONSANTO"
type input "MONSANTO"
click at [391, 66] on input "Search Form" at bounding box center [352, 66] width 188 height 22
paste input "HARD 2 FIND (FEAT. R2R MOE)"
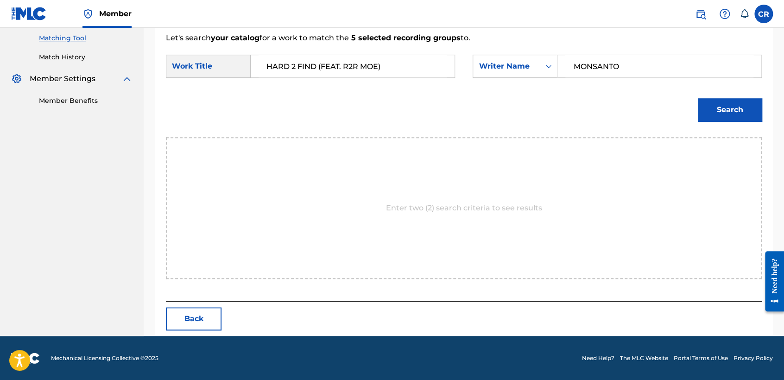
type input "HARD 2 FIND (FEAT. R2R MOE)"
click at [753, 111] on button "Search" at bounding box center [730, 109] width 64 height 23
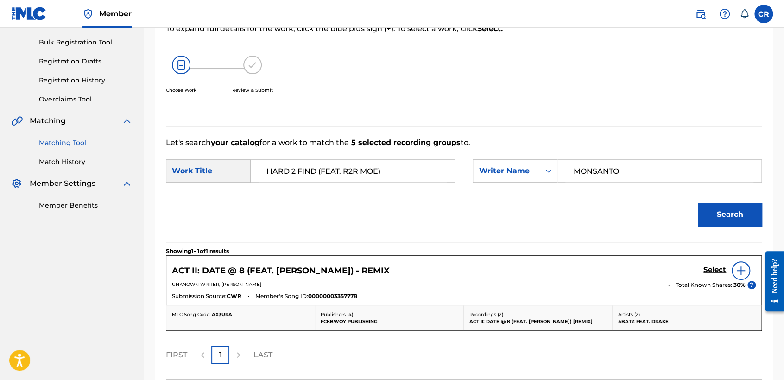
scroll to position [209, 0]
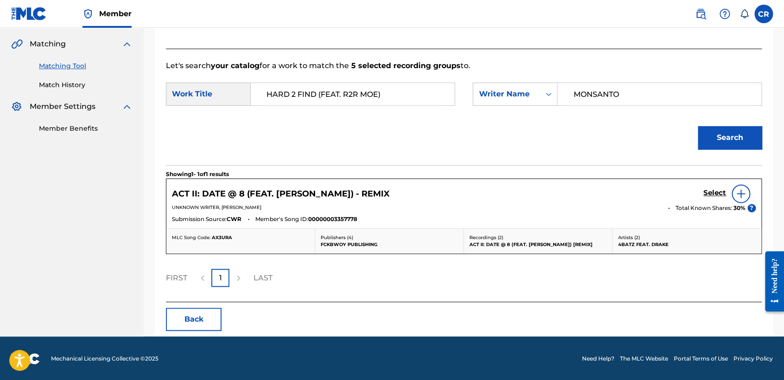
click at [211, 311] on button "Back" at bounding box center [194, 319] width 56 height 23
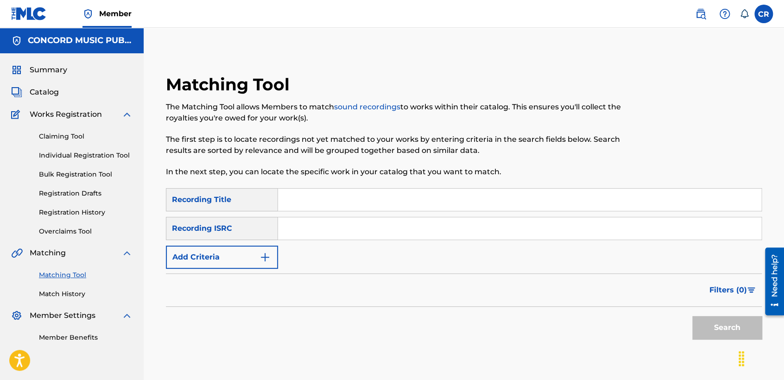
click at [358, 226] on input "Search Form" at bounding box center [519, 228] width 483 height 22
paste input "ES61A1613641"
type input "ES61A1613641"
drag, startPoint x: 400, startPoint y: 202, endPoint x: 414, endPoint y: 205, distance: 13.7
click at [400, 202] on input "Search Form" at bounding box center [519, 200] width 483 height 22
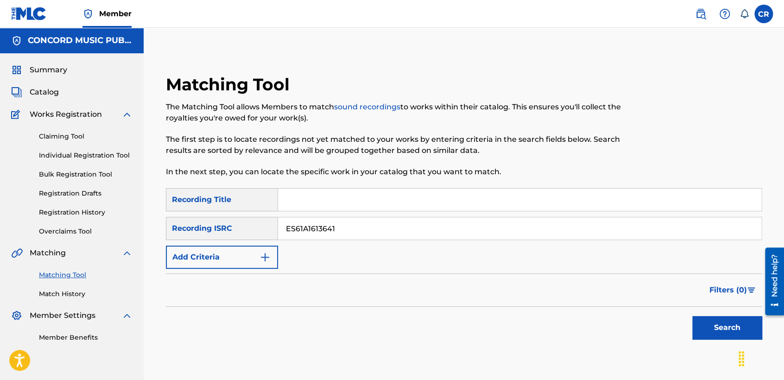
paste input "DIABLO (FEAT. LEXTER) [RADIO EDIT]"
type input "DIABLO (FEAT. LEXTER) [RADIO EDIT]"
click at [731, 320] on button "Search" at bounding box center [726, 327] width 69 height 23
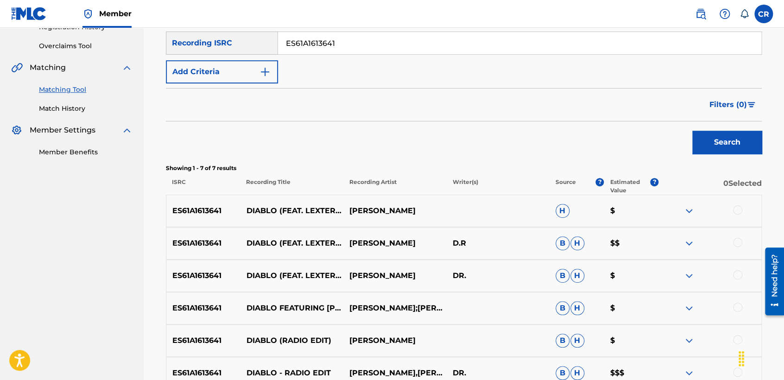
scroll to position [257, 0]
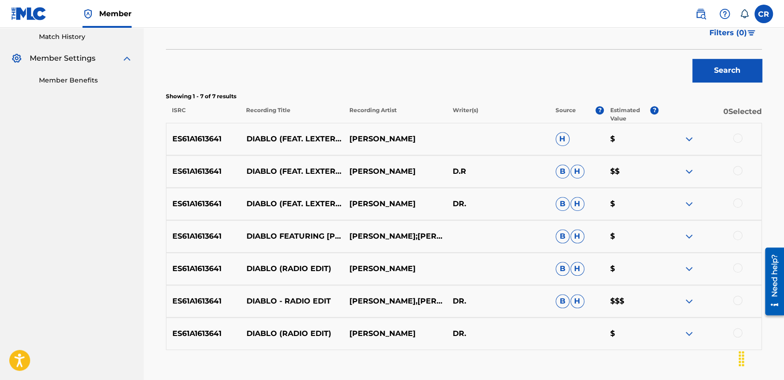
click at [379, 139] on p "[PERSON_NAME]" at bounding box center [394, 138] width 103 height 11
copy p "AM"
click at [738, 139] on div at bounding box center [737, 137] width 9 height 9
click at [740, 173] on div at bounding box center [737, 170] width 9 height 9
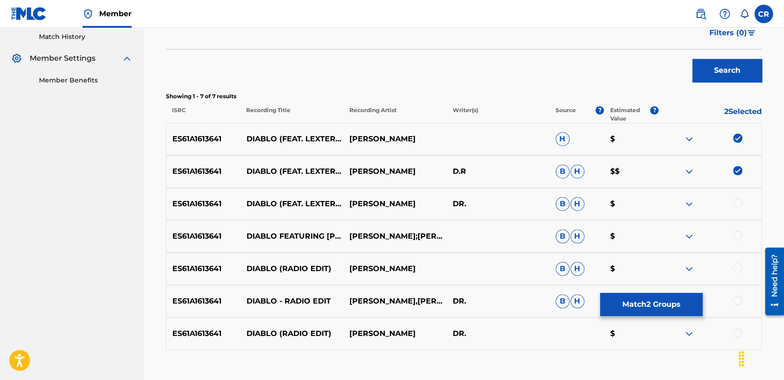
click at [738, 198] on div at bounding box center [737, 202] width 9 height 9
click at [736, 233] on div at bounding box center [737, 235] width 9 height 9
click at [738, 269] on div at bounding box center [737, 267] width 9 height 9
click at [737, 296] on div at bounding box center [737, 300] width 9 height 9
click at [737, 331] on div at bounding box center [737, 332] width 9 height 9
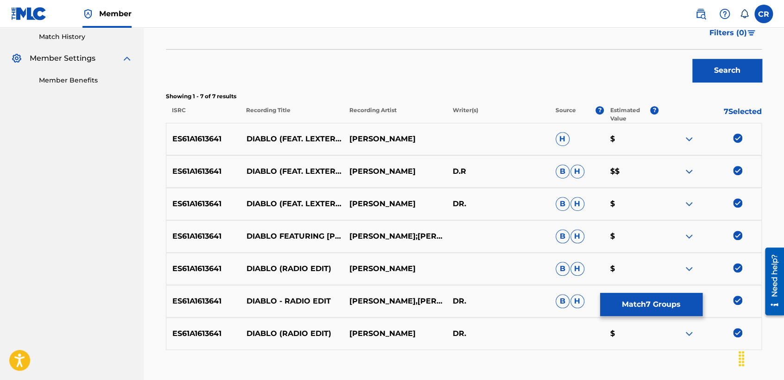
click at [685, 305] on button "Match 7 Groups" at bounding box center [651, 304] width 102 height 23
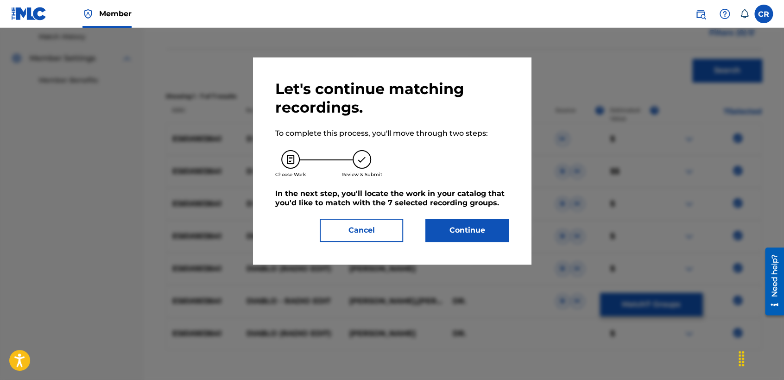
click at [466, 242] on div "Let's continue matching recordings. To complete this process, you'll move throu…" at bounding box center [392, 160] width 278 height 207
click at [465, 242] on div "Let's continue matching recordings. To complete this process, you'll move throu…" at bounding box center [392, 160] width 278 height 207
click at [465, 237] on button "Continue" at bounding box center [466, 230] width 83 height 23
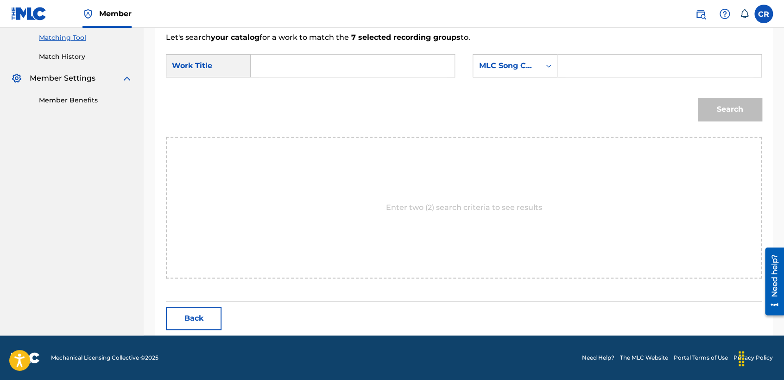
scroll to position [237, 0]
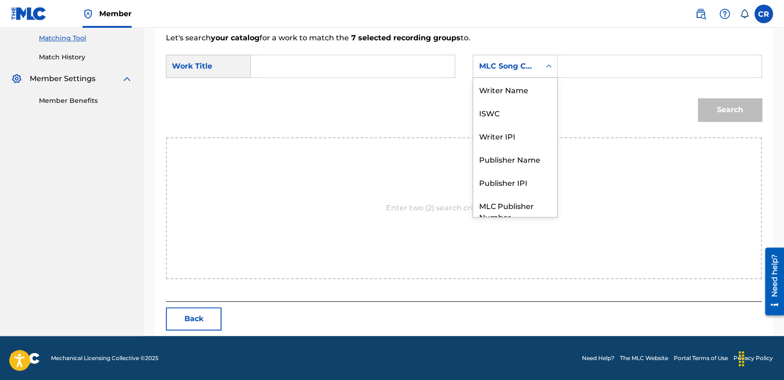
click at [509, 73] on div "MLC Song Code" at bounding box center [506, 66] width 67 height 18
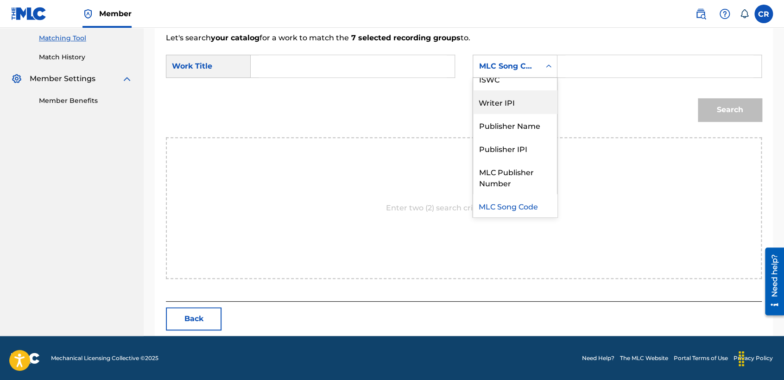
scroll to position [0, 0]
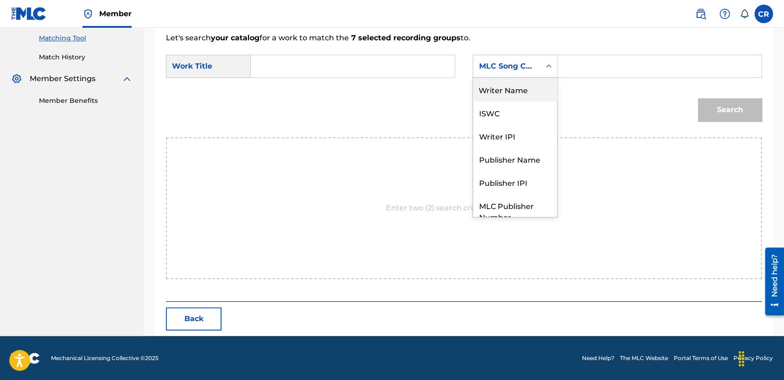
click at [500, 98] on div "Writer Name" at bounding box center [515, 89] width 84 height 23
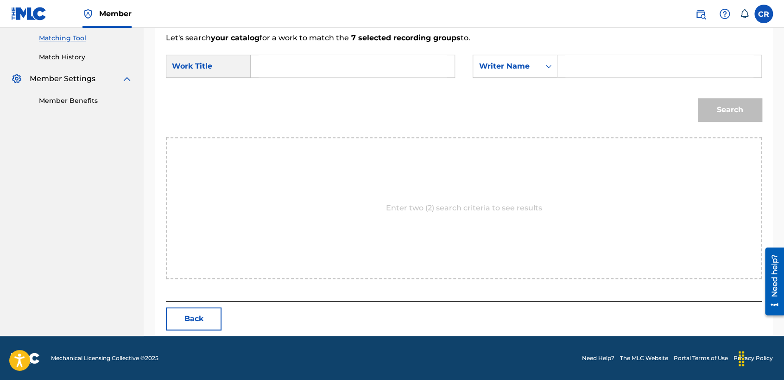
click at [620, 69] on input "Search Form" at bounding box center [659, 66] width 188 height 22
paste input "AM"
type input "AM"
click at [388, 72] on input "Search Form" at bounding box center [352, 66] width 188 height 22
paste input "DIABLO (FEAT. LEXTER) [RADIO EDIT]"
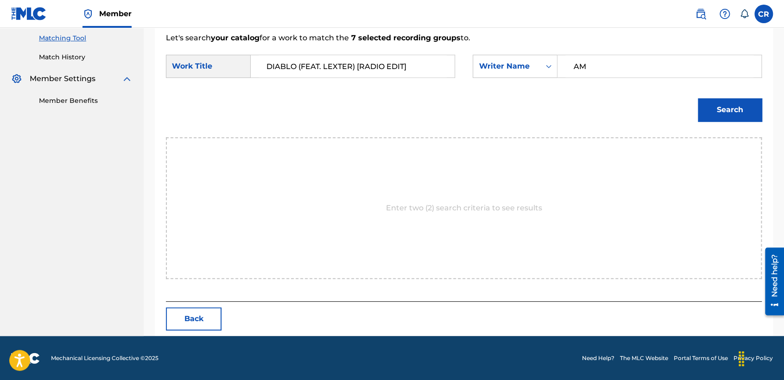
type input "DIABLO (FEAT. LEXTER) [RADIO EDIT]"
click at [745, 105] on button "Search" at bounding box center [730, 109] width 64 height 23
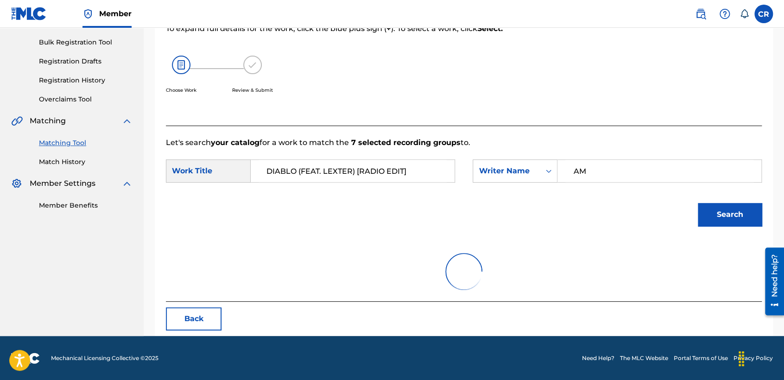
scroll to position [237, 0]
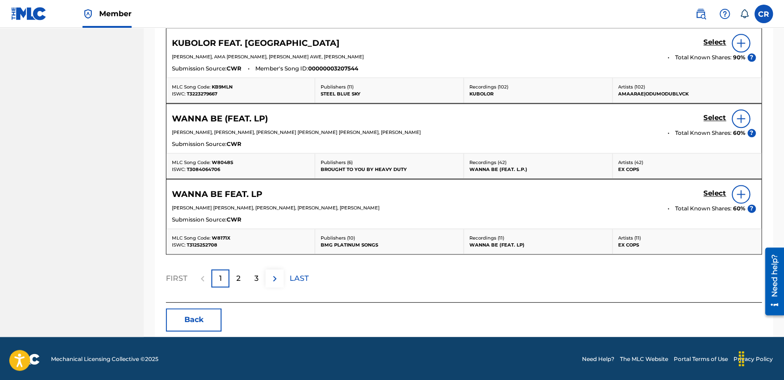
click at [189, 315] on button "Back" at bounding box center [194, 319] width 56 height 23
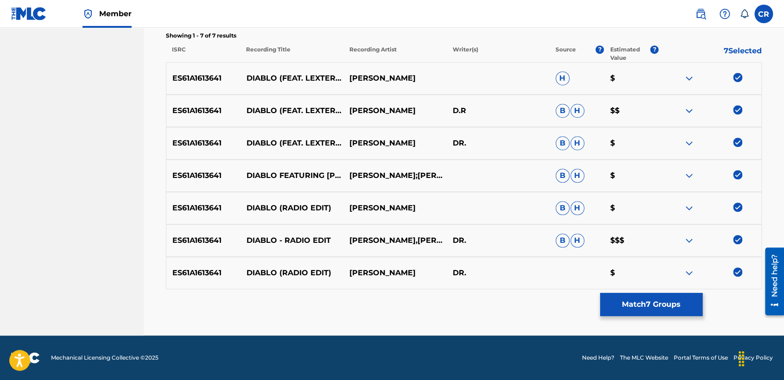
scroll to position [317, 0]
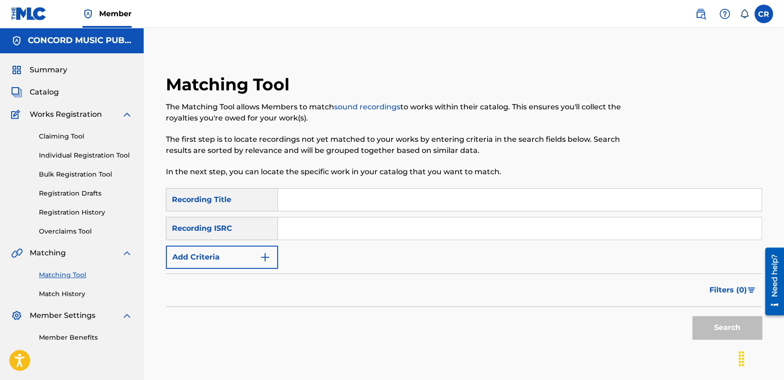
drag, startPoint x: 347, startPoint y: 232, endPoint x: 351, endPoint y: 235, distance: 4.9
click at [347, 232] on input "Search Form" at bounding box center [519, 228] width 483 height 22
paste input "TCABB1129605"
type input "TCABB1129605"
drag, startPoint x: 425, startPoint y: 202, endPoint x: 475, endPoint y: 215, distance: 51.8
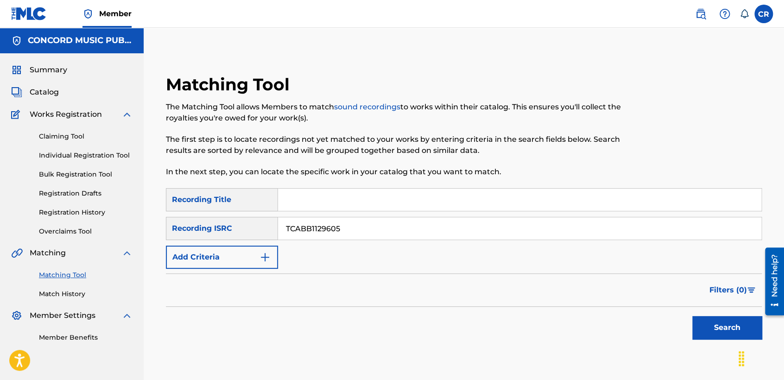
click at [425, 202] on input "Search Form" at bounding box center [519, 200] width 483 height 22
paste input "BASS PLANET"
type input "BASS PLANET"
click at [718, 326] on button "Search" at bounding box center [726, 327] width 69 height 23
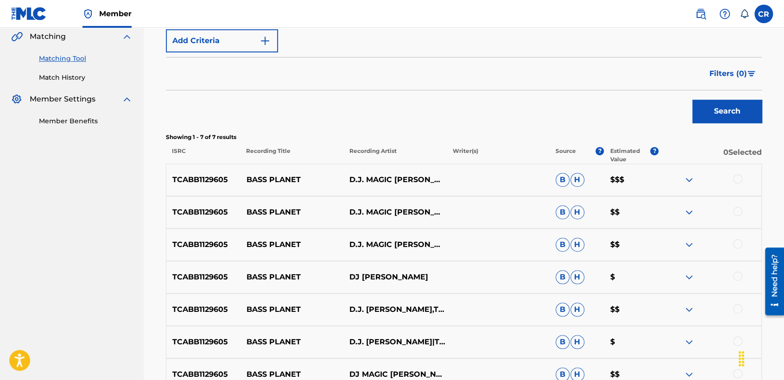
scroll to position [308, 0]
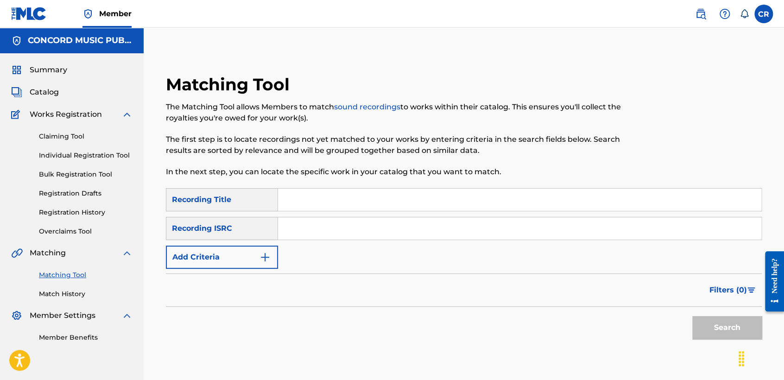
click at [385, 223] on input "Search Form" at bounding box center [519, 228] width 483 height 22
paste input "GBKPL2292824"
type input "GBKPL2292824"
click at [411, 206] on input "Search Form" at bounding box center [519, 200] width 483 height 22
click at [398, 201] on input "Search Form" at bounding box center [519, 200] width 483 height 22
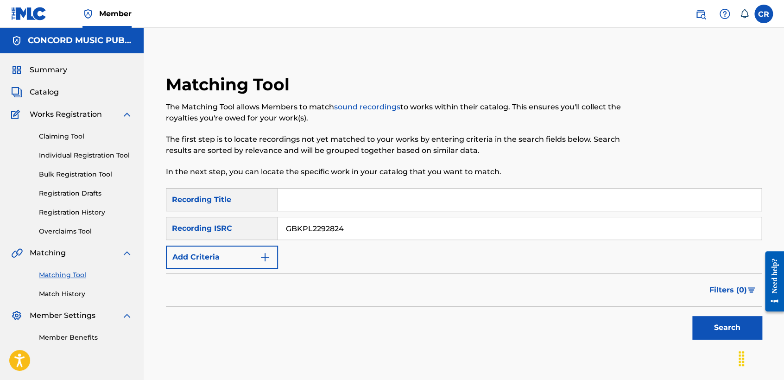
paste input "THE ALCHEMIST"
type input "THE ALCHEMIST"
click at [702, 321] on button "Search" at bounding box center [726, 327] width 69 height 23
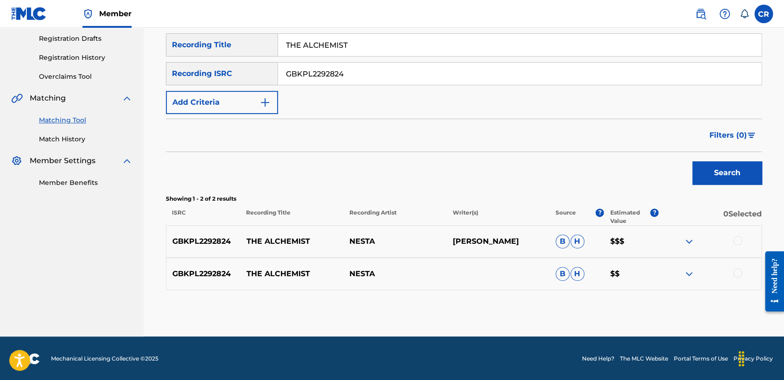
scroll to position [155, 0]
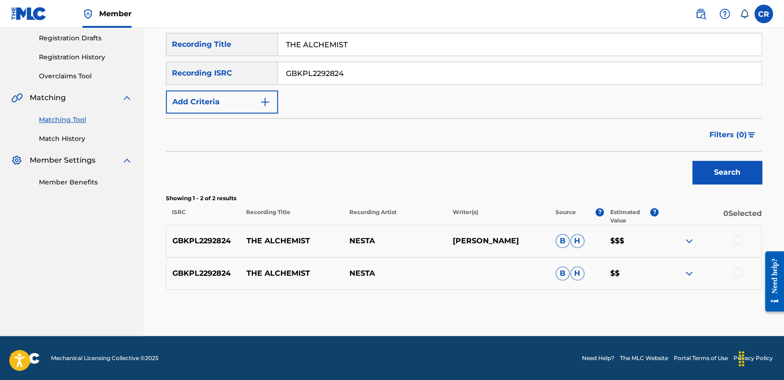
click at [531, 240] on p "MARCUS NESTA GAYLE" at bounding box center [497, 240] width 103 height 11
copy p "GAYLE"
click at [737, 240] on div at bounding box center [737, 239] width 9 height 9
click at [735, 271] on div at bounding box center [737, 272] width 9 height 9
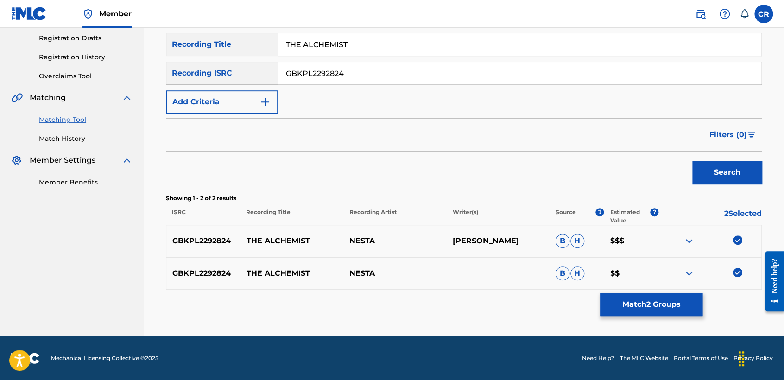
click at [648, 302] on button "Match 2 Groups" at bounding box center [651, 304] width 102 height 23
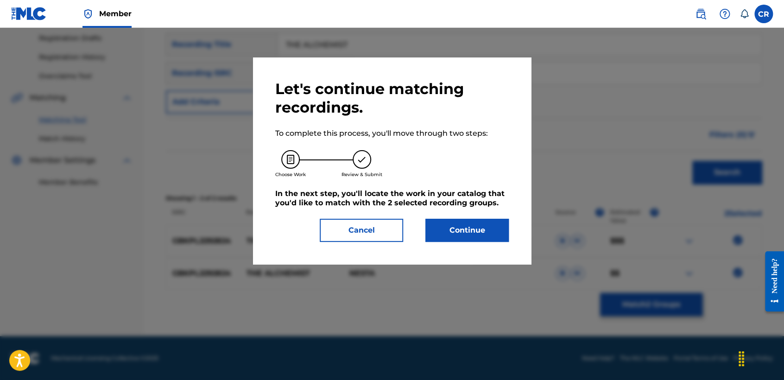
click at [489, 235] on button "Continue" at bounding box center [466, 230] width 83 height 23
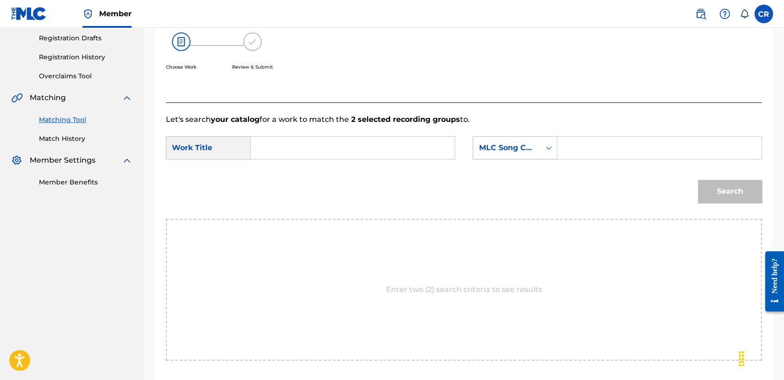
click at [520, 154] on div "MLC Song Code" at bounding box center [506, 148] width 67 height 18
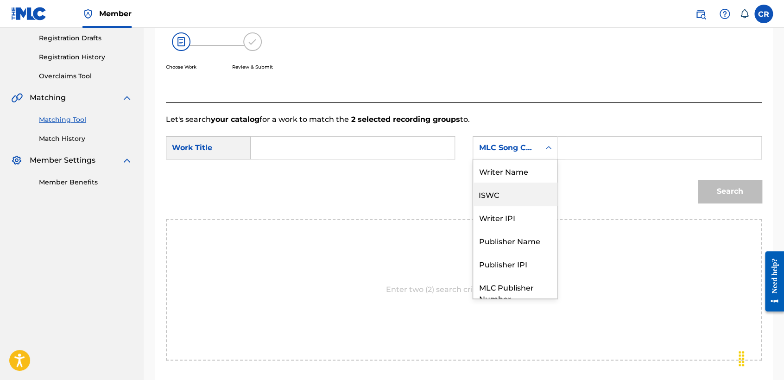
scroll to position [0, 0]
click at [509, 169] on div "Writer Name" at bounding box center [515, 170] width 84 height 23
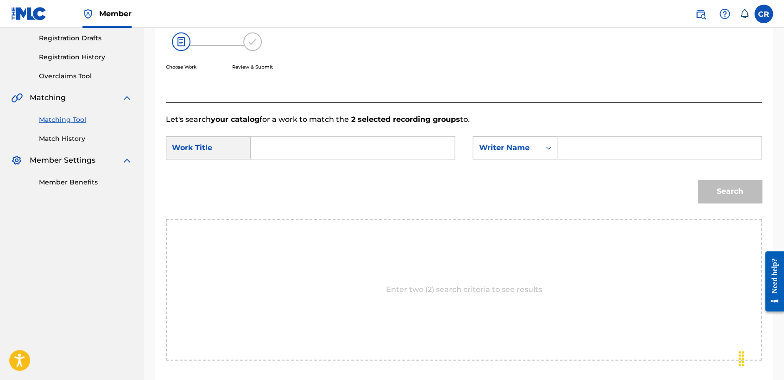
click at [610, 142] on input "Search Form" at bounding box center [659, 148] width 188 height 22
paste input "GAYLE"
type input "GAYLE"
click at [406, 151] on input "Search Form" at bounding box center [352, 148] width 188 height 22
paste input "THE ALCHEMIST"
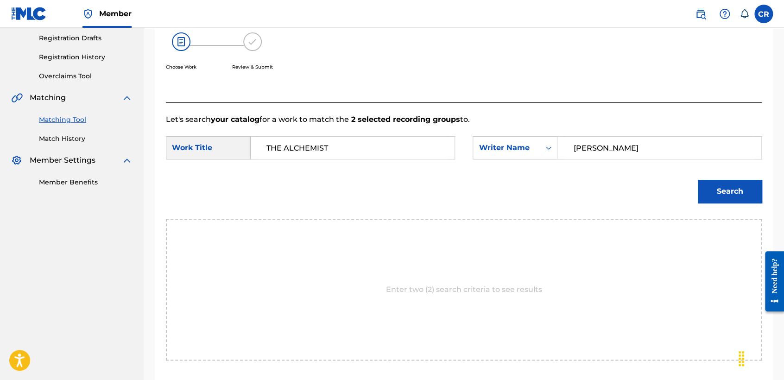
type input "THE ALCHEMIST"
click at [720, 195] on button "Search" at bounding box center [730, 191] width 64 height 23
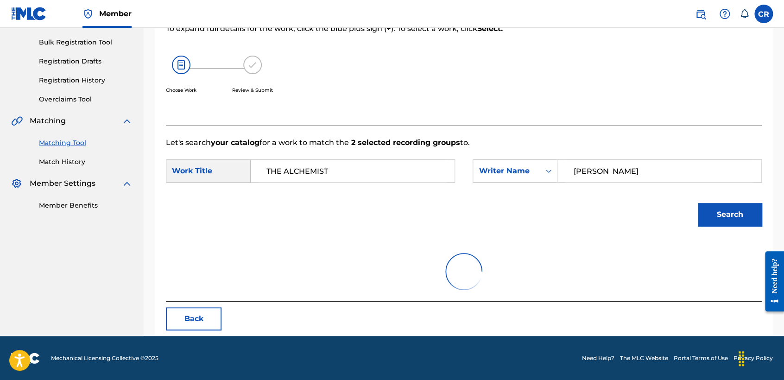
scroll to position [155, 0]
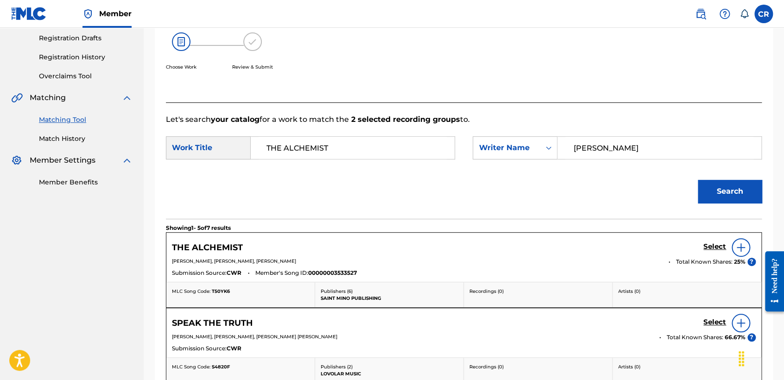
click at [717, 242] on h5 "Select" at bounding box center [714, 246] width 23 height 9
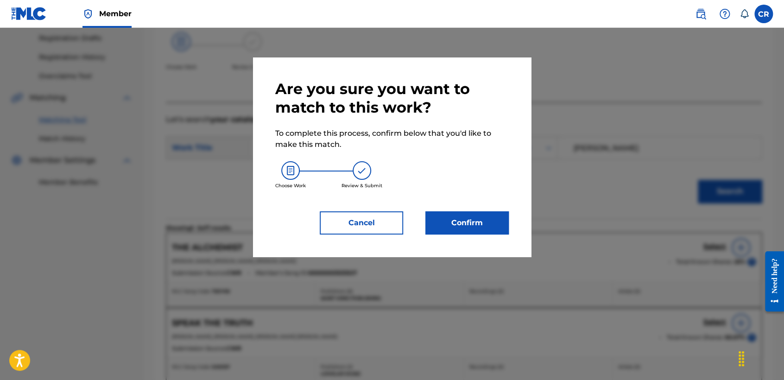
click at [509, 220] on div "Are you sure you want to match to this work? To complete this process, confirm …" at bounding box center [392, 156] width 278 height 199
click at [497, 220] on button "Confirm" at bounding box center [466, 222] width 83 height 23
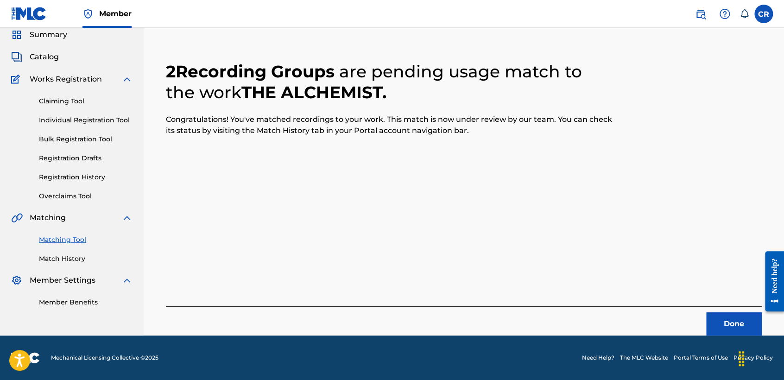
scroll to position [35, 0]
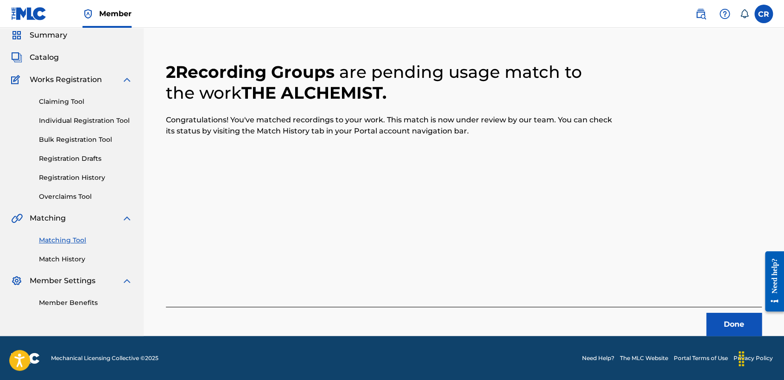
click at [721, 321] on button "Done" at bounding box center [734, 324] width 56 height 23
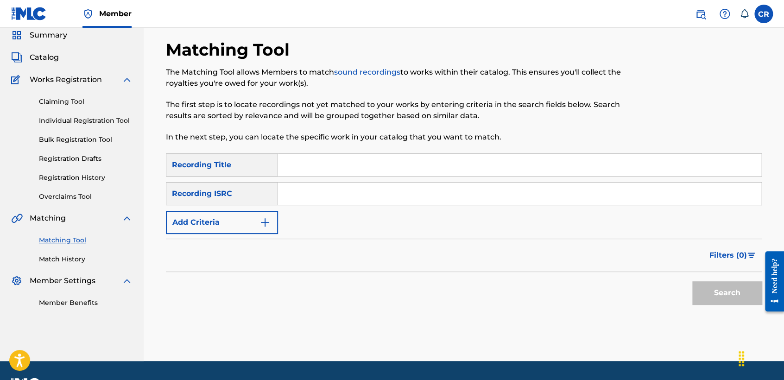
drag, startPoint x: 427, startPoint y: 190, endPoint x: 437, endPoint y: 199, distance: 13.8
click at [427, 190] on input "Search Form" at bounding box center [519, 193] width 483 height 22
paste input "QM6DC1881013"
type input "QM6DC1881013"
click at [423, 169] on input "Search Form" at bounding box center [519, 165] width 483 height 22
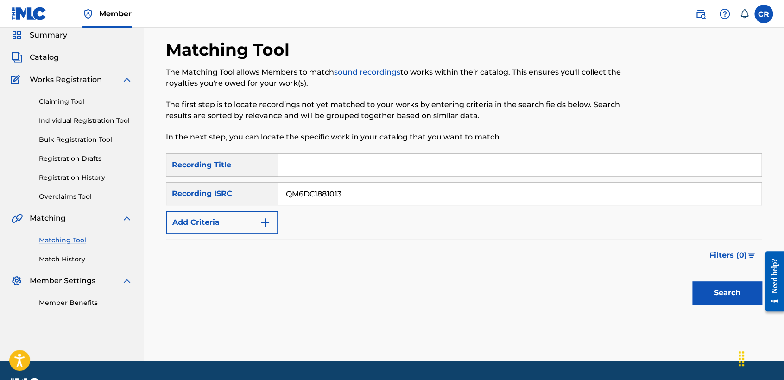
paste input "PATA PELAO (EN VIVO)"
type input "PATA PELAO (EN VIVO)"
click at [714, 287] on button "Search" at bounding box center [726, 292] width 69 height 23
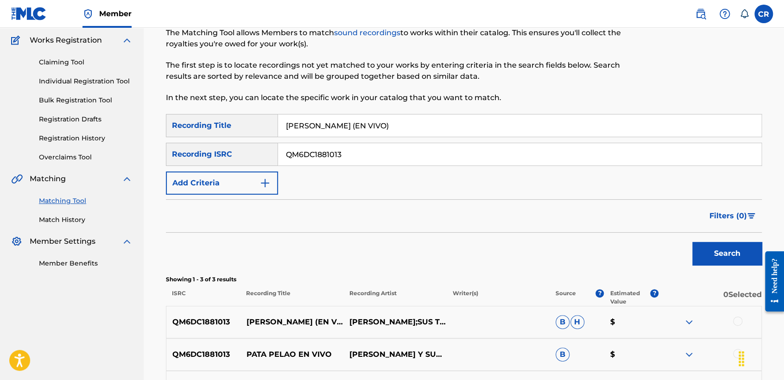
scroll to position [138, 0]
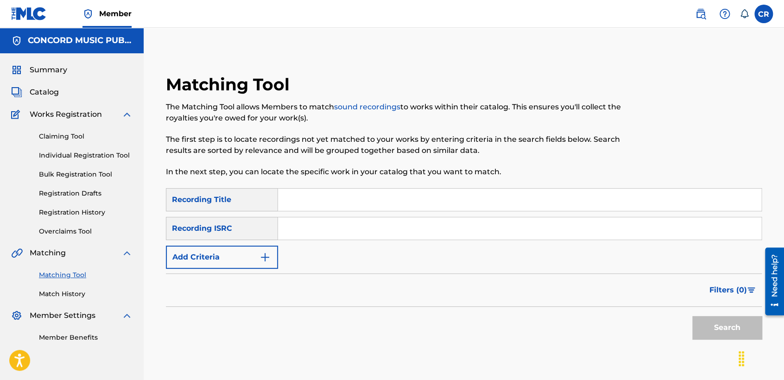
click at [378, 233] on input "Search Form" at bounding box center [519, 228] width 483 height 22
paste input "USA370544517"
click at [409, 236] on input "USA370544517" at bounding box center [519, 228] width 483 height 22
paste input "DEN960902823"
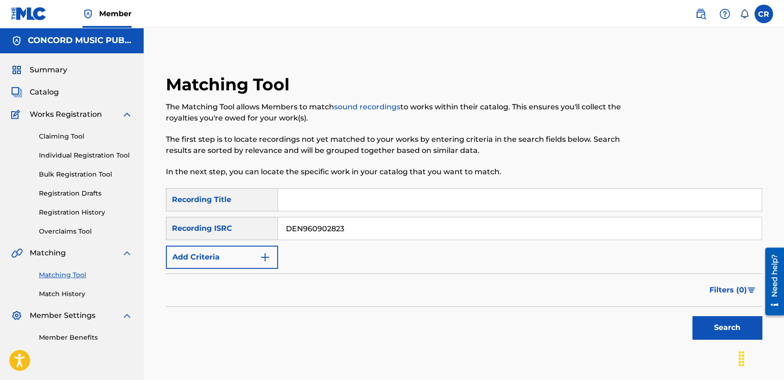
click at [385, 227] on input "DEN960902823" at bounding box center [519, 228] width 483 height 22
paste input "QMYW2070021"
type input "QMYW20700213"
drag, startPoint x: 400, startPoint y: 198, endPoint x: 467, endPoint y: 229, distance: 73.4
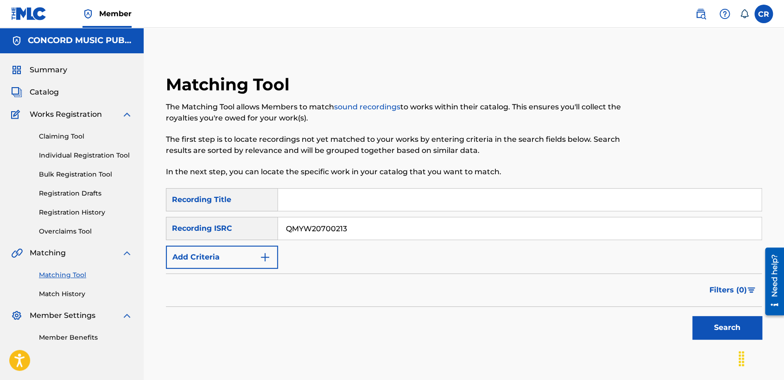
click at [400, 198] on input "Search Form" at bounding box center [519, 200] width 483 height 22
paste input "PENSANDO EN TI"
type input "PENSANDO EN TI"
drag, startPoint x: 708, startPoint y: 327, endPoint x: 705, endPoint y: 321, distance: 7.1
click at [708, 326] on button "Search" at bounding box center [726, 327] width 69 height 23
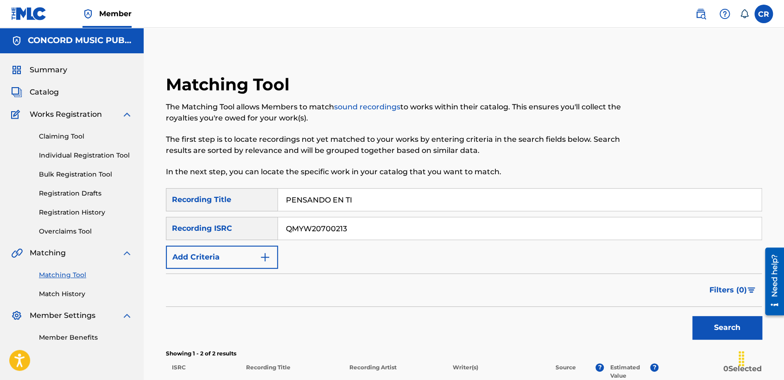
scroll to position [154, 0]
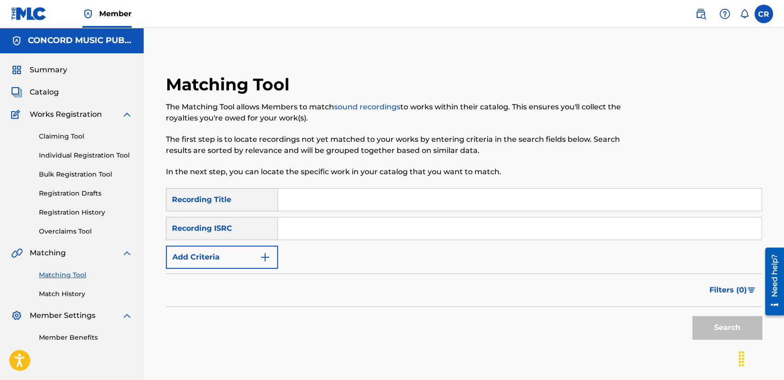
click at [368, 237] on input "Search Form" at bounding box center [519, 228] width 483 height 22
paste input "GBSMU4083388"
type input "GBSMU4083388"
click at [443, 198] on input "Search Form" at bounding box center [519, 200] width 483 height 22
paste input "BALL"
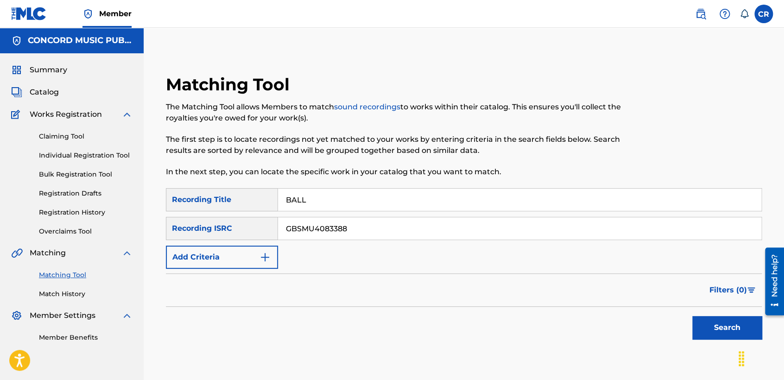
type input "BALL"
click at [711, 320] on button "Search" at bounding box center [726, 327] width 69 height 23
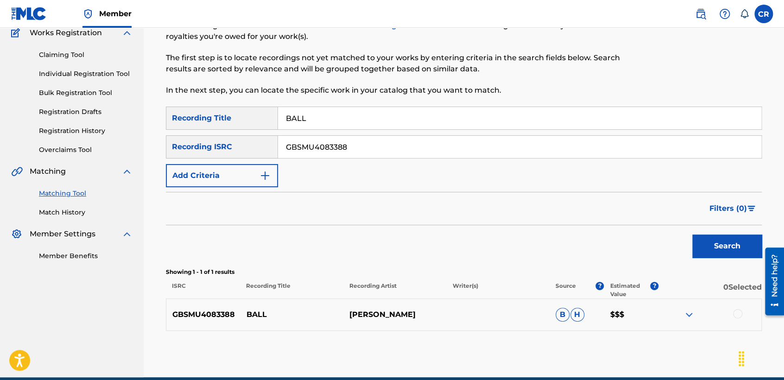
scroll to position [123, 0]
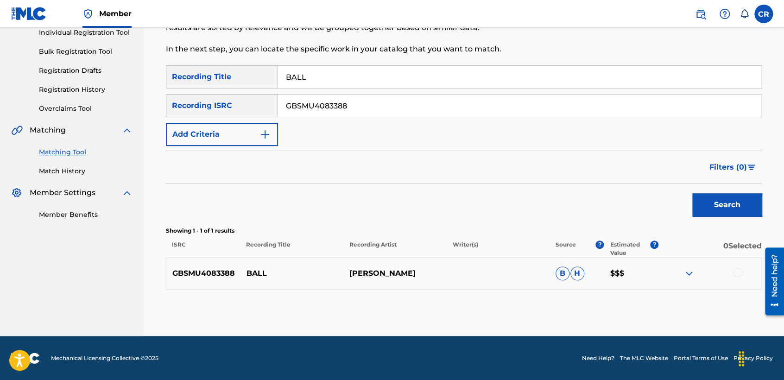
click at [396, 270] on p "MERCZ AKILZ" at bounding box center [394, 273] width 103 height 11
copy p "AKILZ"
click at [732, 268] on div at bounding box center [709, 273] width 103 height 11
click at [734, 272] on div at bounding box center [737, 272] width 9 height 9
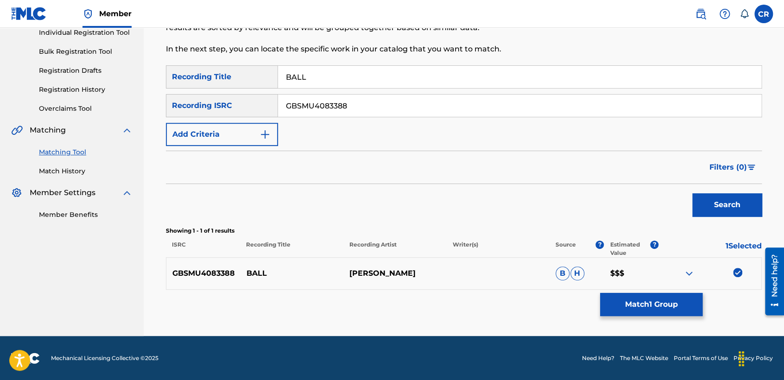
click at [662, 298] on button "Match 1 Group" at bounding box center [651, 304] width 102 height 23
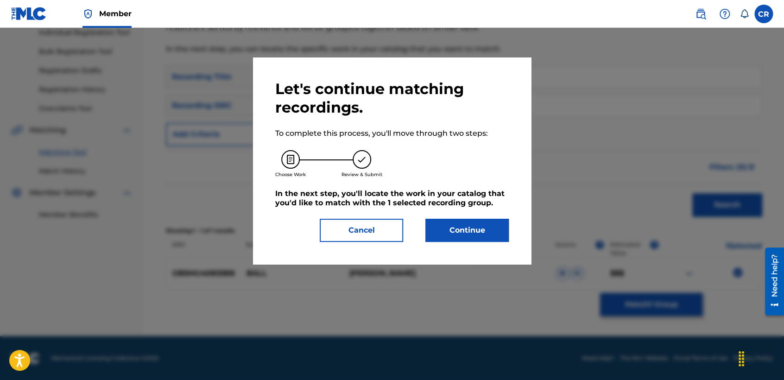
click at [491, 239] on button "Continue" at bounding box center [466, 230] width 83 height 23
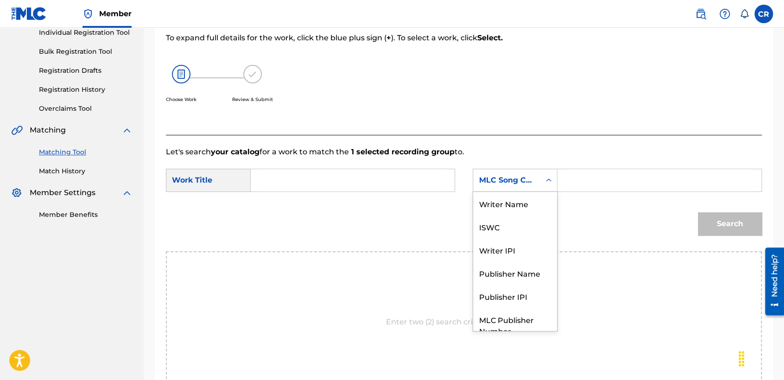
drag, startPoint x: 512, startPoint y: 169, endPoint x: 515, endPoint y: 195, distance: 26.5
click at [513, 169] on div "MLC Song Code" at bounding box center [514, 180] width 85 height 23
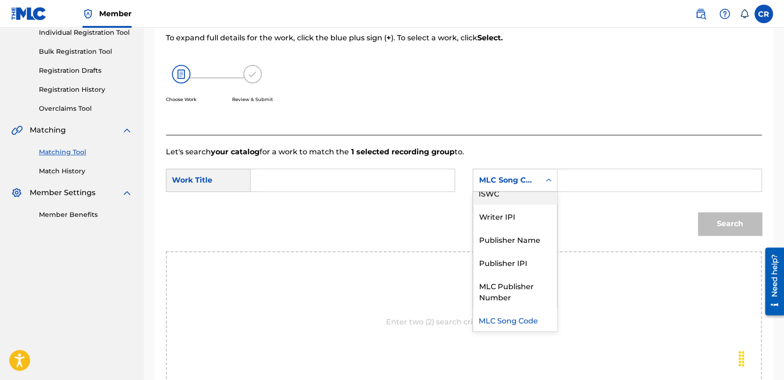
scroll to position [0, 0]
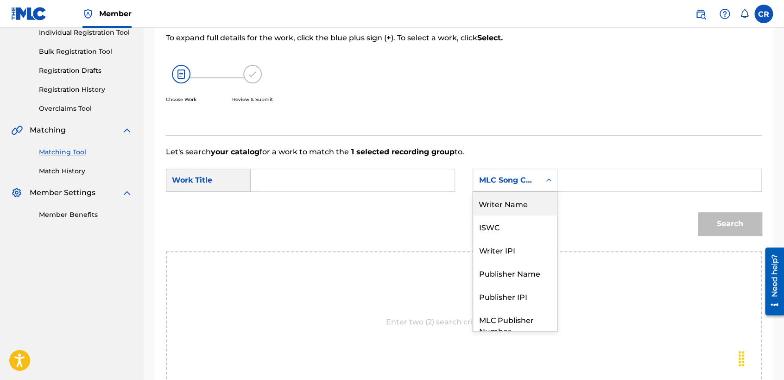
click at [515, 195] on div "Writer Name" at bounding box center [515, 203] width 84 height 23
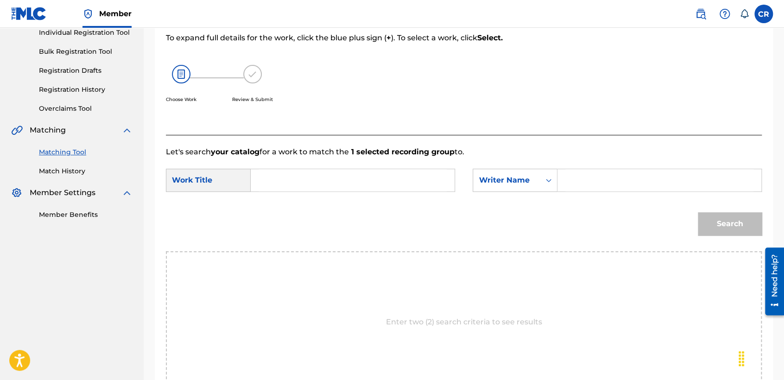
click at [590, 182] on input "Search Form" at bounding box center [659, 180] width 188 height 22
paste input "AKILZ"
type input "AKILZ"
click at [390, 178] on input "Search Form" at bounding box center [352, 180] width 188 height 22
paste input "BALL"
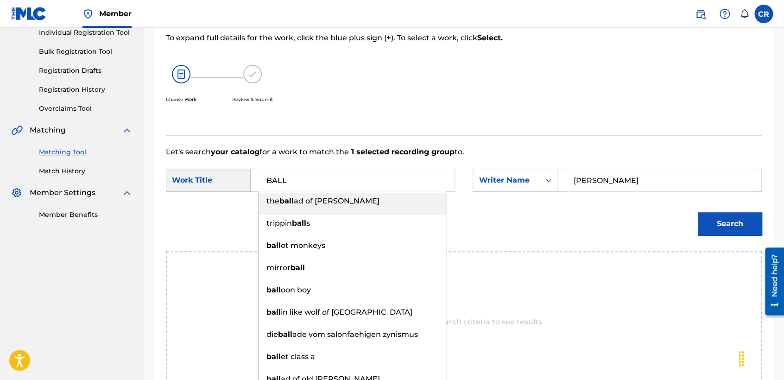
type input "BALL"
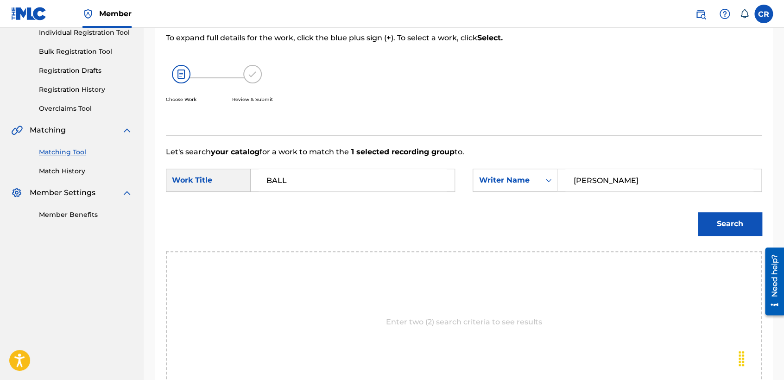
click at [742, 220] on button "Search" at bounding box center [730, 223] width 64 height 23
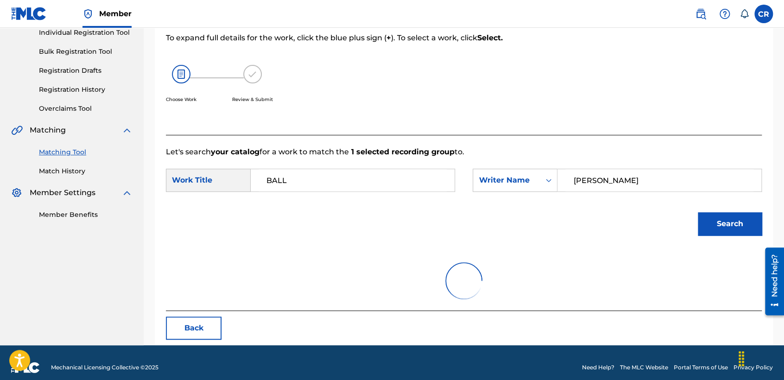
scroll to position [92, 0]
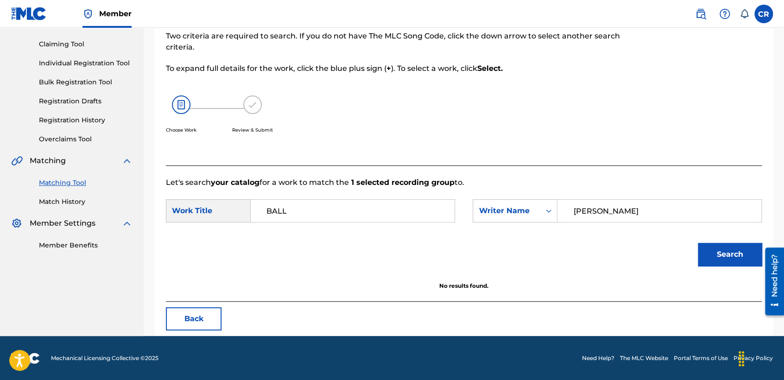
click at [215, 318] on button "Back" at bounding box center [194, 318] width 56 height 23
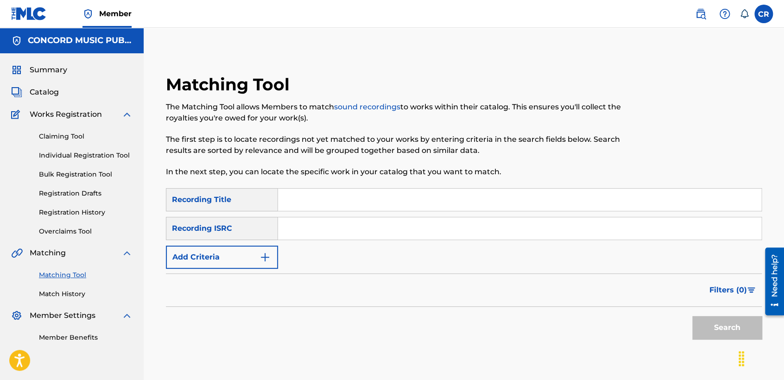
click at [384, 237] on input "Search Form" at bounding box center [519, 228] width 483 height 22
paste input "USCMG0401942"
click at [404, 228] on input "USCMG0401942" at bounding box center [519, 228] width 483 height 22
paste input "UYG1176053"
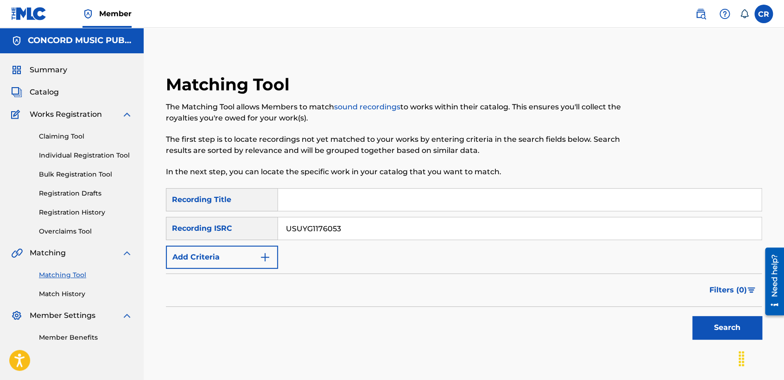
type input "USUYG1176053"
click at [411, 203] on input "Search Form" at bounding box center [519, 200] width 483 height 22
paste input "NAH"
type input "NAH"
click at [720, 326] on button "Search" at bounding box center [726, 327] width 69 height 23
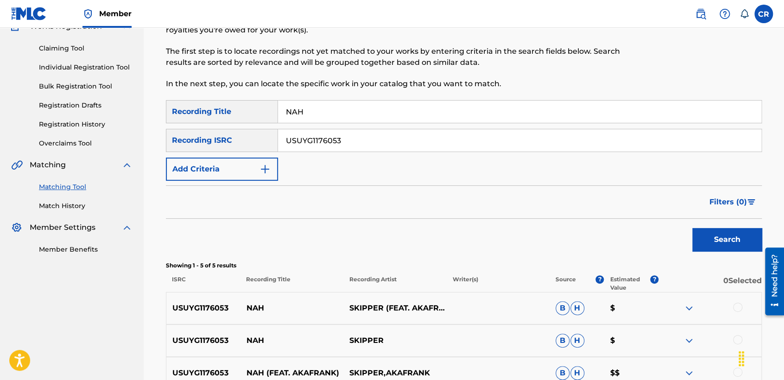
scroll to position [206, 0]
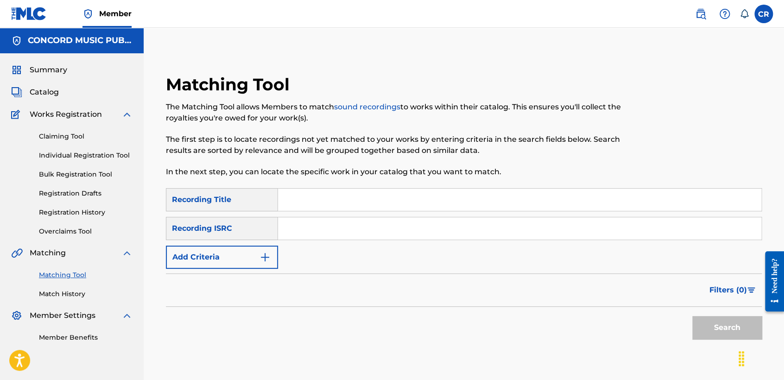
drag, startPoint x: 377, startPoint y: 229, endPoint x: 382, endPoint y: 233, distance: 6.9
click at [377, 229] on input "Search Form" at bounding box center [519, 228] width 483 height 22
paste input "TCADJ1728719"
type input "TCADJ1728719"
click at [393, 234] on input "TCADJ1728719" at bounding box center [519, 228] width 483 height 22
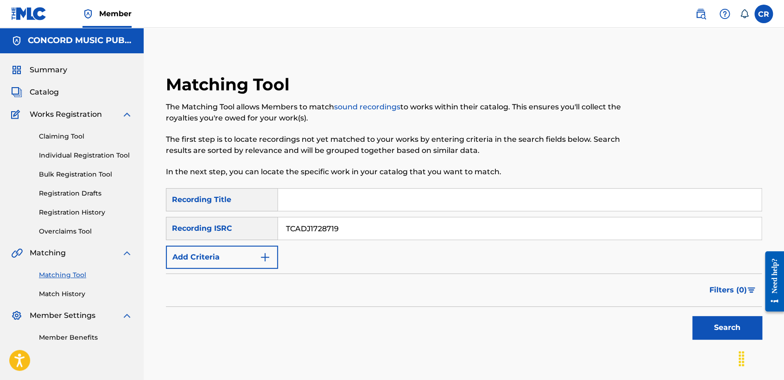
click at [393, 233] on input "TCADJ1728719" at bounding box center [519, 228] width 483 height 22
click at [429, 206] on input "Search Form" at bounding box center [519, 200] width 483 height 22
paste input "FACTS"
type input "FACTS"
click at [704, 316] on button "Search" at bounding box center [726, 327] width 69 height 23
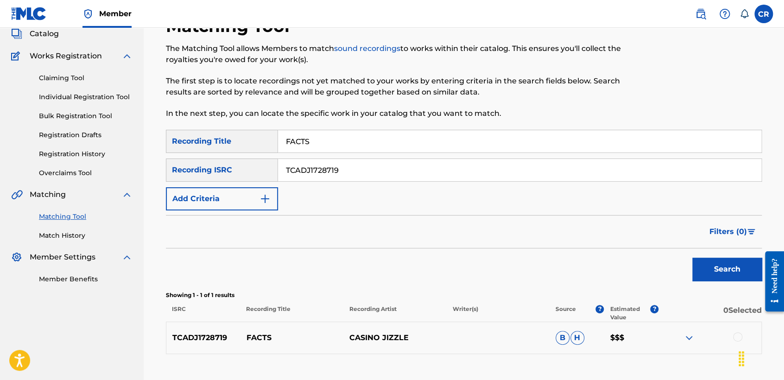
scroll to position [123, 0]
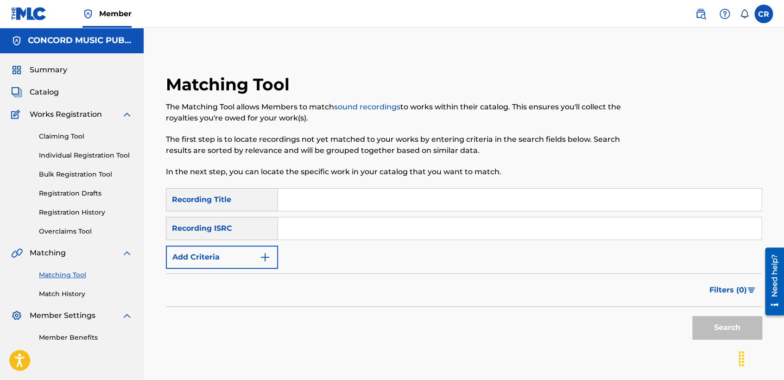
click at [405, 232] on input "Search Form" at bounding box center [519, 228] width 483 height 22
paste input "JPR501205326"
type input "JPR501205326"
click at [439, 201] on input "Search Form" at bounding box center [519, 200] width 483 height 22
paste input "SANDSTORM"
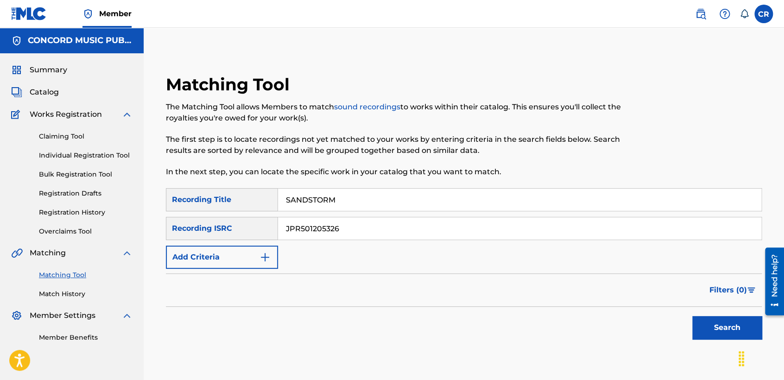
type input "SANDSTORM"
click at [699, 322] on button "Search" at bounding box center [726, 327] width 69 height 23
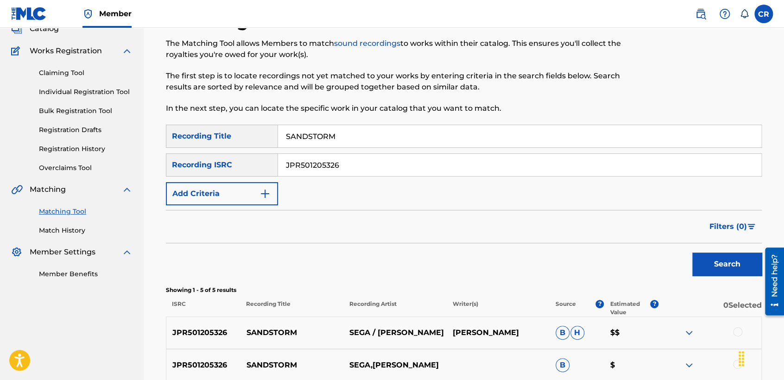
scroll to position [154, 0]
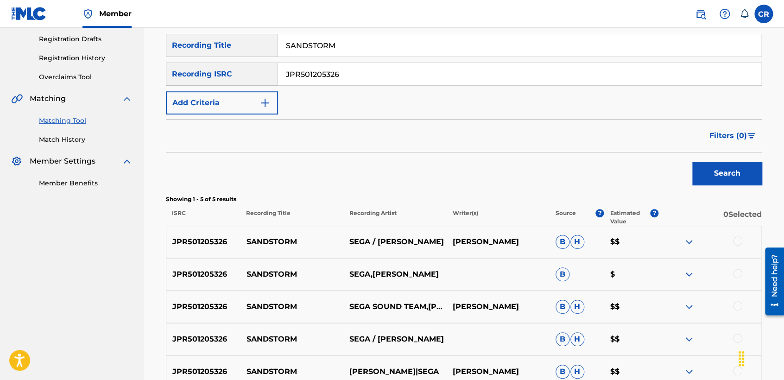
click at [512, 237] on p "SEIROU OKAMOTO" at bounding box center [497, 241] width 103 height 11
copy p "OKAMOTO"
click at [740, 241] on div at bounding box center [737, 240] width 9 height 9
click at [736, 272] on div at bounding box center [737, 273] width 9 height 9
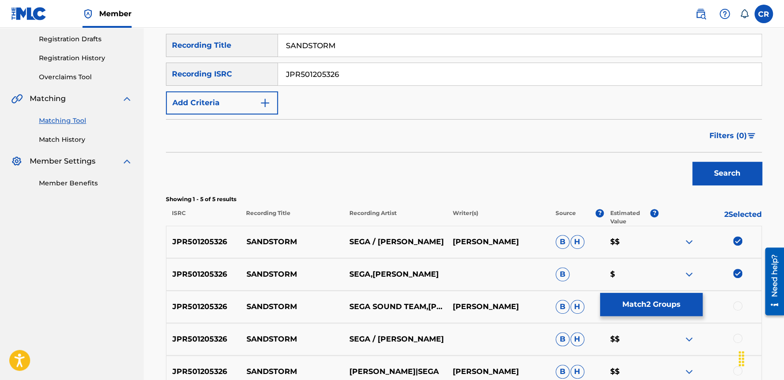
click at [733, 305] on div at bounding box center [737, 305] width 9 height 9
click at [736, 334] on div at bounding box center [737, 337] width 9 height 9
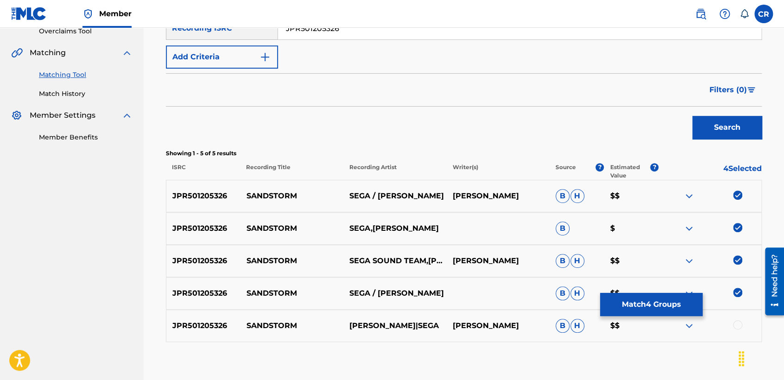
scroll to position [252, 0]
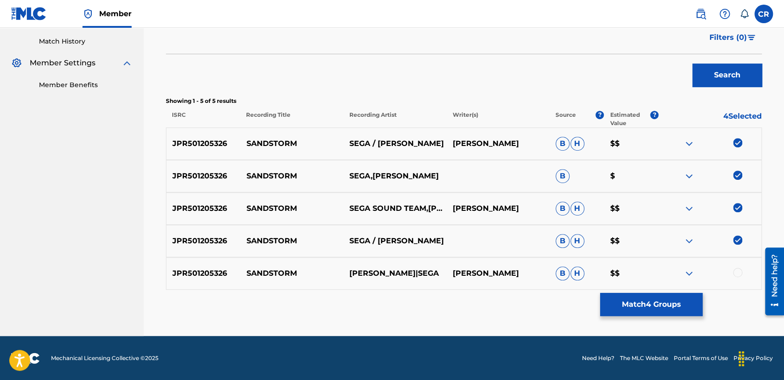
click at [737, 271] on div at bounding box center [737, 272] width 9 height 9
click at [665, 303] on button "Match 5 Groups" at bounding box center [651, 304] width 102 height 23
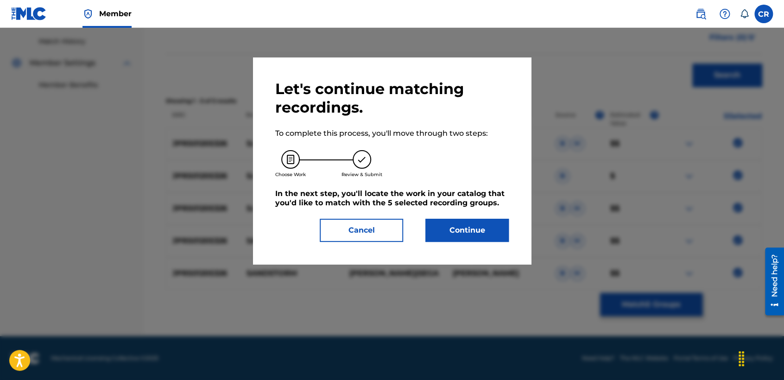
click at [518, 245] on div "Let's continue matching recordings. To complete this process, you'll move throu…" at bounding box center [392, 160] width 278 height 207
click at [507, 236] on button "Continue" at bounding box center [466, 230] width 83 height 23
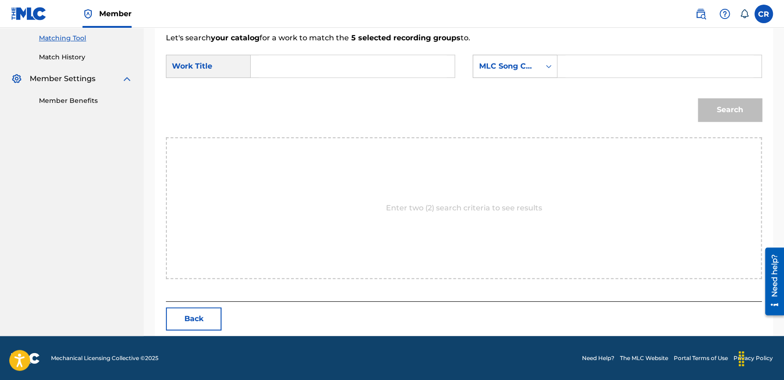
click at [499, 56] on div "MLC Song Code" at bounding box center [514, 66] width 85 height 23
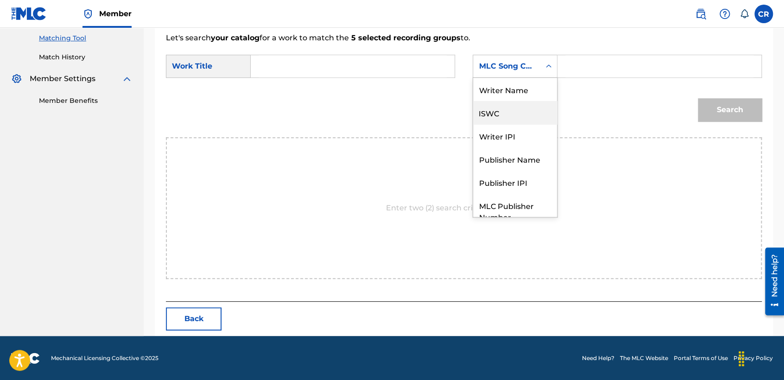
scroll to position [0, 0]
click at [493, 92] on div "Writer Name" at bounding box center [515, 89] width 84 height 23
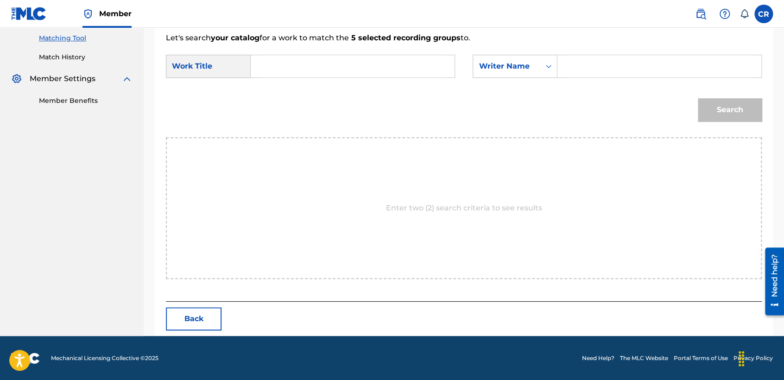
click at [577, 71] on input "Search Form" at bounding box center [659, 66] width 188 height 22
paste input "OKAMOTO"
type input "OKAMOTO"
click at [356, 64] on input "Search Form" at bounding box center [352, 66] width 188 height 22
paste input "SANDSTORM"
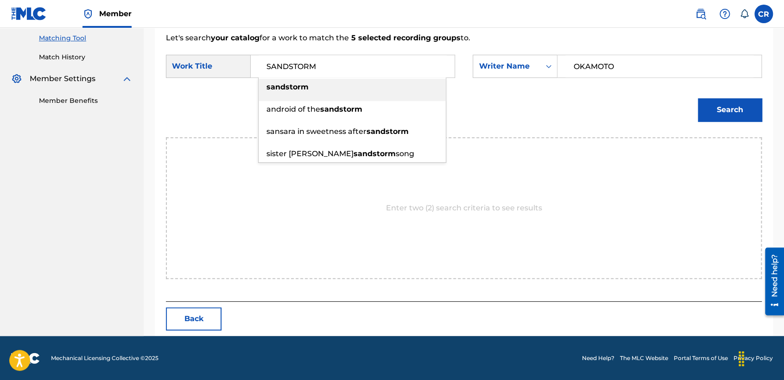
type input "SANDSTORM"
click at [719, 113] on button "Search" at bounding box center [730, 109] width 64 height 23
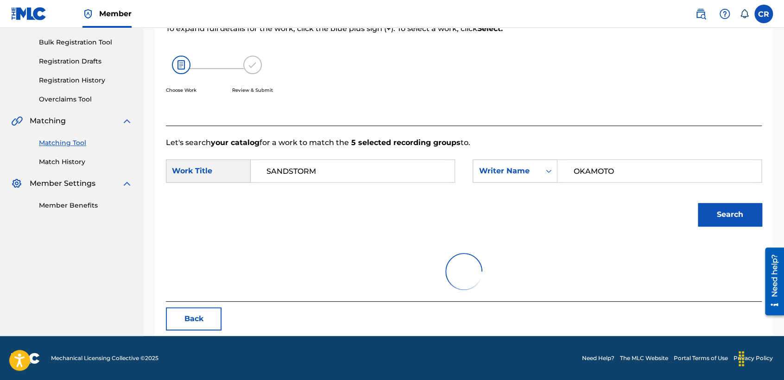
scroll to position [92, 0]
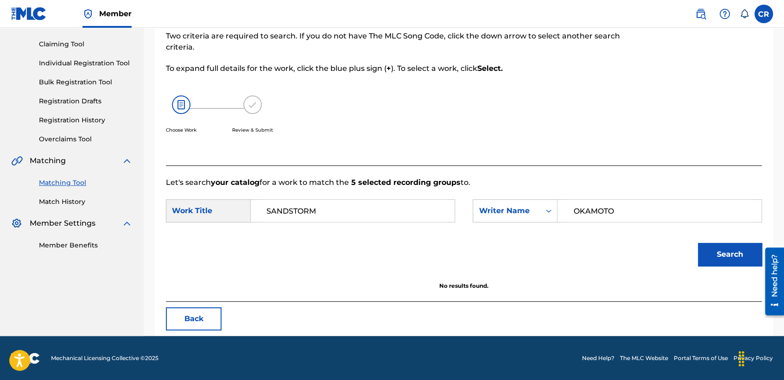
click at [196, 309] on button "Back" at bounding box center [194, 318] width 56 height 23
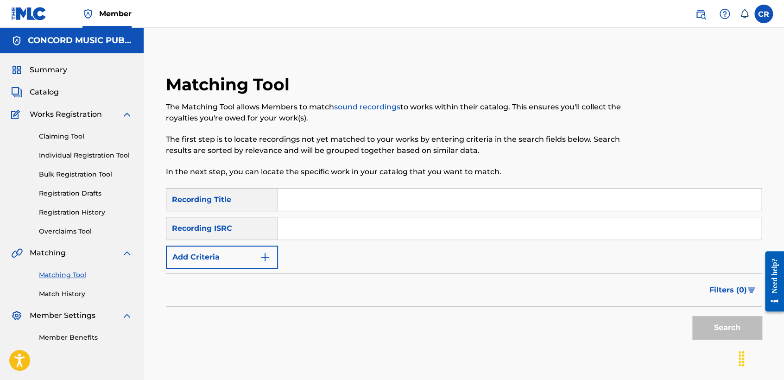
click at [389, 232] on input "Search Form" at bounding box center [519, 228] width 483 height 22
paste input "GBSMU5486339"
type input "GBSMU5486339"
click at [441, 195] on input "Search Form" at bounding box center [519, 200] width 483 height 22
paste input "ORACIÃ“N"
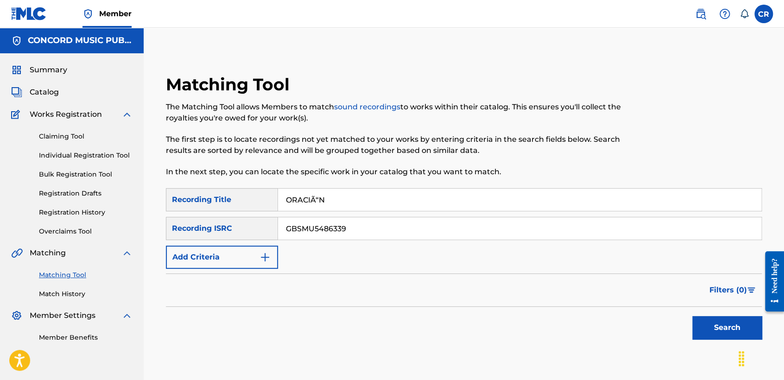
type input "ORACIÃ“N"
click at [743, 328] on button "Search" at bounding box center [726, 327] width 69 height 23
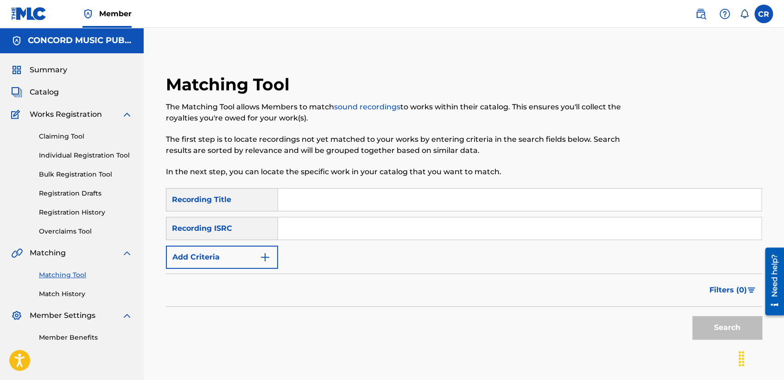
click at [398, 234] on input "Search Form" at bounding box center [519, 228] width 483 height 22
paste input "QZ5FN1897571"
type input "QZ5FN1897571"
click at [435, 205] on input "Search Form" at bounding box center [519, 200] width 483 height 22
paste input "DREAM OF YOU"
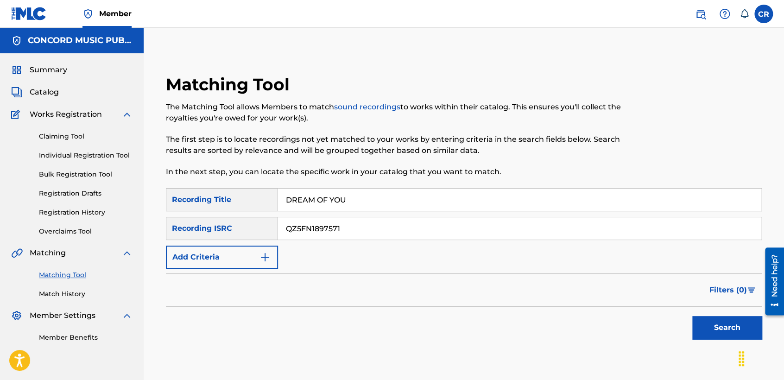
click at [377, 199] on input "DREAM OF YOU" at bounding box center [519, 200] width 483 height 22
paste input "DREAM OF"
click at [405, 195] on input "DREAM OF DREAM OF YOU" at bounding box center [519, 200] width 483 height 22
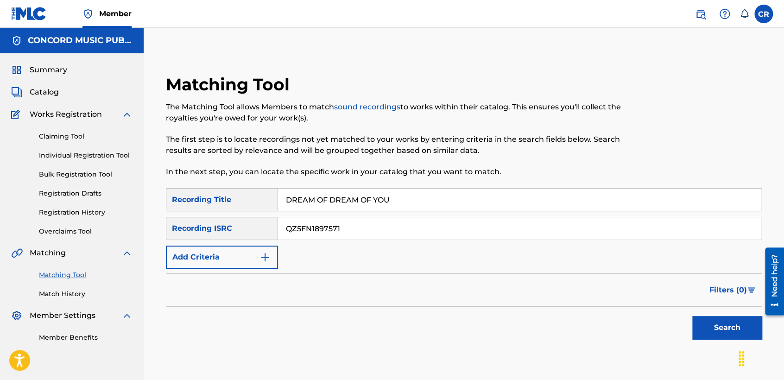
click at [405, 195] on input "DREAM OF DREAM OF YOU" at bounding box center [519, 200] width 483 height 22
paste input "Search Form"
type input "DREAM OF YOU"
click at [706, 322] on button "Search" at bounding box center [726, 327] width 69 height 23
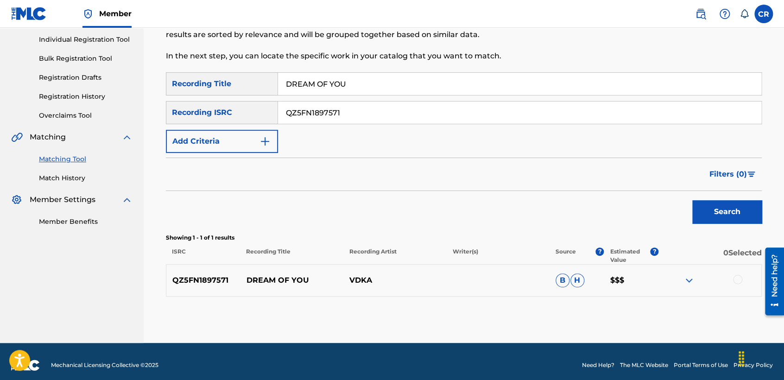
scroll to position [119, 0]
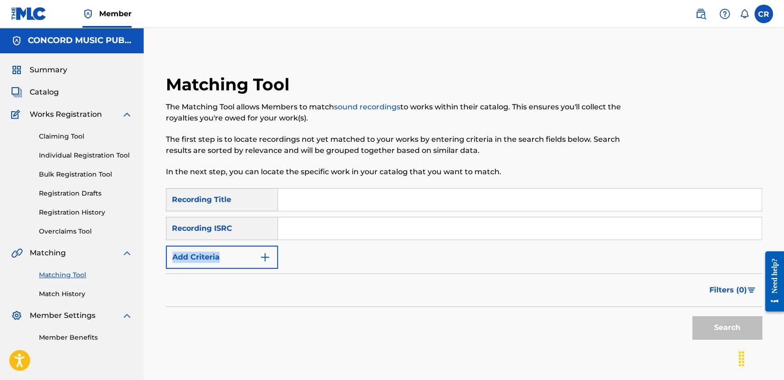
click at [400, 239] on div "SearchWithCriteriab7feece1-5f56-4720-8a67-82c9e41f750b Recording Title SearchWi…" at bounding box center [464, 228] width 596 height 81
click at [403, 235] on input "Search Form" at bounding box center [519, 228] width 483 height 22
paste input "USBEB0910059"
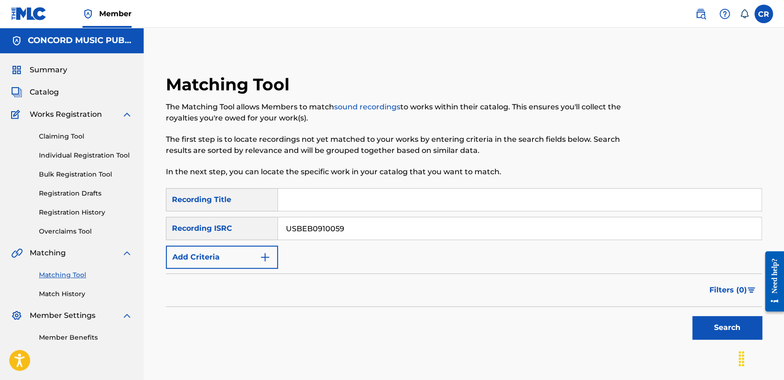
type input "USBEB0910059"
click at [413, 202] on input "Search Form" at bounding box center [519, 200] width 483 height 22
paste input "MELTDOWN"
type input "MELTDOWN"
click at [714, 321] on button "Search" at bounding box center [726, 327] width 69 height 23
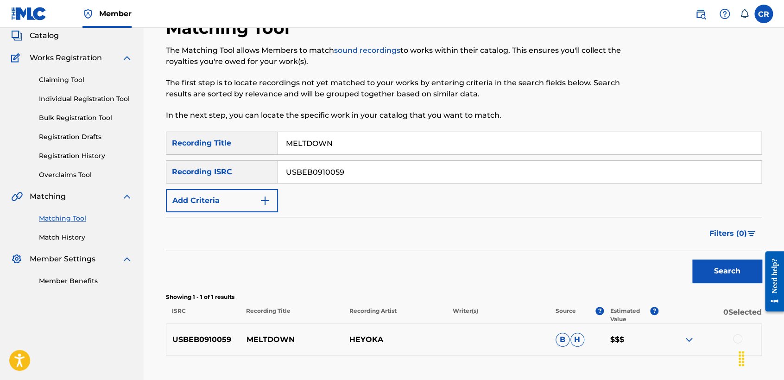
scroll to position [123, 0]
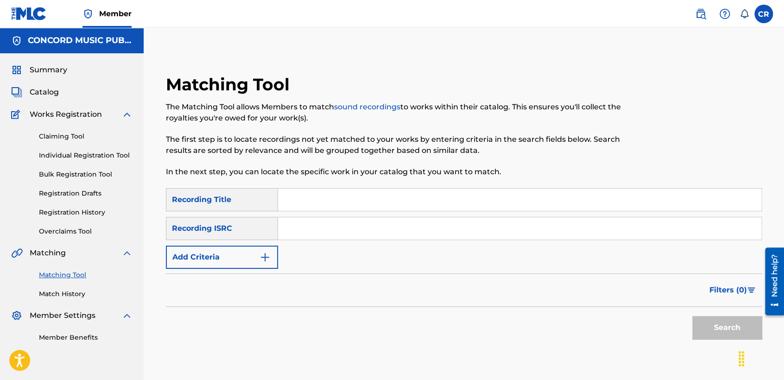
click at [385, 216] on div "SearchWithCriteriac9b23bdd-b269-430e-8945-878b8eafa670 Recording Title SearchWi…" at bounding box center [464, 228] width 596 height 81
click at [387, 222] on input "Search Form" at bounding box center [519, 228] width 483 height 22
paste input "US3DF1931429"
type input "US3DF1931429"
drag, startPoint x: 402, startPoint y: 191, endPoint x: 415, endPoint y: 199, distance: 15.4
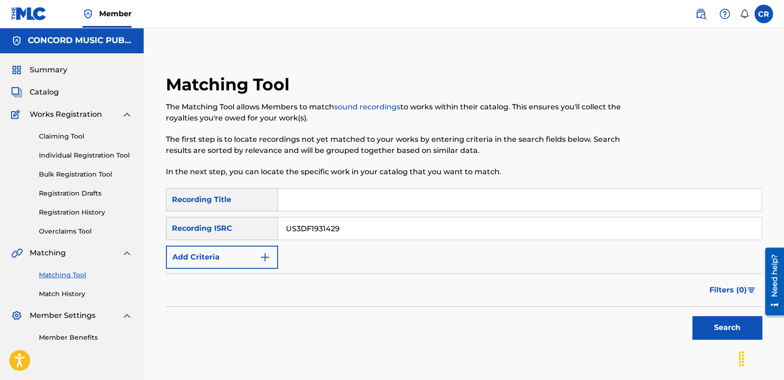
click at [402, 191] on input "Search Form" at bounding box center [519, 200] width 483 height 22
paste input "QUIERO VOLVER"
type input "QUIERO VOLVER"
click at [731, 321] on button "Search" at bounding box center [726, 327] width 69 height 23
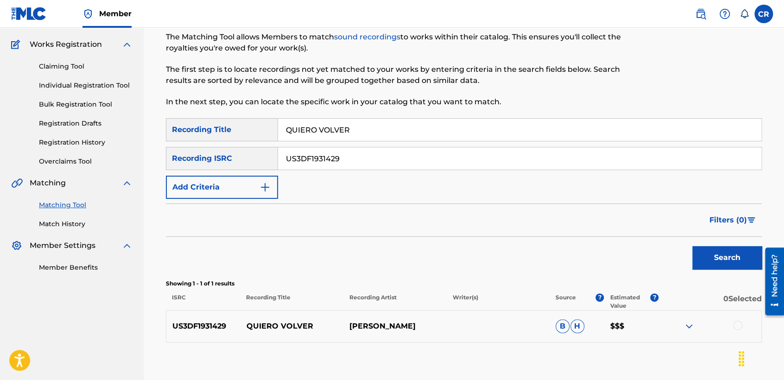
scroll to position [123, 0]
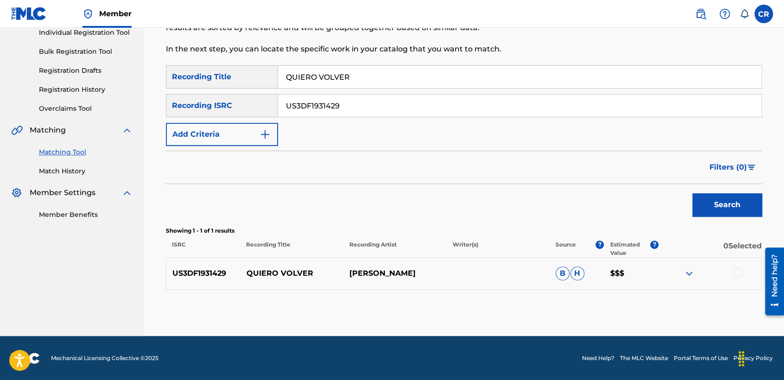
click at [392, 271] on p "[PERSON_NAME]" at bounding box center [394, 273] width 103 height 11
copy p "[PERSON_NAME]"
click at [737, 269] on div at bounding box center [737, 272] width 9 height 9
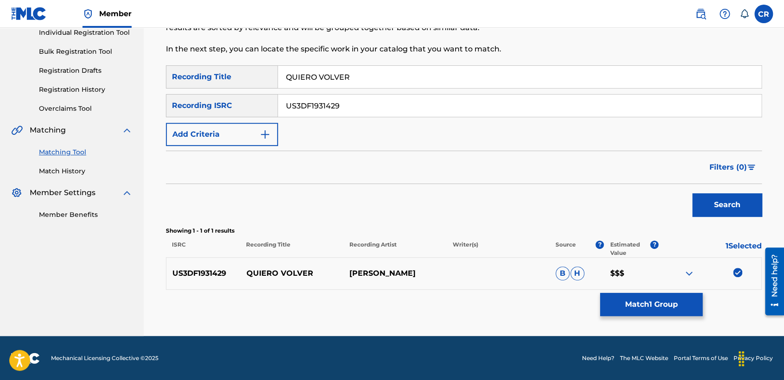
click at [694, 301] on button "Match 1 Group" at bounding box center [651, 304] width 102 height 23
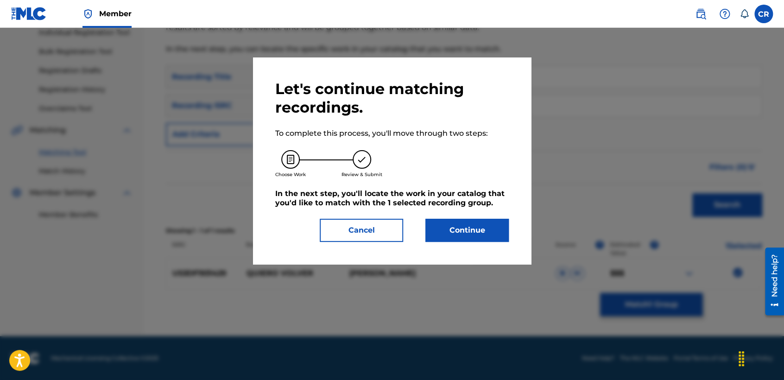
click at [508, 235] on button "Continue" at bounding box center [466, 230] width 83 height 23
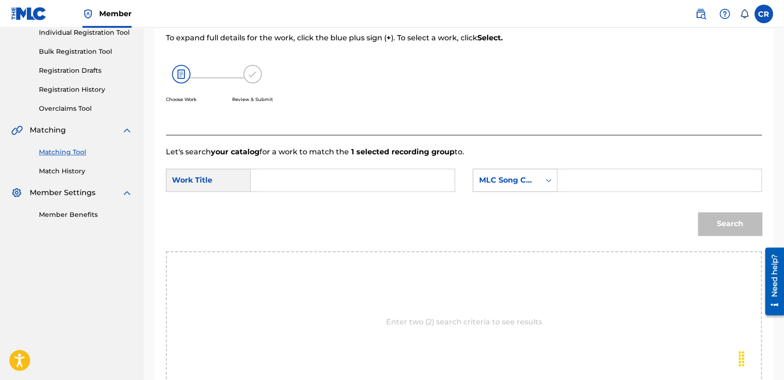
click at [509, 177] on div "MLC Song Code" at bounding box center [506, 180] width 56 height 11
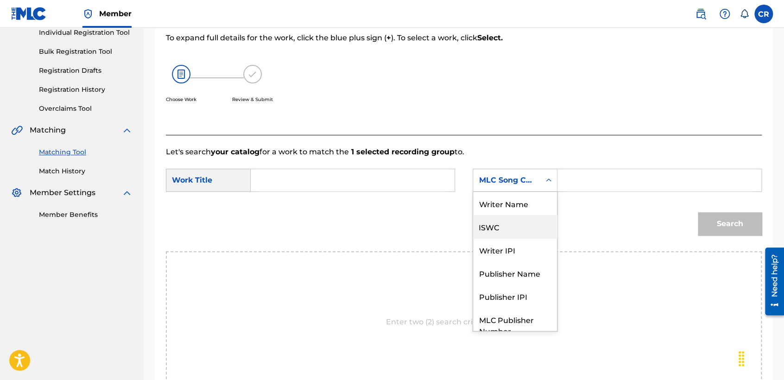
scroll to position [0, 0]
click at [511, 206] on div "Writer Name" at bounding box center [515, 203] width 84 height 23
click at [556, 183] on div "Search Form" at bounding box center [548, 180] width 17 height 17
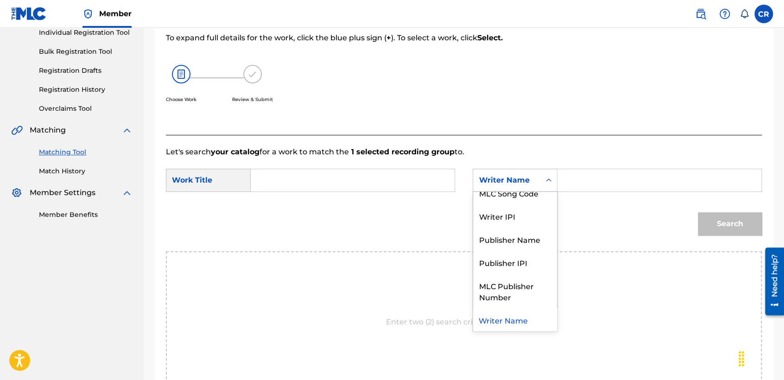
click at [574, 179] on input "Search Form" at bounding box center [659, 180] width 188 height 22
paste input "LEAL"
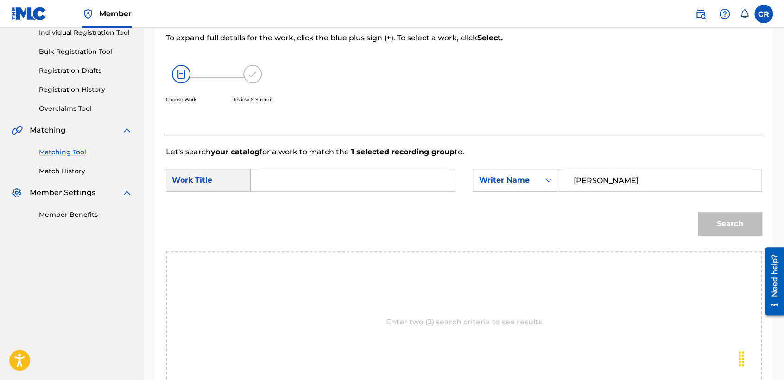
type input "LEAL"
click at [410, 187] on input "Search Form" at bounding box center [352, 180] width 188 height 22
paste input "QUIERO VOLVER"
type input "QUIERO VOLVER"
click at [749, 226] on button "Search" at bounding box center [730, 223] width 64 height 23
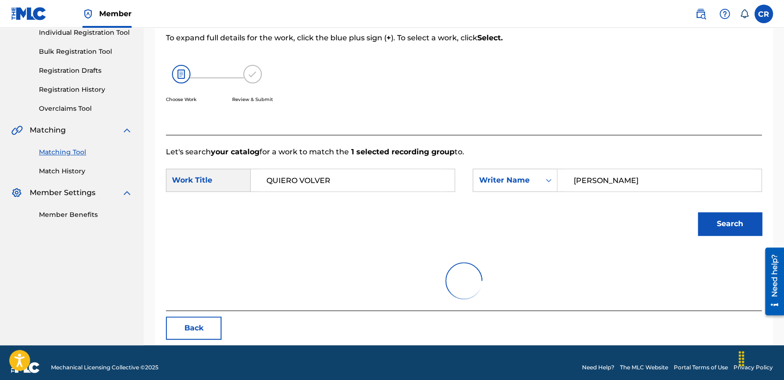
scroll to position [92, 0]
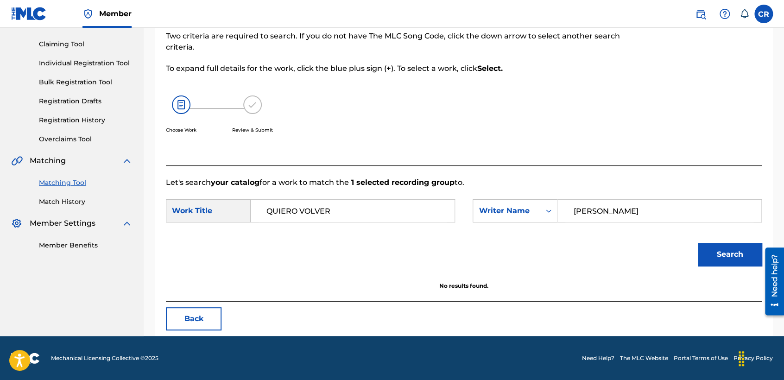
click at [190, 308] on button "Back" at bounding box center [194, 318] width 56 height 23
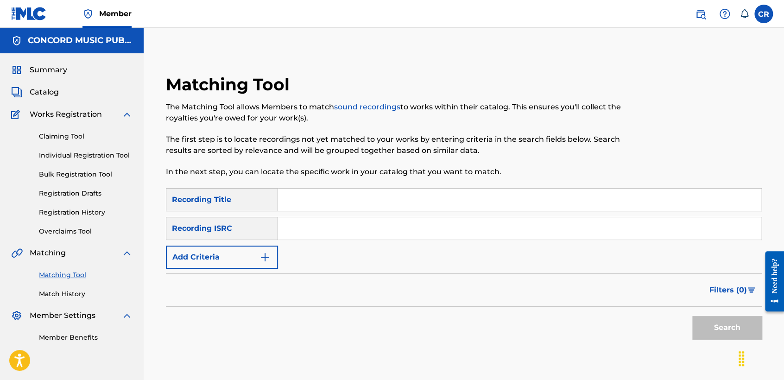
click at [392, 222] on input "Search Form" at bounding box center [519, 228] width 483 height 22
paste input "USQY50960950"
type input "USQY50960950"
drag, startPoint x: 455, startPoint y: 199, endPoint x: 462, endPoint y: 204, distance: 8.6
click at [455, 199] on input "Search Form" at bounding box center [519, 200] width 483 height 22
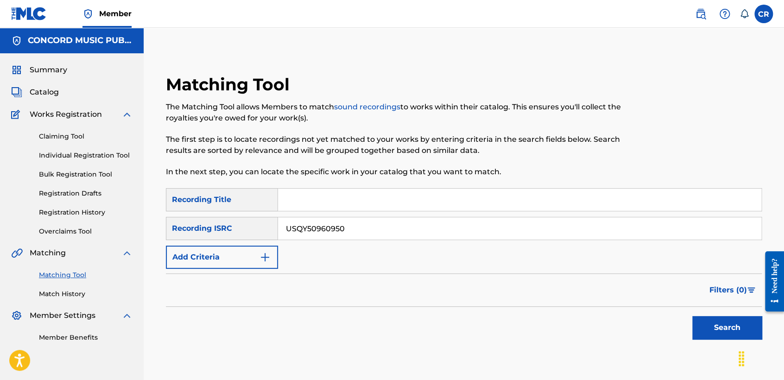
paste input "LET IT BURN (FT. CHAIR KRAZY)"
type input "LET IT BURN (FT. CHAIR KRAZY)"
click at [705, 324] on button "Search" at bounding box center [726, 327] width 69 height 23
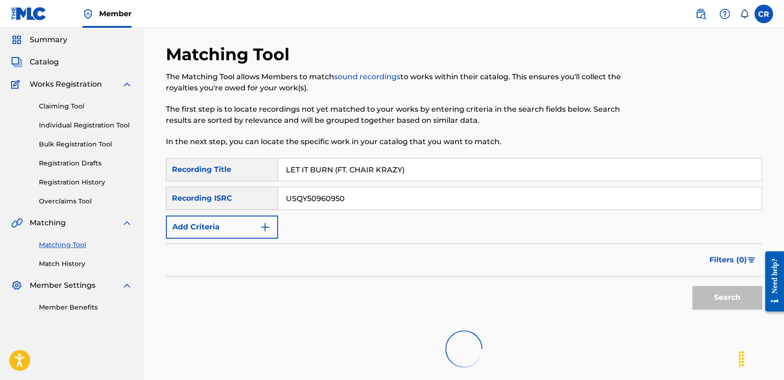
scroll to position [119, 0]
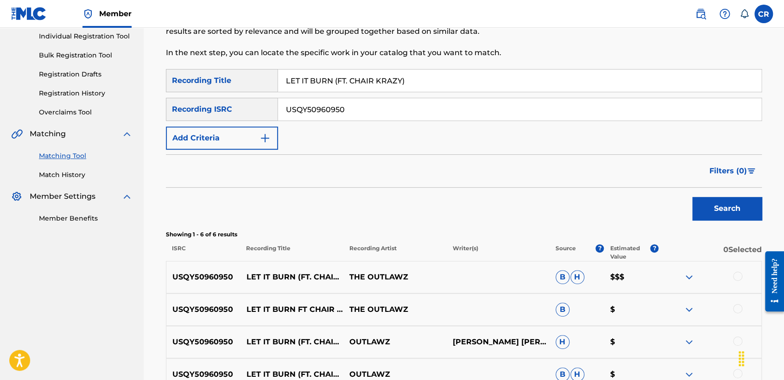
click at [507, 336] on p "COX GREENIDGE KATARI T KATARI T. COX LINDLEY MALCOLM GREENIDGE MALCOLM R RUFUS …" at bounding box center [497, 341] width 103 height 11
copy p "GREENIDGE"
click at [730, 275] on div at bounding box center [709, 276] width 103 height 11
click at [736, 279] on div at bounding box center [737, 275] width 9 height 9
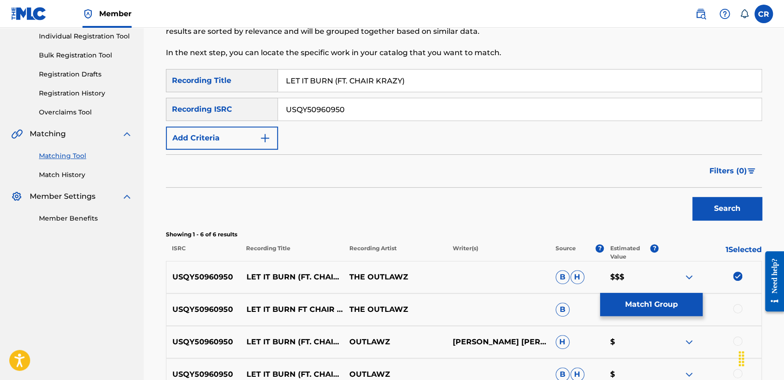
click at [740, 307] on div at bounding box center [737, 308] width 9 height 9
click at [736, 339] on div at bounding box center [737, 340] width 9 height 9
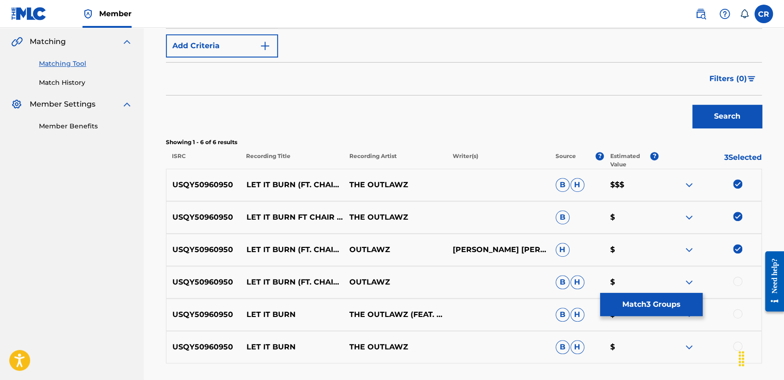
scroll to position [285, 0]
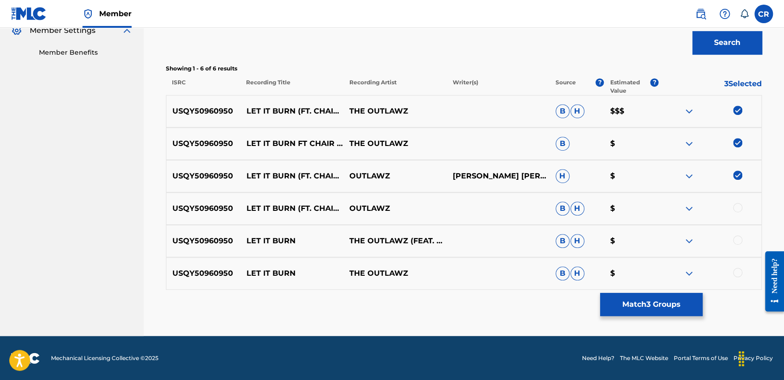
click at [736, 208] on div at bounding box center [737, 207] width 9 height 9
click at [737, 240] on div at bounding box center [737, 239] width 9 height 9
click at [737, 270] on div at bounding box center [737, 272] width 9 height 9
click at [685, 302] on button "Match 6 Groups" at bounding box center [651, 304] width 102 height 23
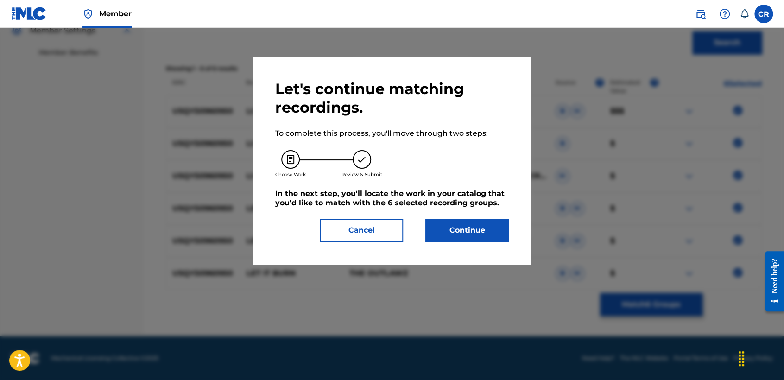
click at [482, 229] on button "Continue" at bounding box center [466, 230] width 83 height 23
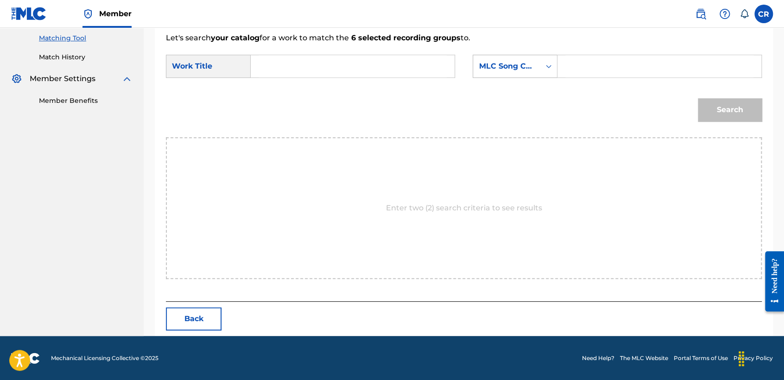
click at [509, 71] on div "MLC Song Code" at bounding box center [506, 66] width 56 height 11
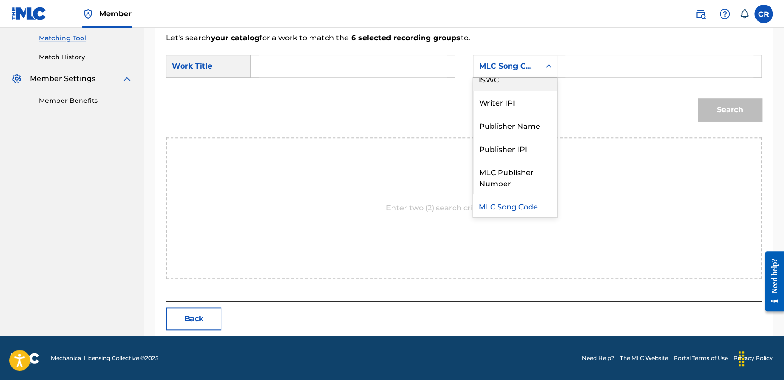
scroll to position [0, 0]
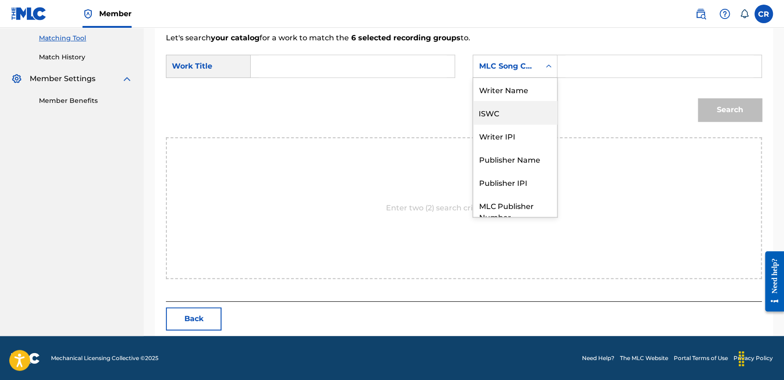
drag, startPoint x: 512, startPoint y: 101, endPoint x: 515, endPoint y: 92, distance: 9.7
click at [514, 94] on div "Writer Name ISWC Writer IPI Publisher Name Publisher IPI MLC Publisher Number M…" at bounding box center [515, 147] width 84 height 139
click at [515, 92] on div "Writer Name" at bounding box center [515, 89] width 84 height 23
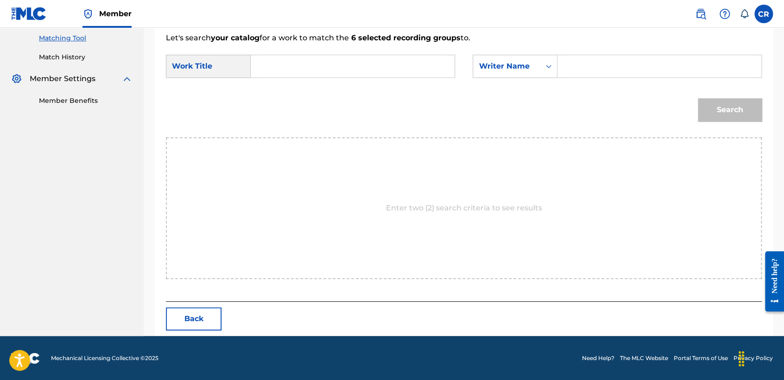
click at [566, 65] on input "Search Form" at bounding box center [659, 66] width 188 height 22
paste input "GREENIDGE"
type input "GREENIDGE"
click at [404, 75] on input "Search Form" at bounding box center [352, 66] width 188 height 22
paste input "LET IT BURN (FT. CHAIR KRAZY)"
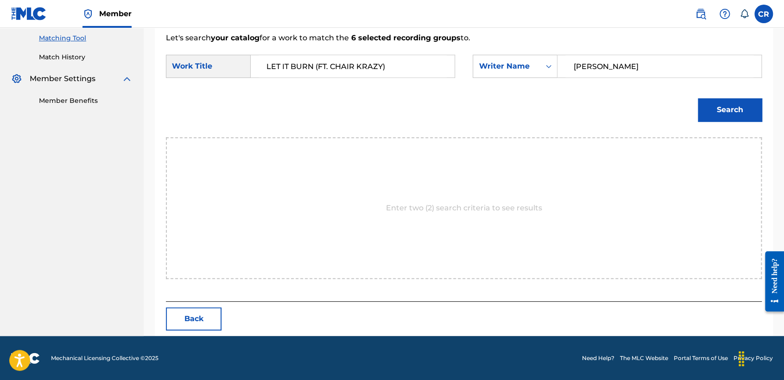
type input "LET IT BURN (FT. CHAIR KRAZY)"
drag, startPoint x: 707, startPoint y: 104, endPoint x: 704, endPoint y: 110, distance: 6.8
click at [707, 110] on button "Search" at bounding box center [730, 109] width 64 height 23
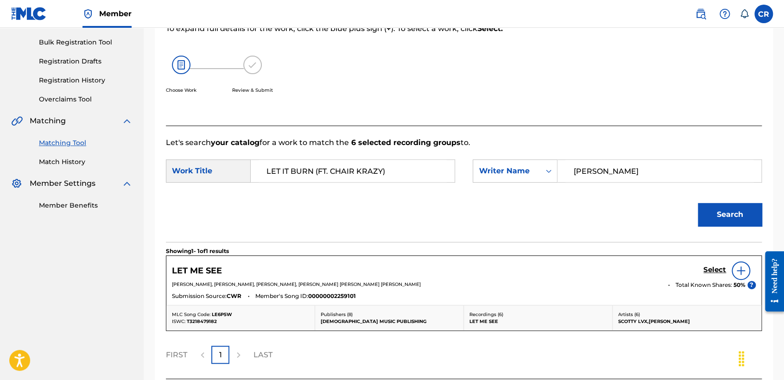
scroll to position [209, 0]
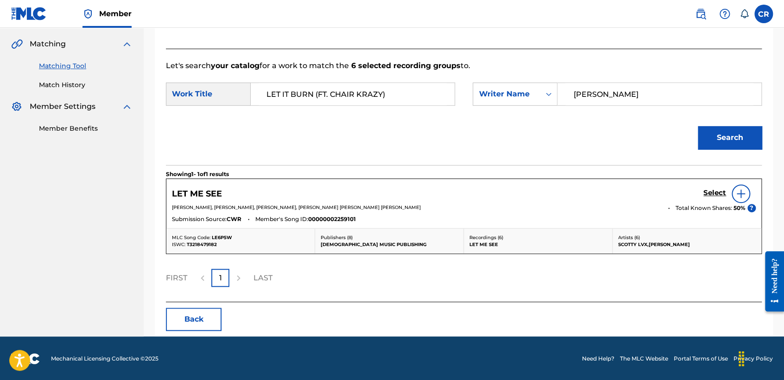
click at [173, 322] on button "Back" at bounding box center [194, 319] width 56 height 23
